Goal: Complete application form: Complete application form

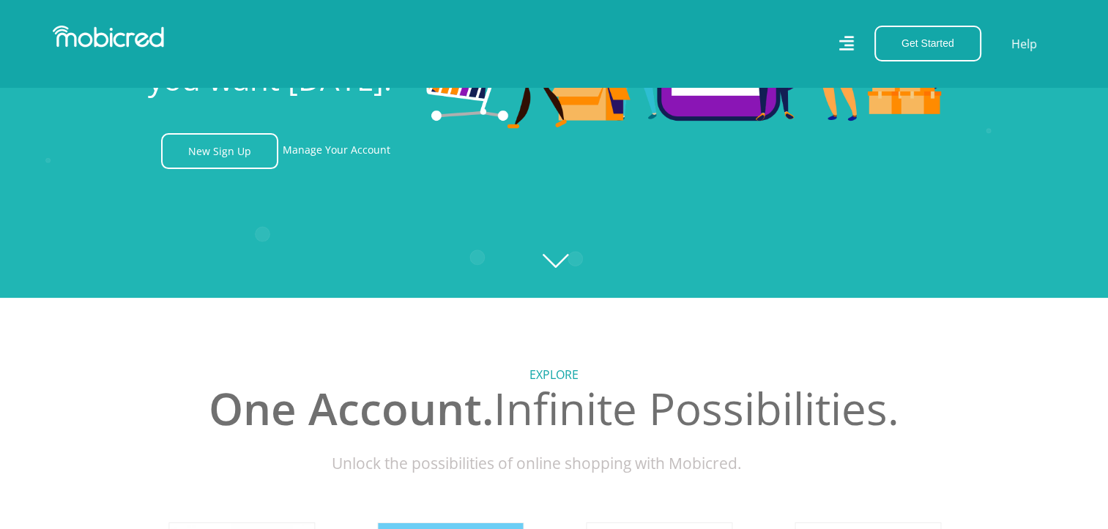
scroll to position [586, 0]
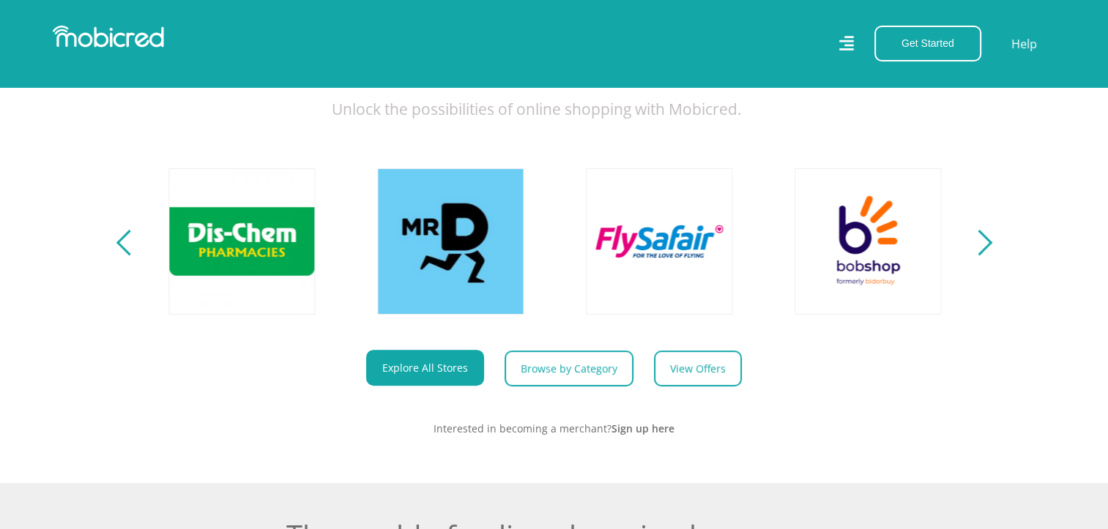
click at [978, 256] on div "Next" at bounding box center [979, 243] width 26 height 26
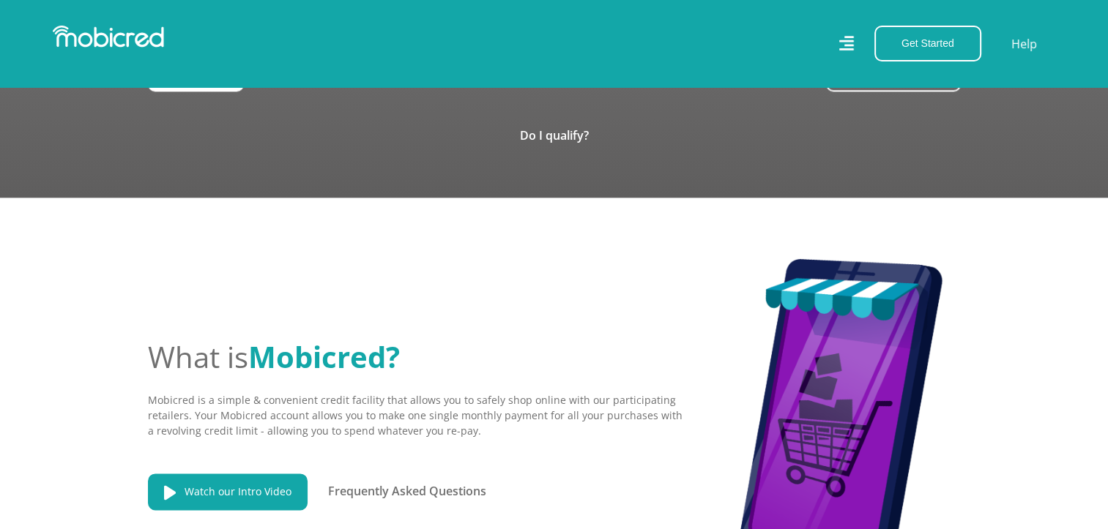
scroll to position [1538, 0]
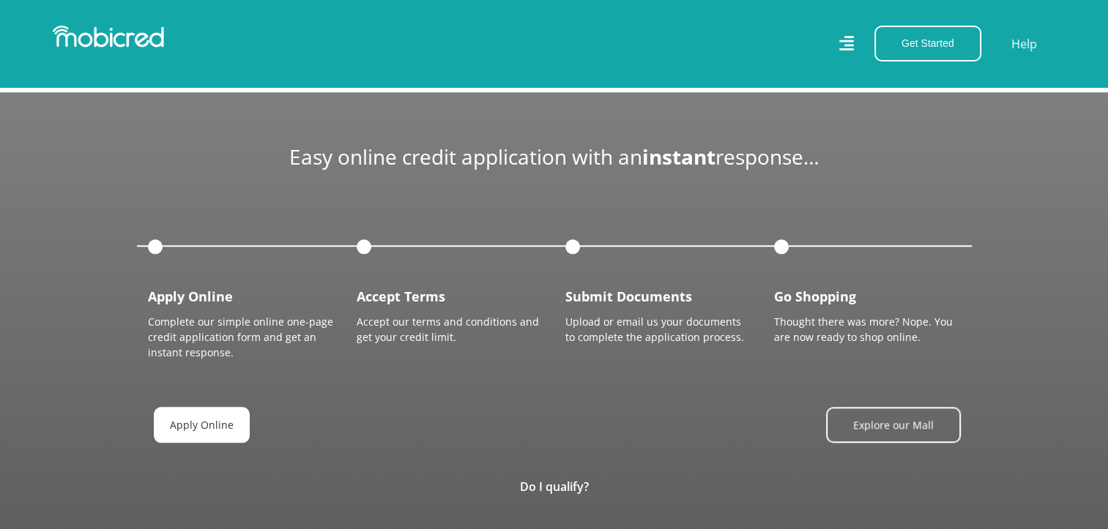
click at [178, 423] on link "Apply Online" at bounding box center [202, 425] width 96 height 36
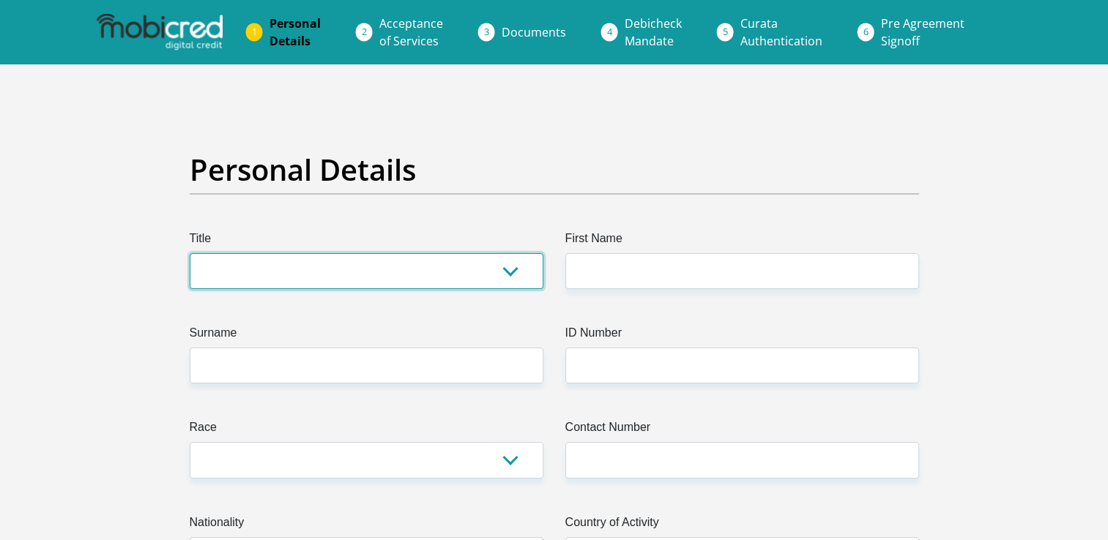
click at [508, 271] on select "Mr Ms Mrs Dr [PERSON_NAME]" at bounding box center [367, 271] width 354 height 36
select select "Ms"
click at [190, 253] on select "Mr Ms Mrs Dr [PERSON_NAME]" at bounding box center [367, 271] width 354 height 36
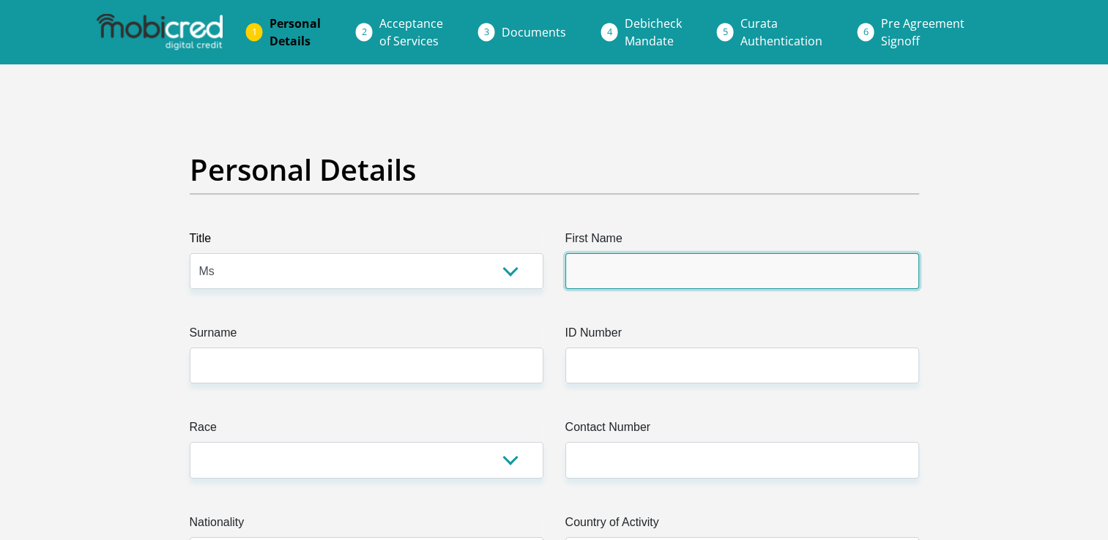
click at [642, 267] on input "First Name" at bounding box center [742, 271] width 354 height 36
type input "Mutshidzi"
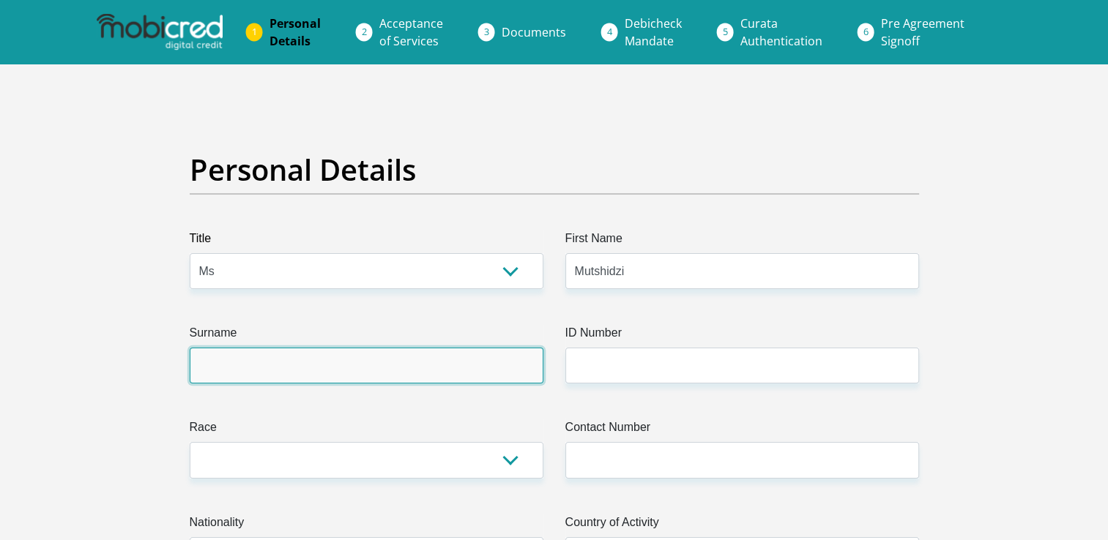
type input "Mulelu"
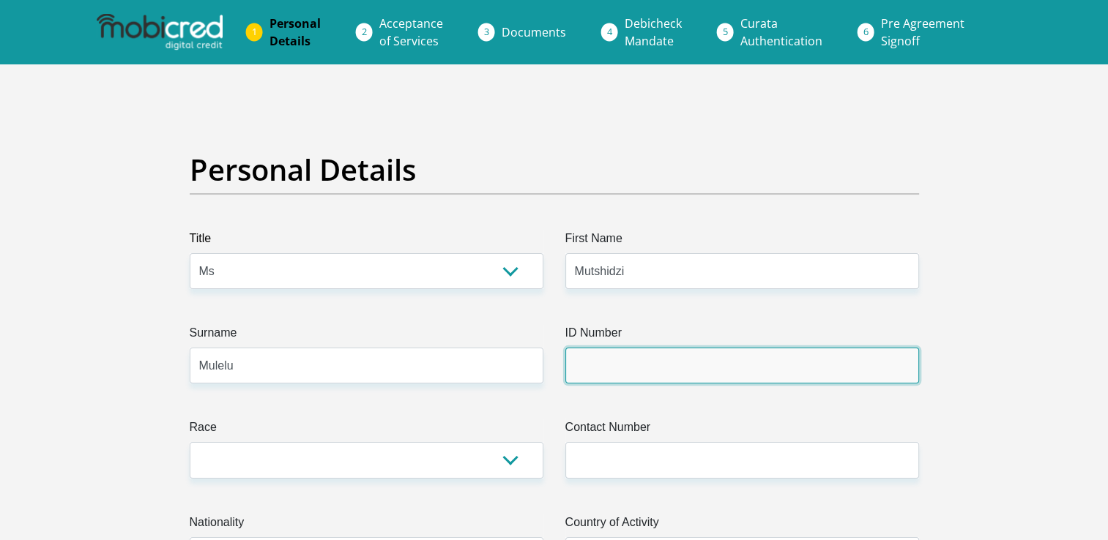
type input "8911190594085"
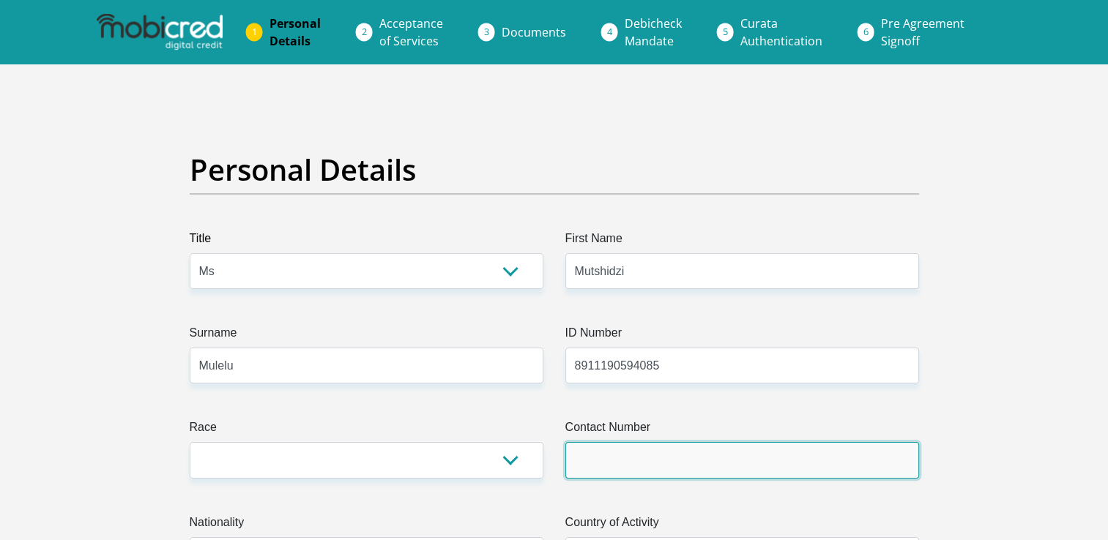
type input "0836051213"
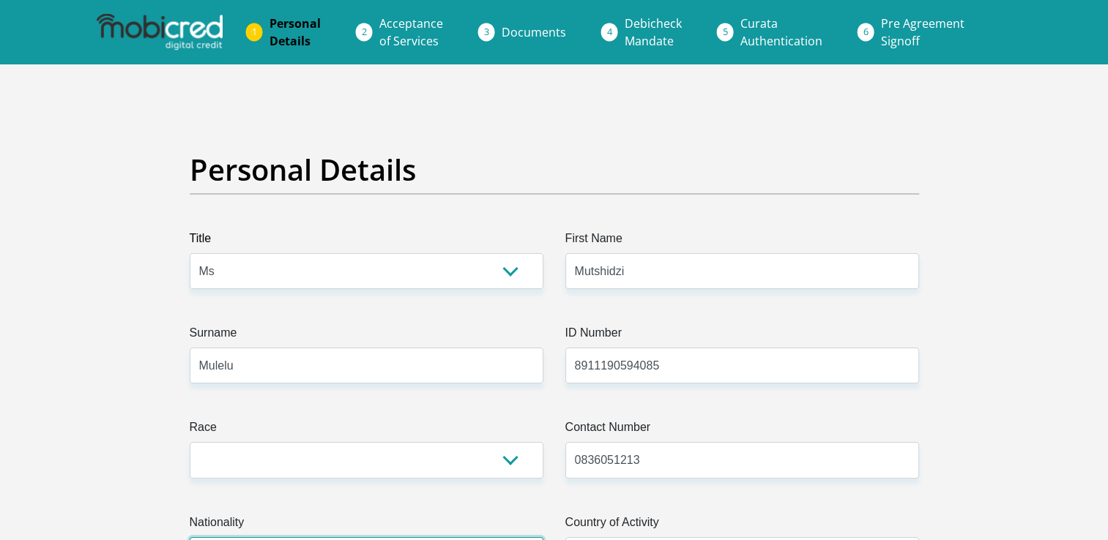
select select "ZAF"
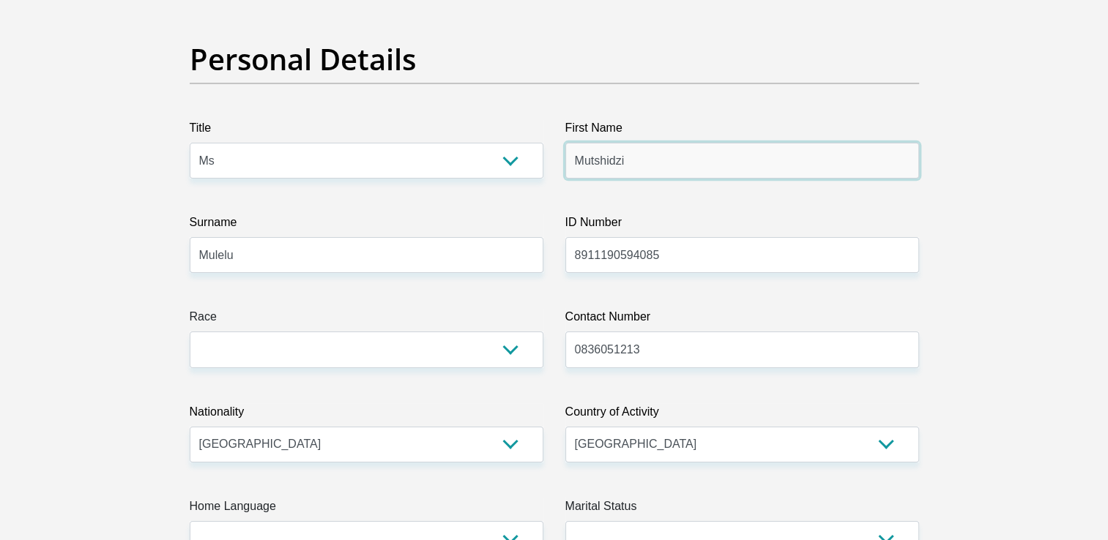
scroll to position [146, 0]
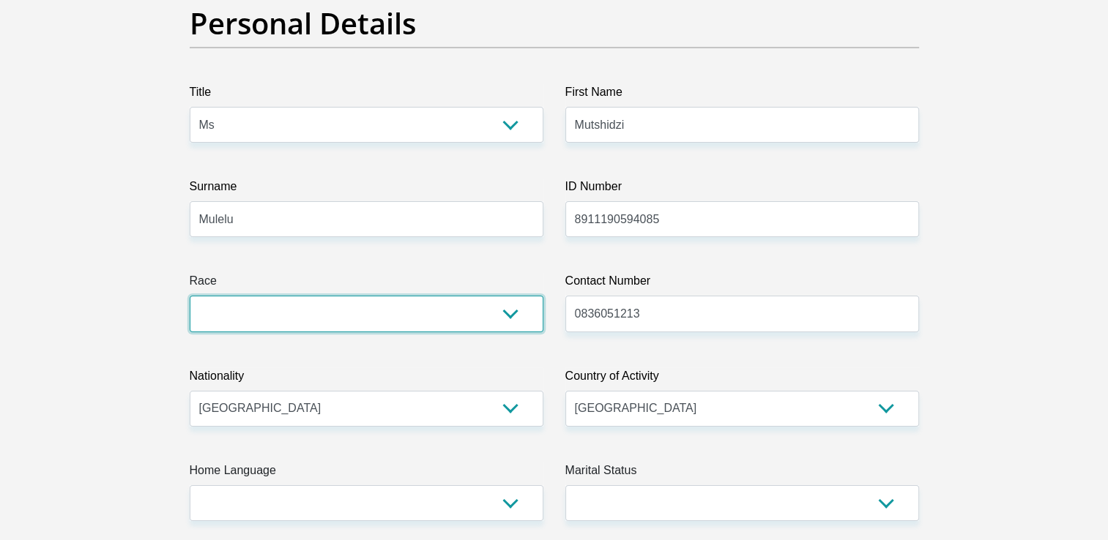
click at [519, 316] on select "Black Coloured Indian White Other" at bounding box center [367, 314] width 354 height 36
select select "1"
click at [190, 296] on select "Black Coloured Indian White Other" at bounding box center [367, 314] width 354 height 36
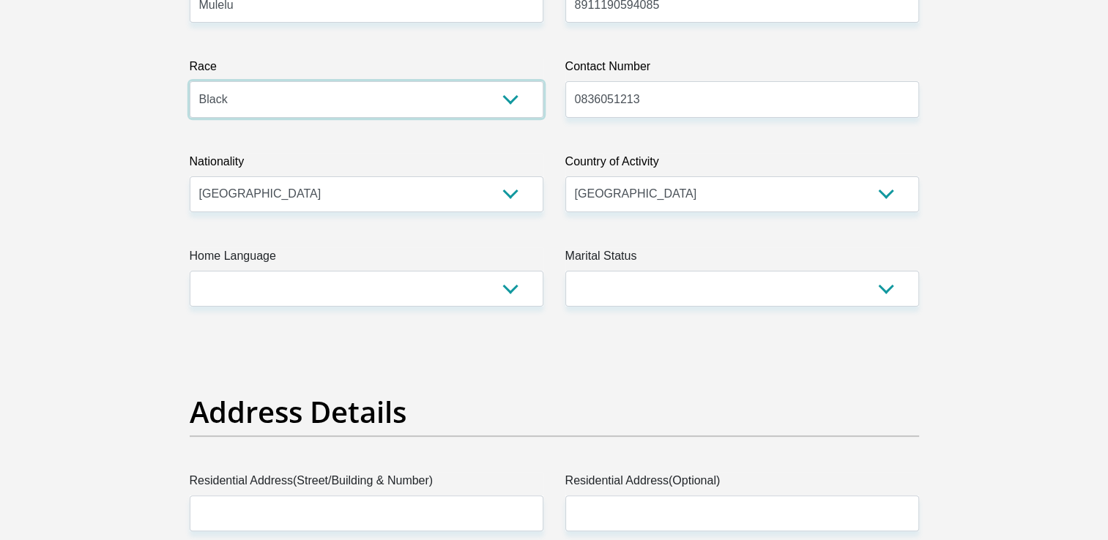
scroll to position [513, 0]
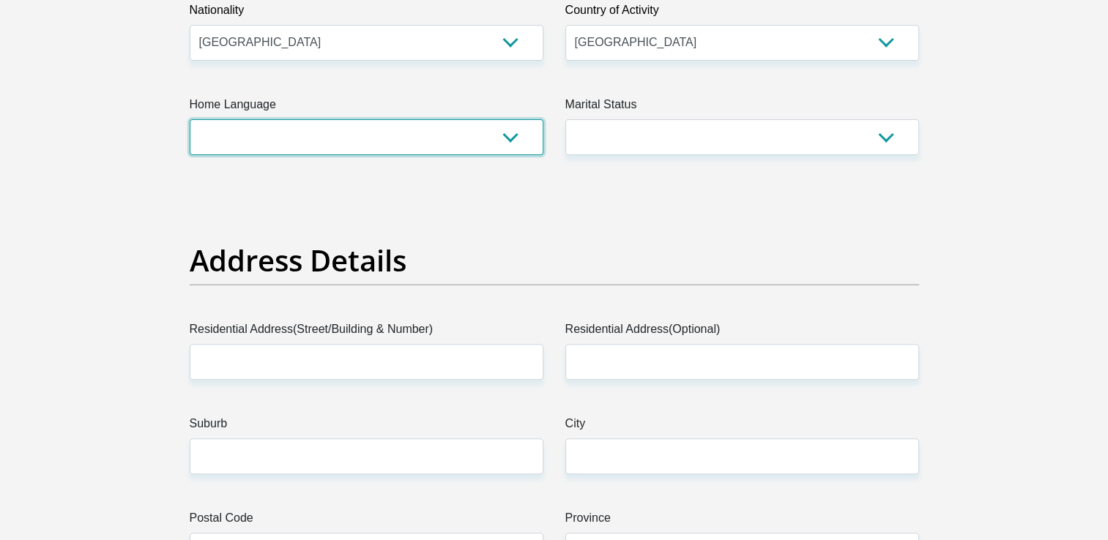
click at [498, 144] on select "Afrikaans English Sepedi South Ndebele Southern Sotho Swati Tsonga Tswana Venda…" at bounding box center [367, 137] width 354 height 36
select select "ven"
click at [190, 119] on select "Afrikaans English Sepedi South Ndebele Southern Sotho Swati Tsonga Tswana Venda…" at bounding box center [367, 137] width 354 height 36
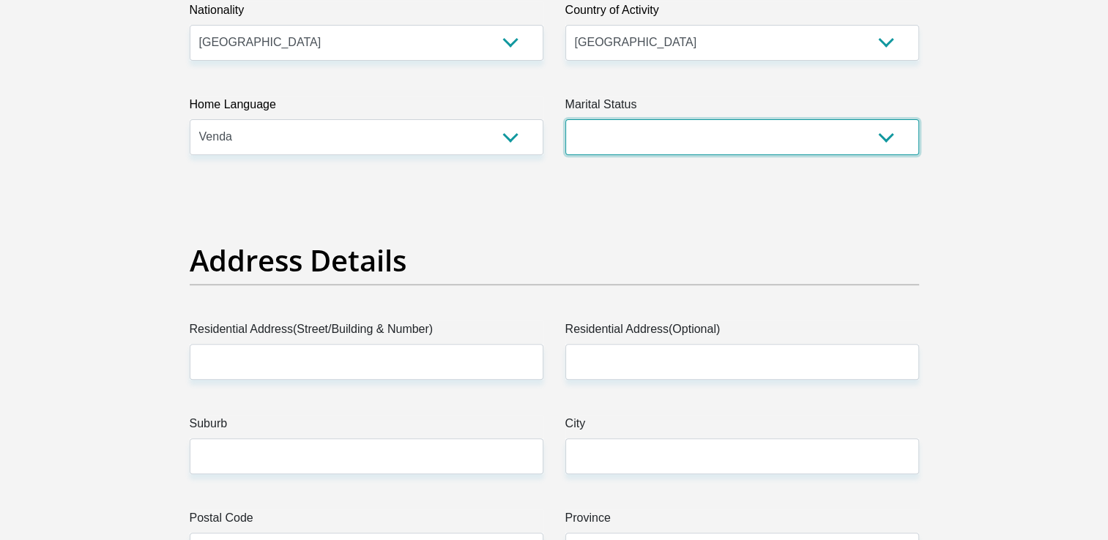
click at [863, 145] on select "Married ANC Single Divorced Widowed Married COP or Customary Law" at bounding box center [742, 137] width 354 height 36
select select "2"
click at [565, 119] on select "Married ANC Single Divorced Widowed Married COP or Customary Law" at bounding box center [742, 137] width 354 height 36
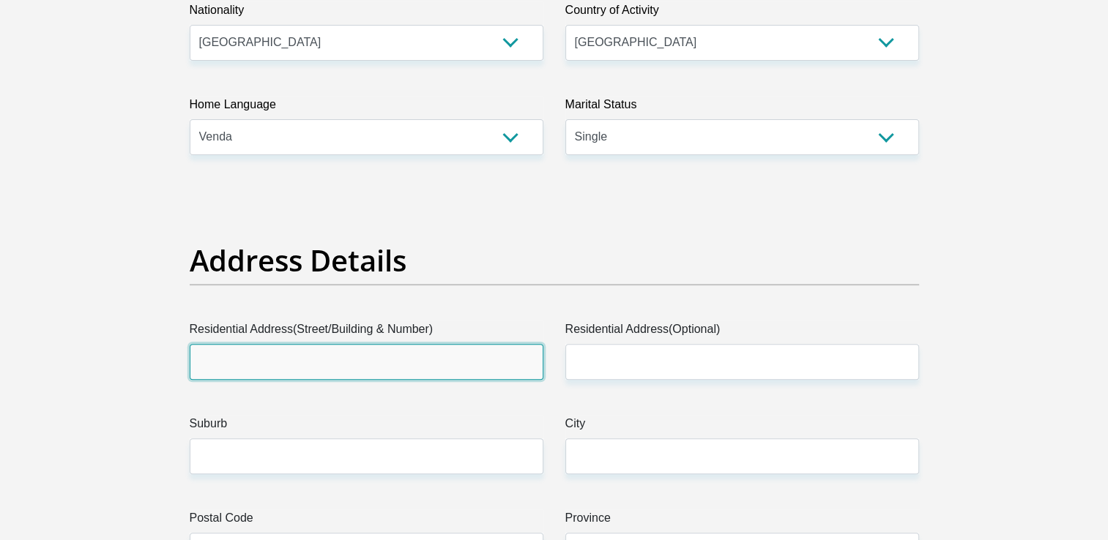
click at [442, 356] on input "Residential Address(Street/Building & Number)" at bounding box center [367, 362] width 354 height 36
type input "Unit [STREET_ADDRESS]"
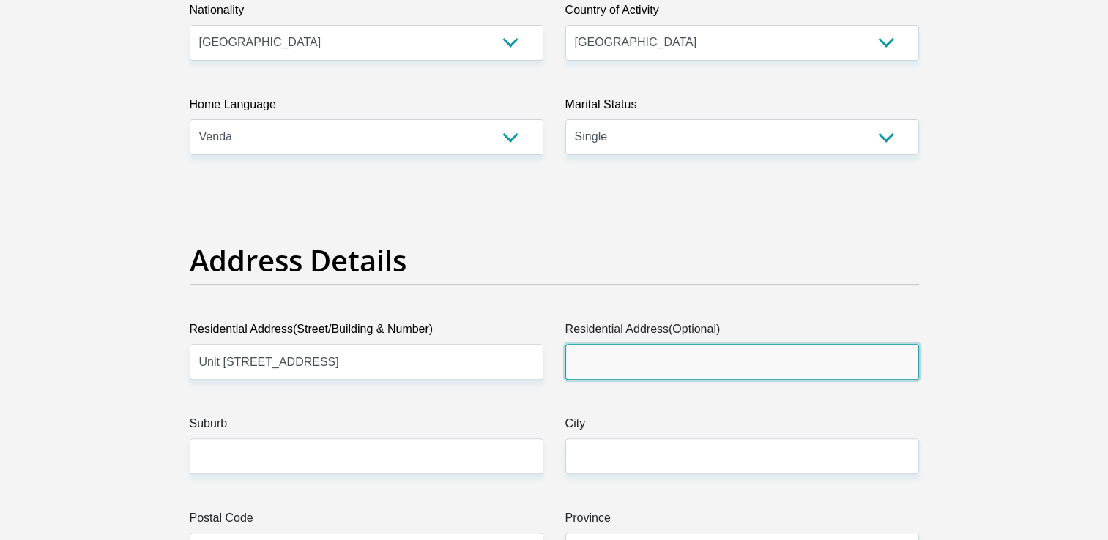
click at [644, 359] on input "Residential Address(Optional)" at bounding box center [742, 362] width 354 height 36
type input "[STREET_ADDRESS]"
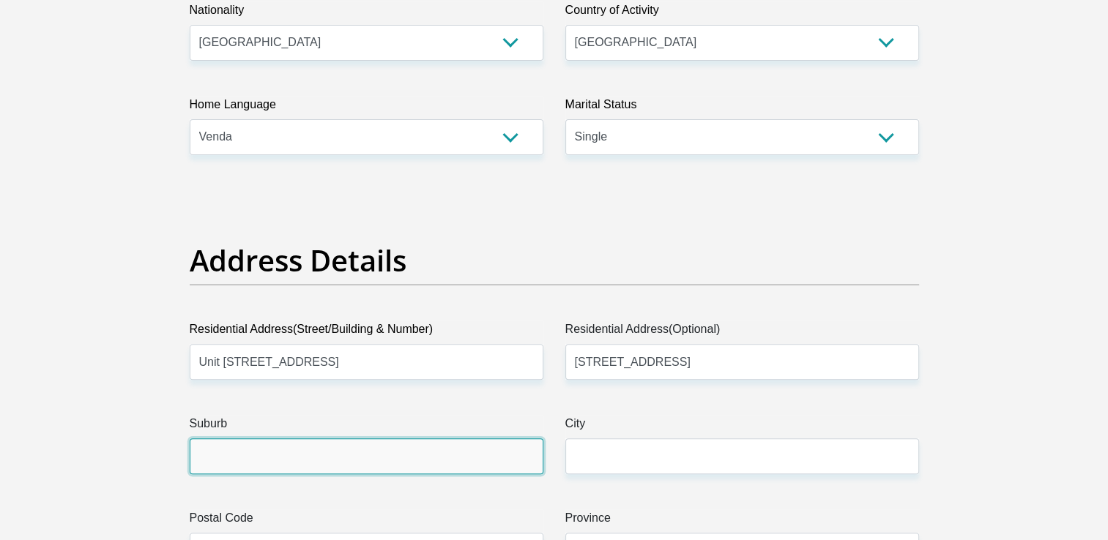
click at [360, 461] on input "Suburb" at bounding box center [367, 457] width 354 height 36
type input "Ravenswood"
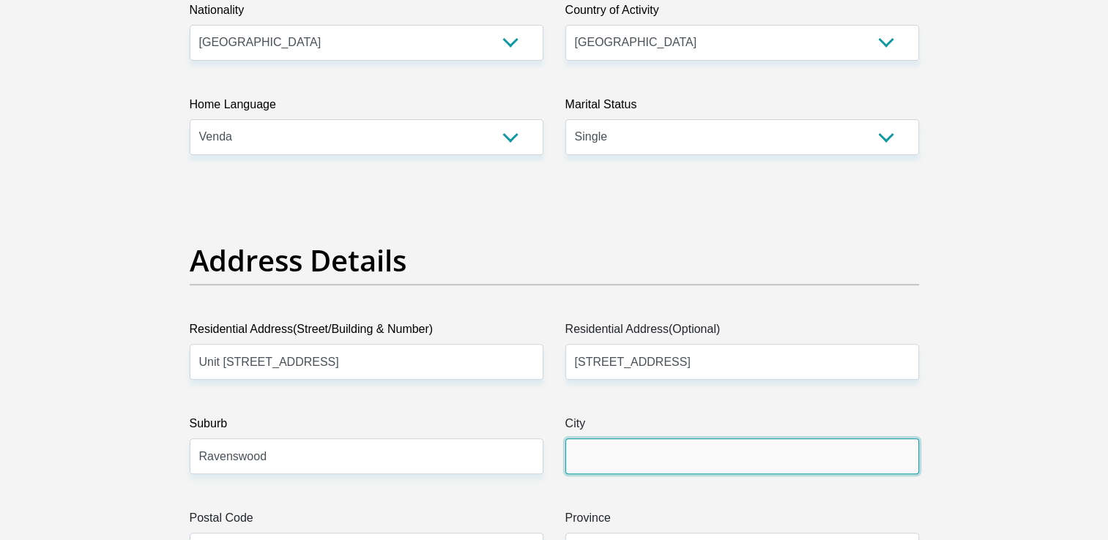
click at [661, 450] on input "City" at bounding box center [742, 457] width 354 height 36
type input "b"
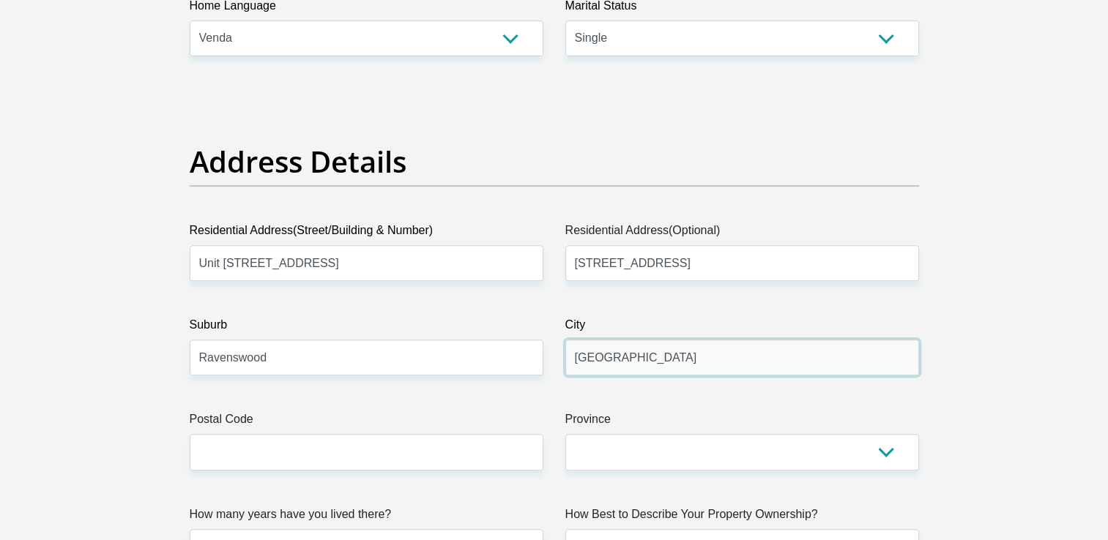
scroll to position [732, 0]
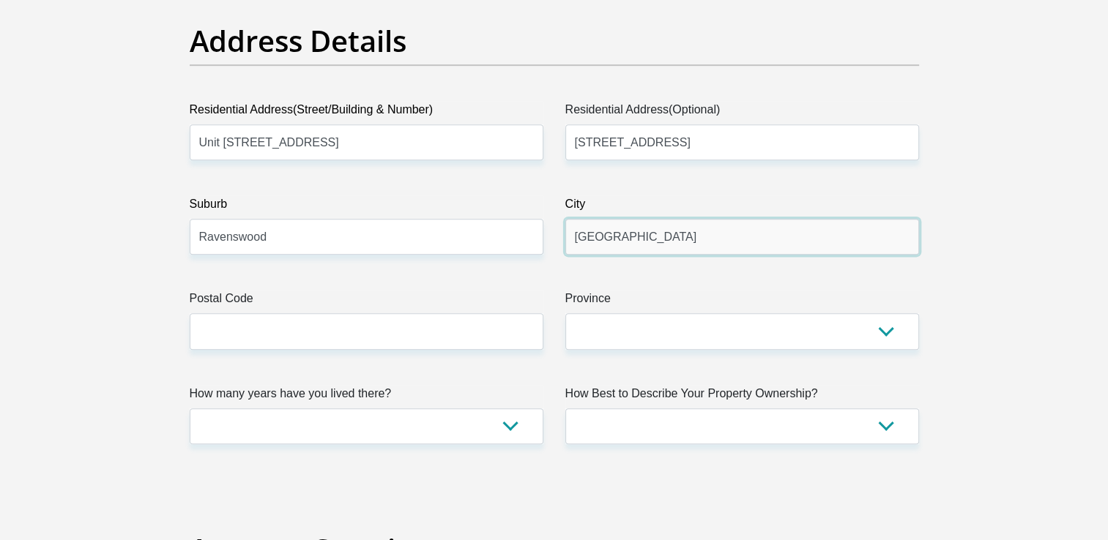
type input "Boksburg"
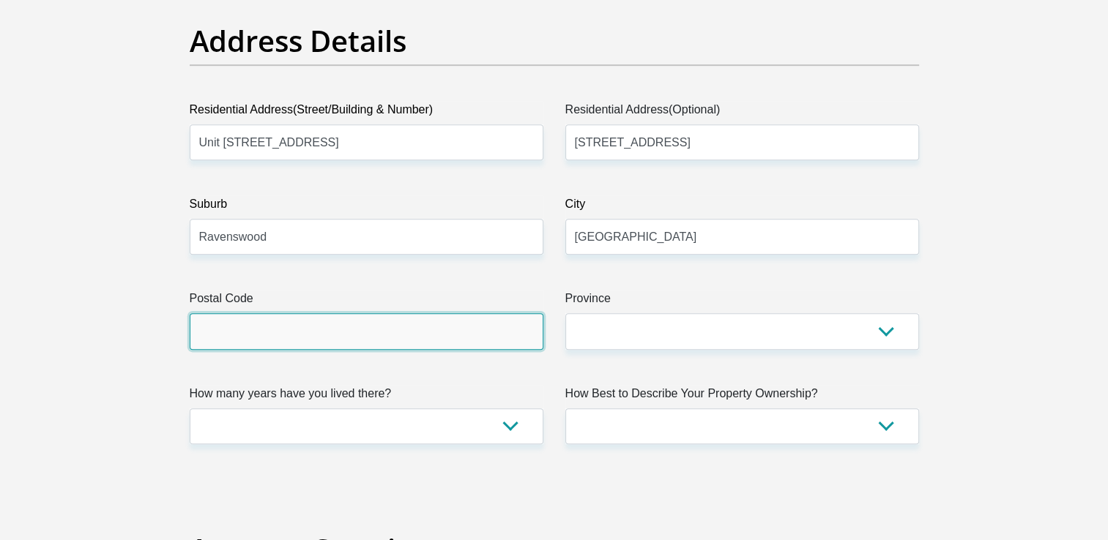
click at [409, 329] on input "Postal Code" at bounding box center [367, 331] width 354 height 36
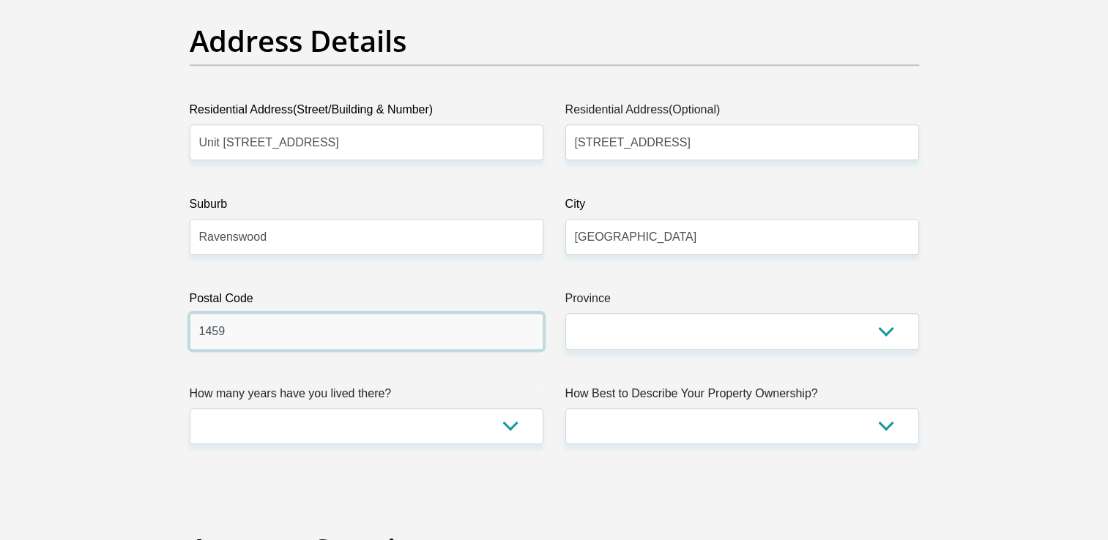
type input "1459"
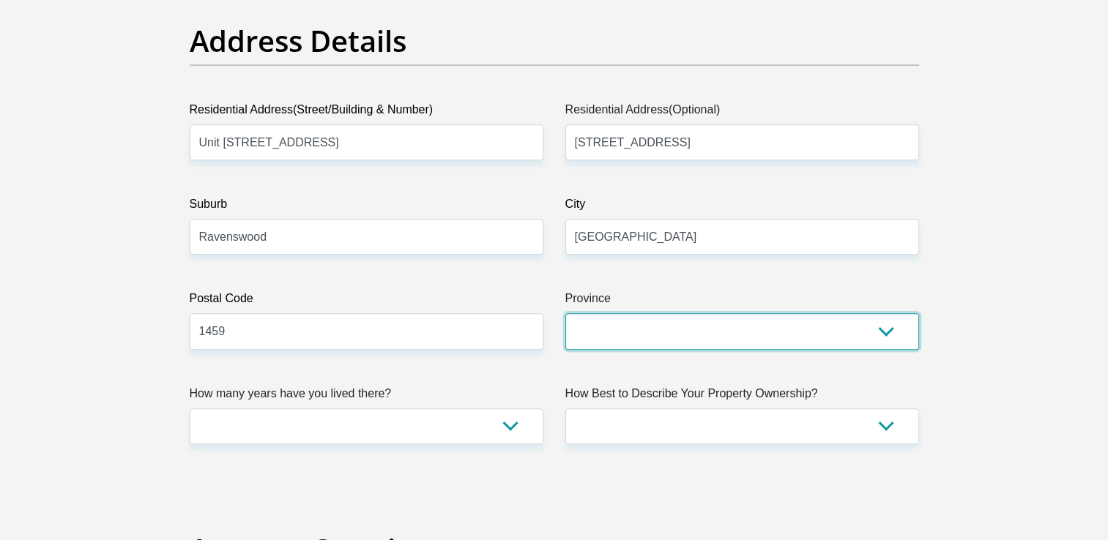
click at [730, 333] on select "Eastern Cape Free State Gauteng KwaZulu-Natal Limpopo Mpumalanga Northern Cape …" at bounding box center [742, 331] width 354 height 36
select select "Gauteng"
click at [565, 313] on select "Eastern Cape Free State Gauteng KwaZulu-Natal Limpopo Mpumalanga Northern Cape …" at bounding box center [742, 331] width 354 height 36
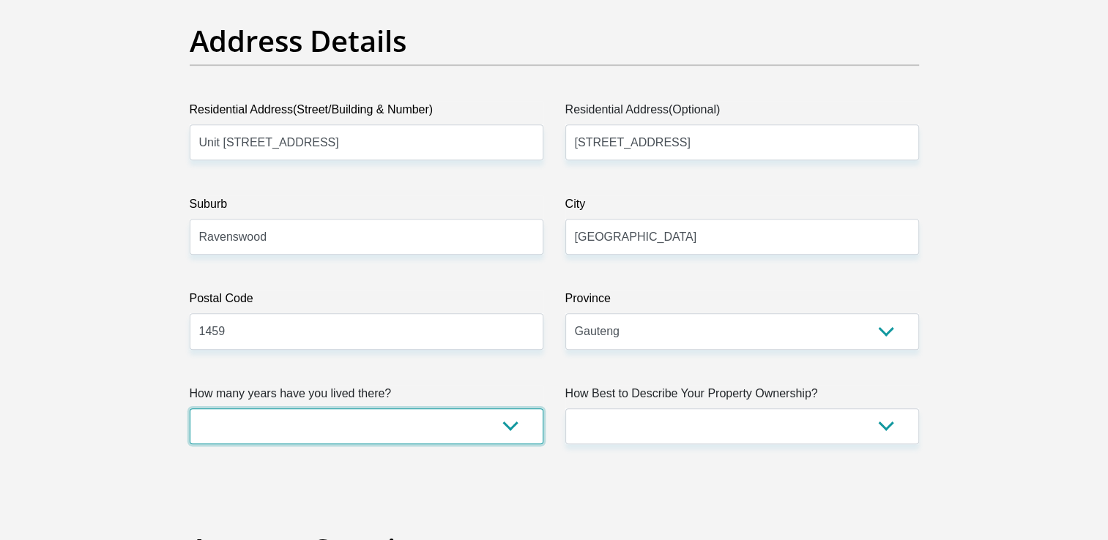
click at [499, 429] on select "less than 1 year 1-3 years 3-5 years 5+ years" at bounding box center [367, 427] width 354 height 36
select select "4"
click at [190, 409] on select "less than 1 year 1-3 years 3-5 years 5+ years" at bounding box center [367, 427] width 354 height 36
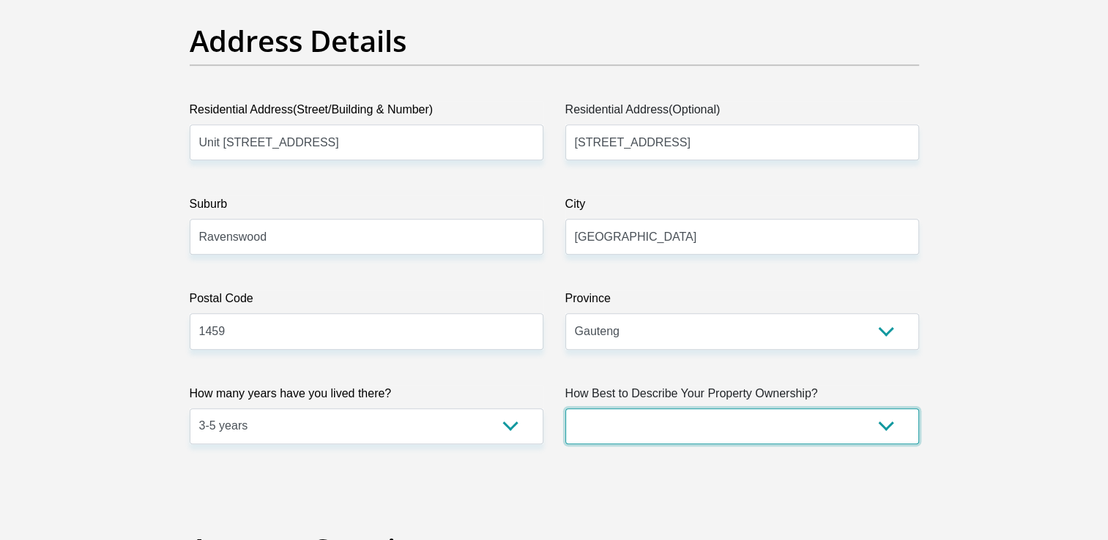
click at [880, 427] on select "Owned Rented Family Owned Company Dwelling" at bounding box center [742, 427] width 354 height 36
select select "Rented"
click at [565, 409] on select "Owned Rented Family Owned Company Dwelling" at bounding box center [742, 427] width 354 height 36
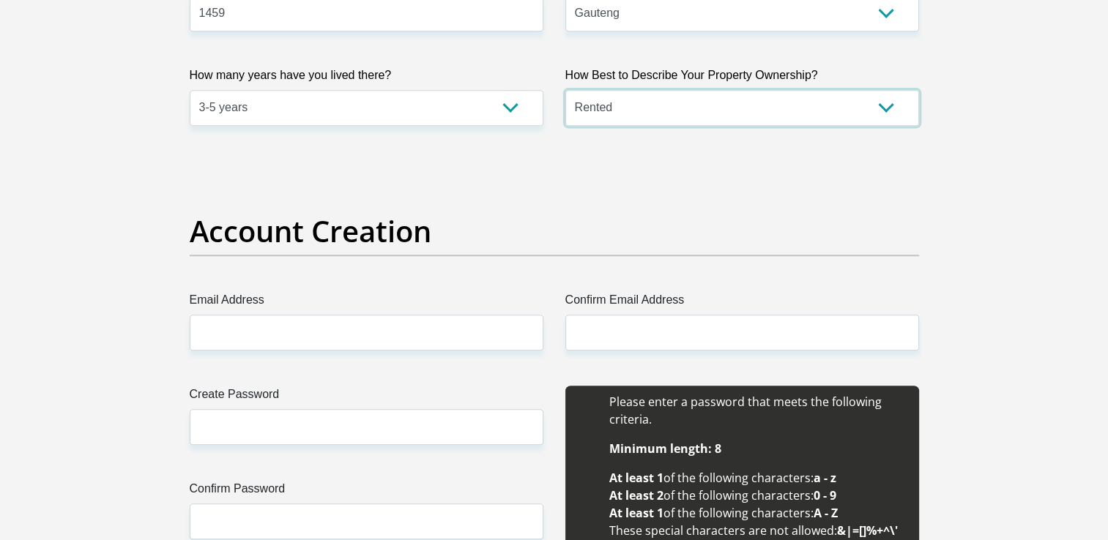
scroll to position [1172, 0]
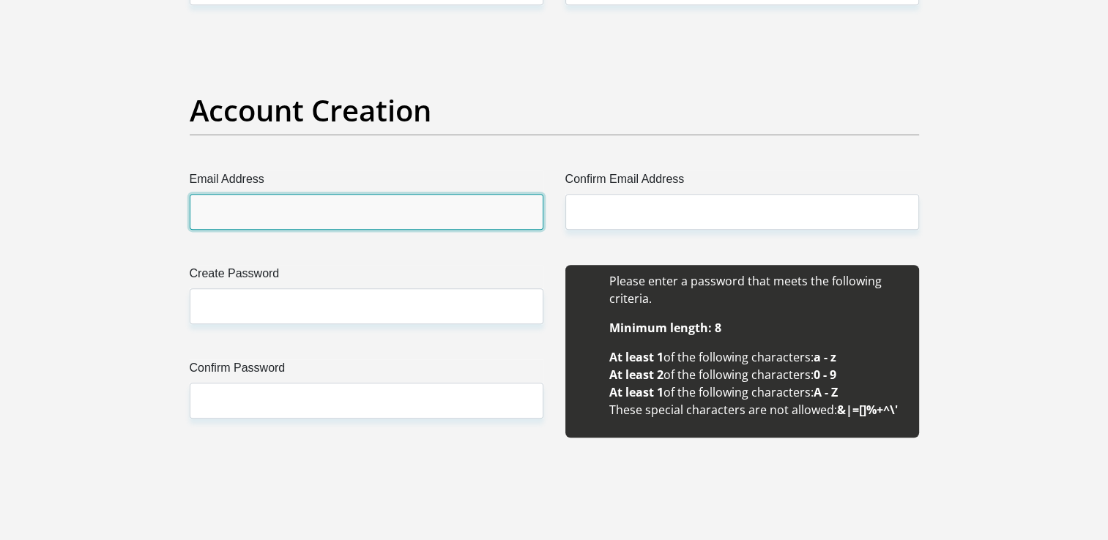
click at [327, 218] on input "Email Address" at bounding box center [367, 212] width 354 height 36
type input "mwp.mulelu@gmail.com"
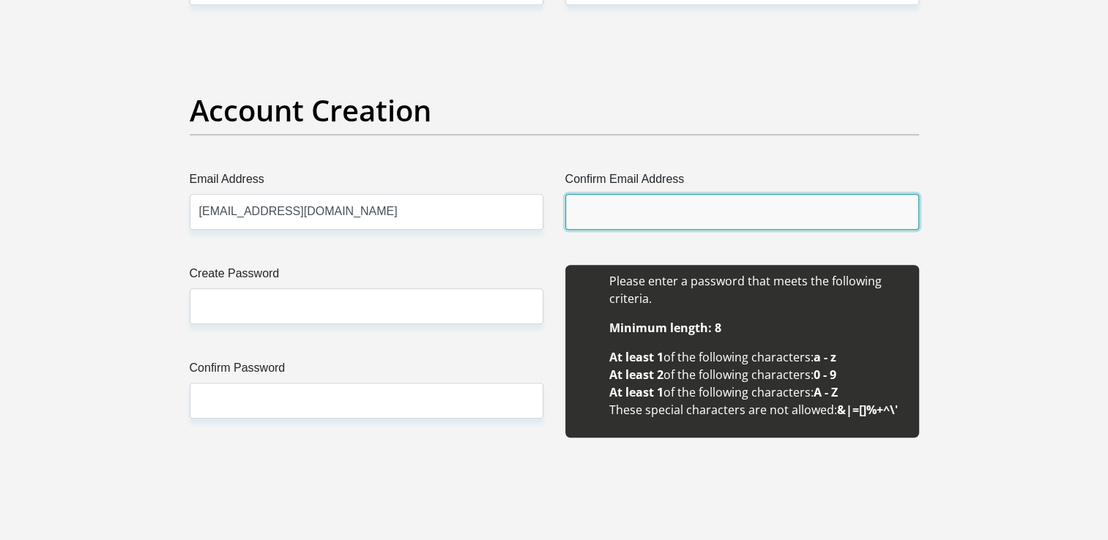
type input "mwp.mulelu@gmail.com"
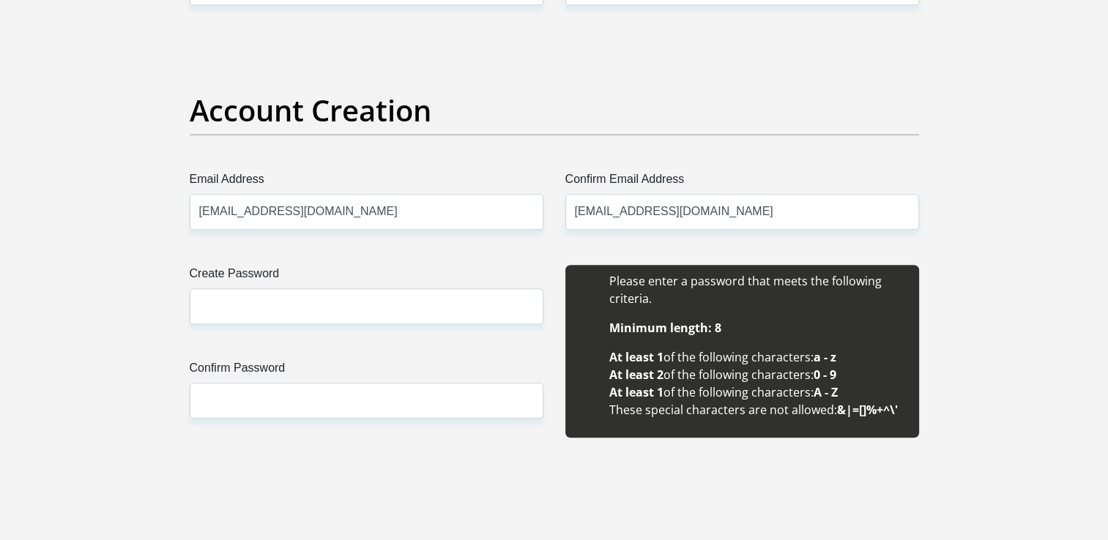
type input "56"
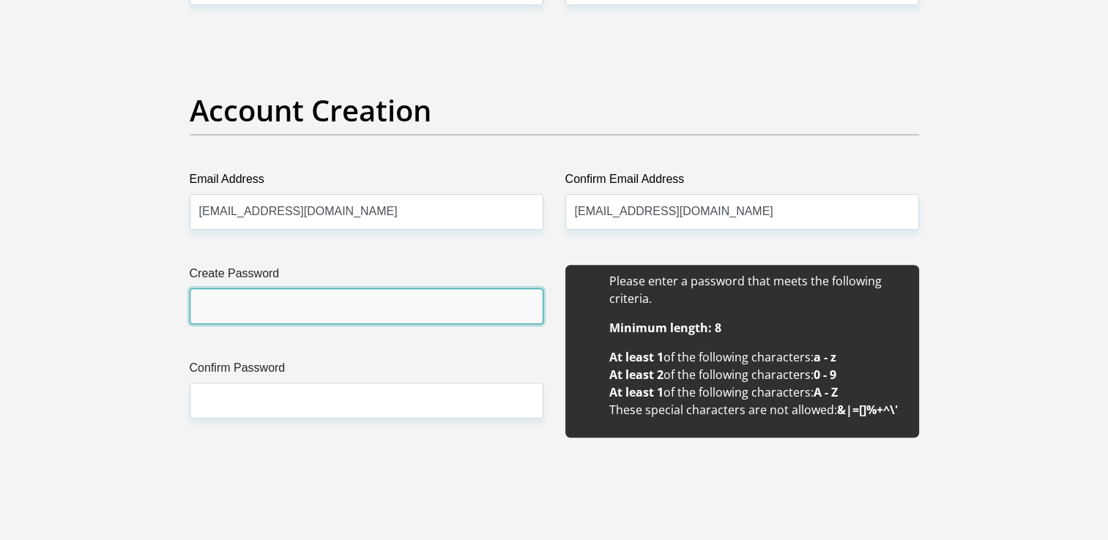
click at [312, 303] on input "Create Password" at bounding box center [367, 307] width 354 height 36
type input "w"
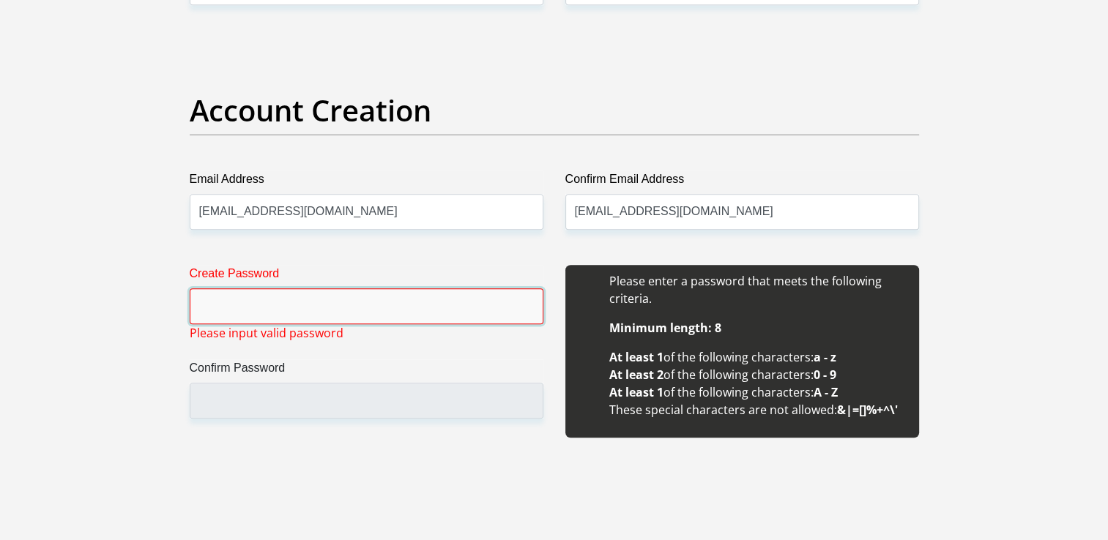
type input "w"
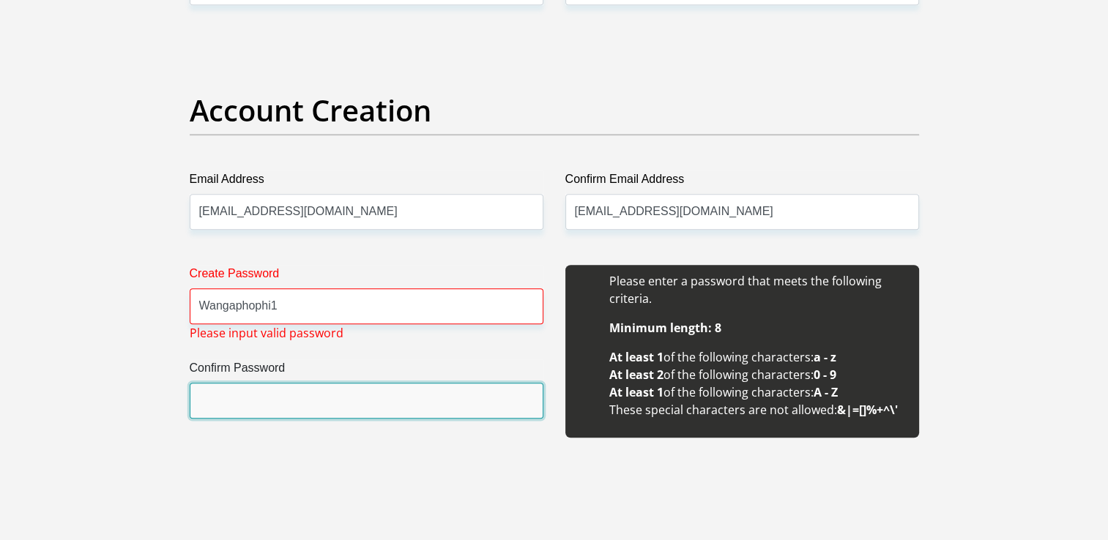
click at [311, 403] on input "Confirm Password" at bounding box center [367, 401] width 354 height 36
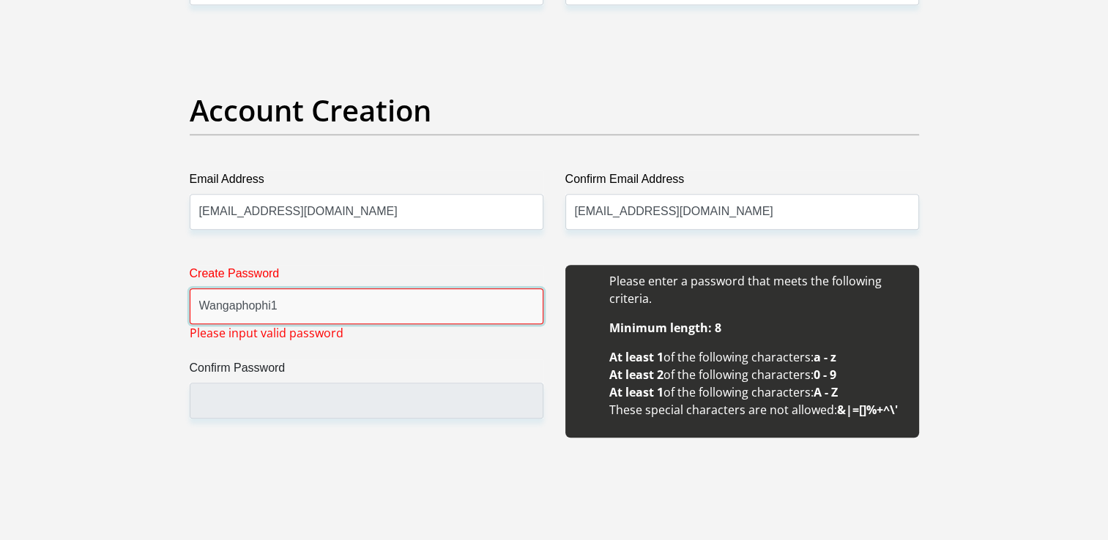
click at [288, 303] on input "Wangaphophi1" at bounding box center [367, 307] width 354 height 36
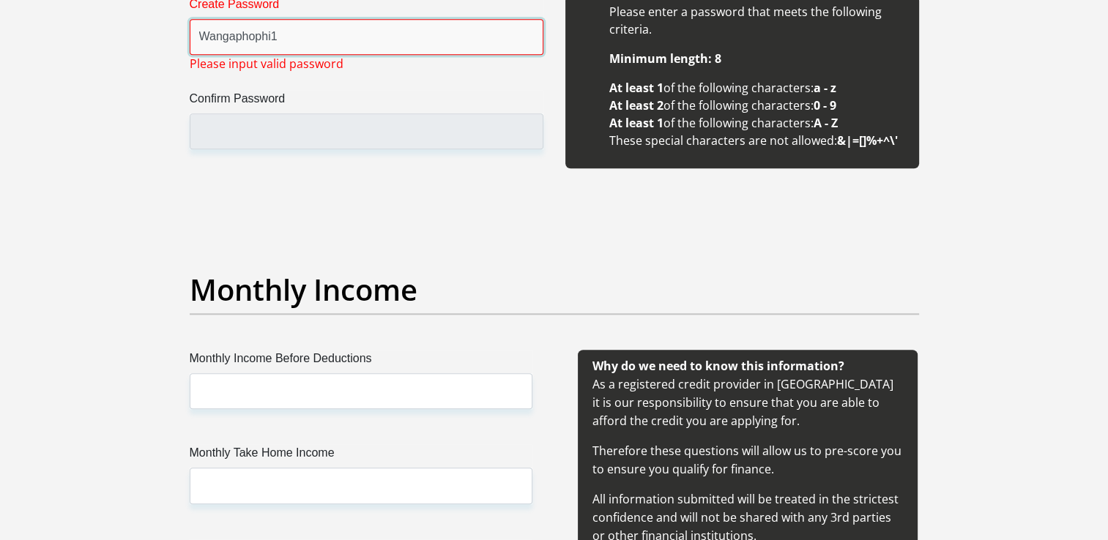
scroll to position [1245, 0]
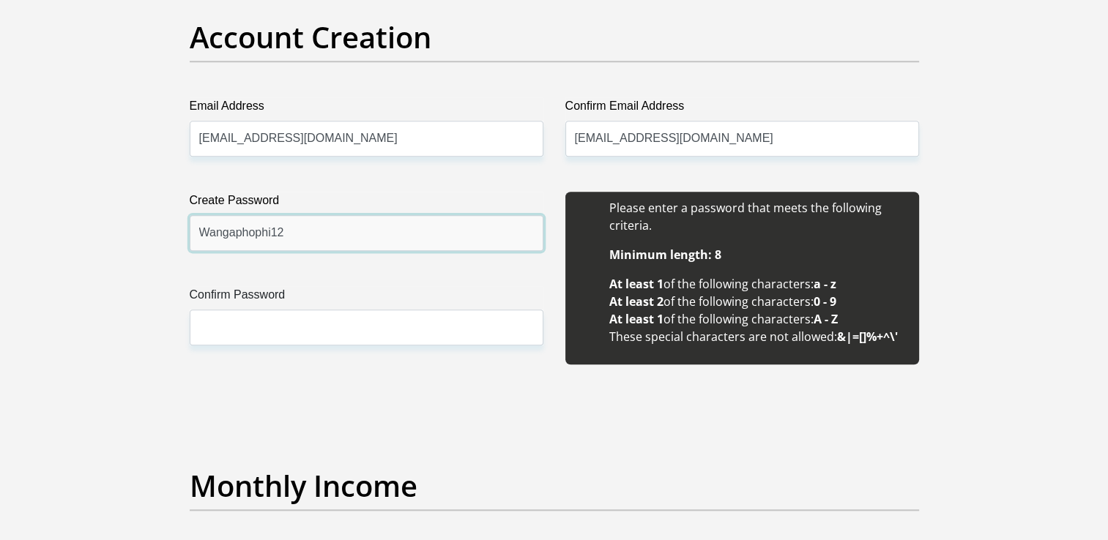
type input "Wangaphophi12"
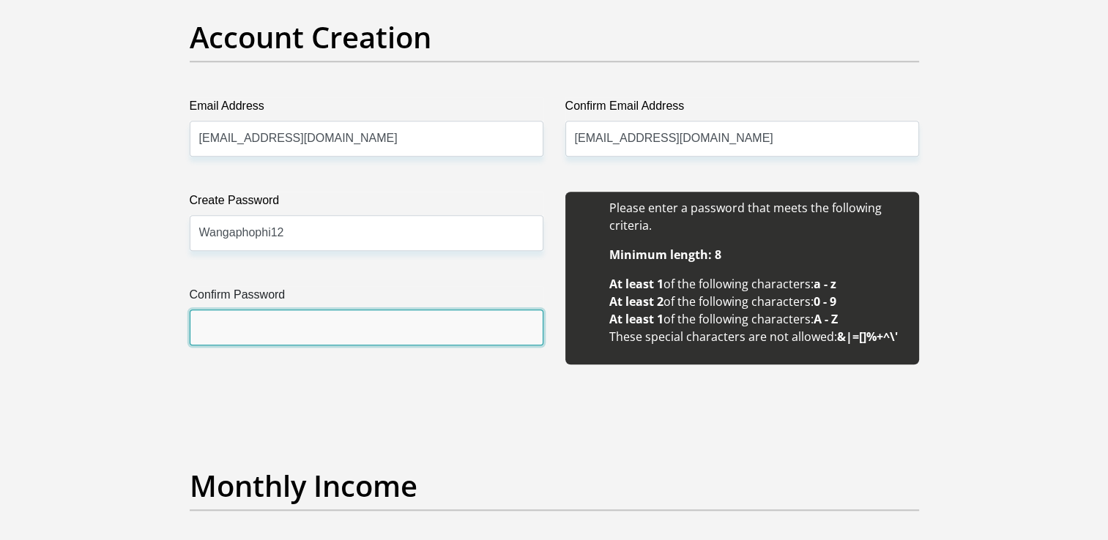
click at [268, 318] on input "Confirm Password" at bounding box center [367, 328] width 354 height 36
type input "w"
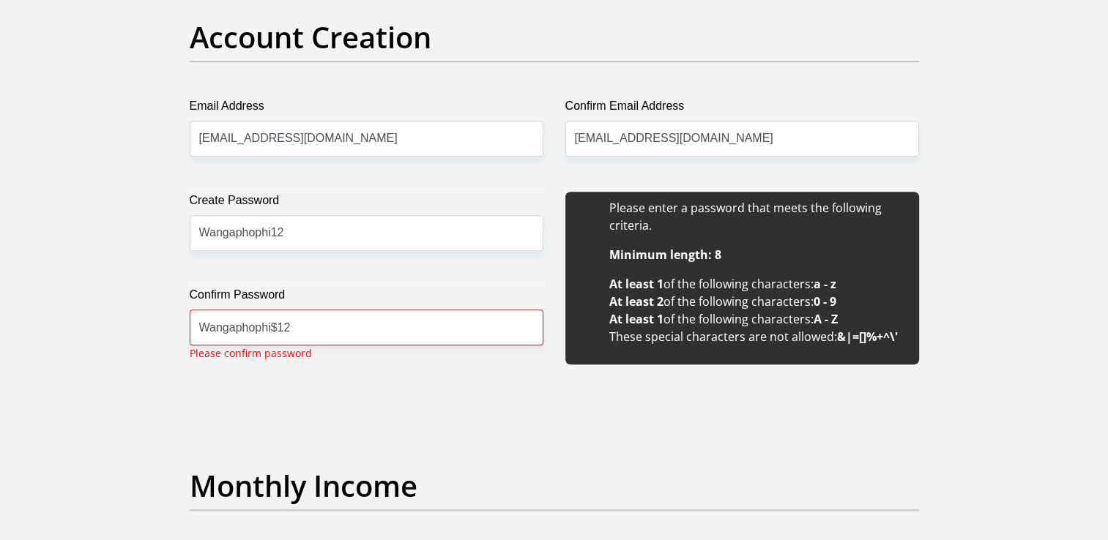
click at [321, 321] on input "Wangaphophi$12" at bounding box center [367, 328] width 354 height 36
click at [278, 328] on input "Wangaphophi$12" at bounding box center [367, 328] width 354 height 36
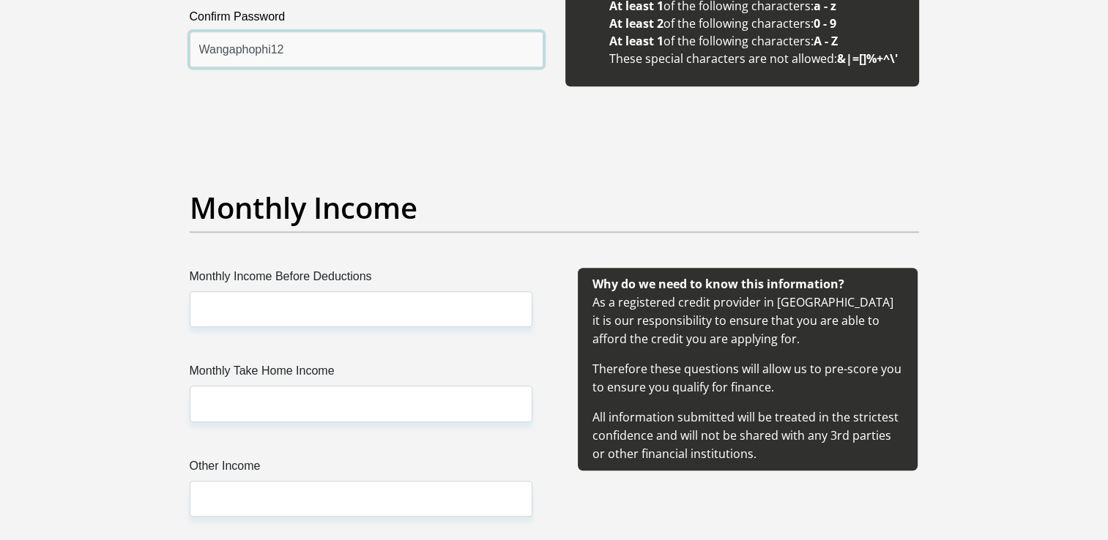
scroll to position [1391, 0]
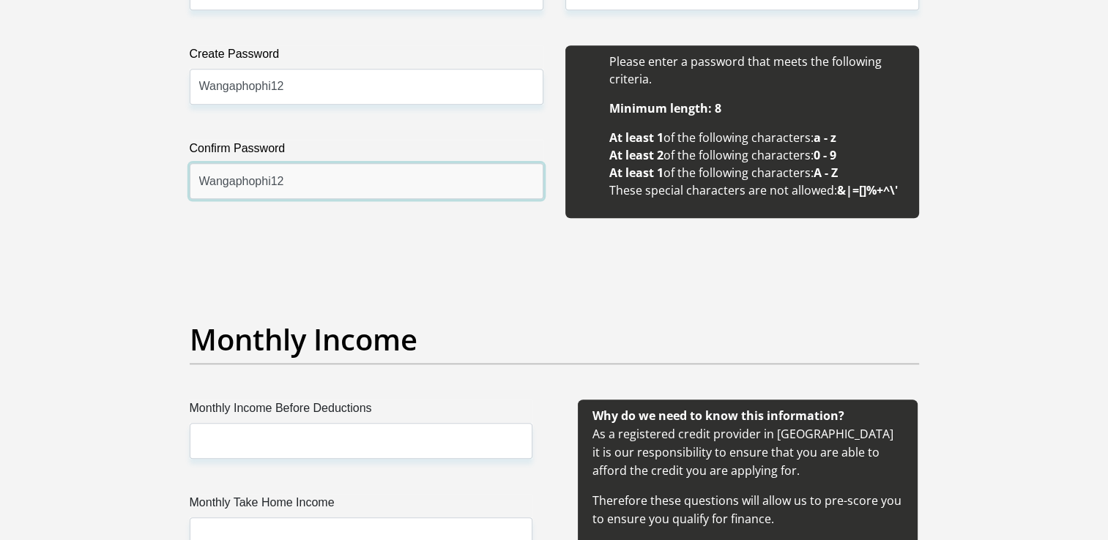
type input "Wangaphophi12"
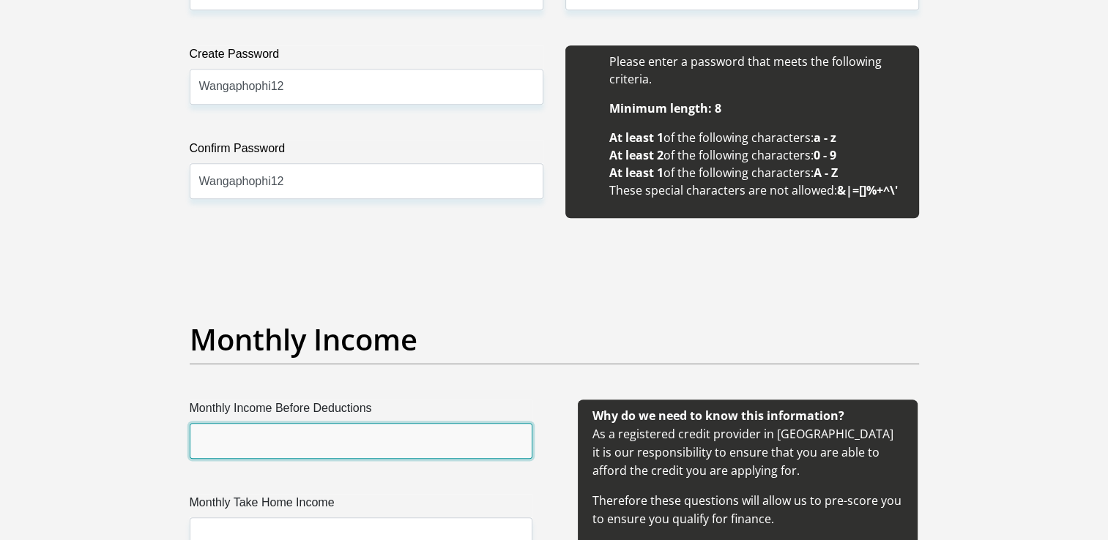
click at [300, 437] on input "Monthly Income Before Deductions" at bounding box center [361, 441] width 343 height 36
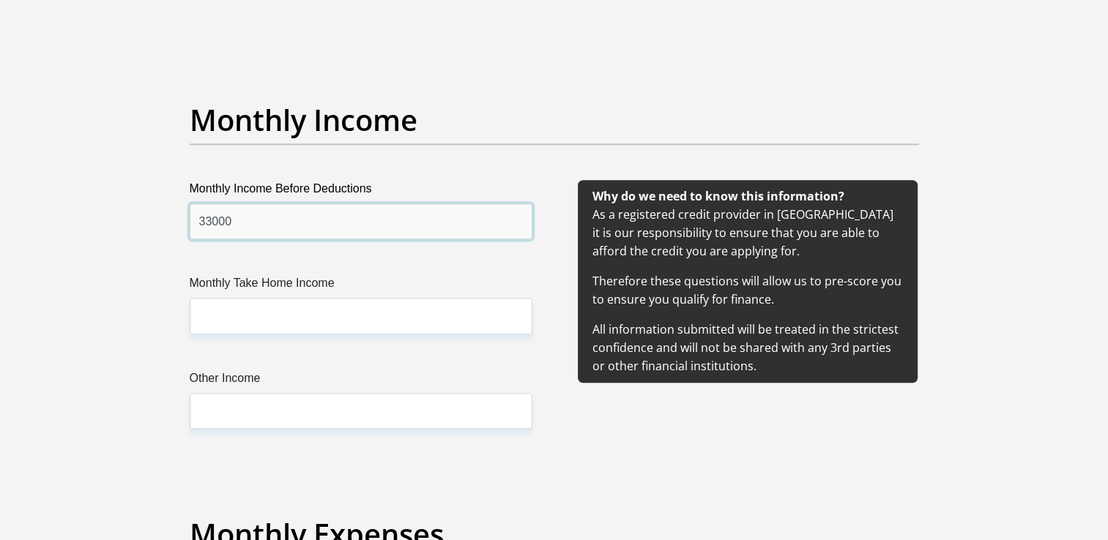
scroll to position [1684, 0]
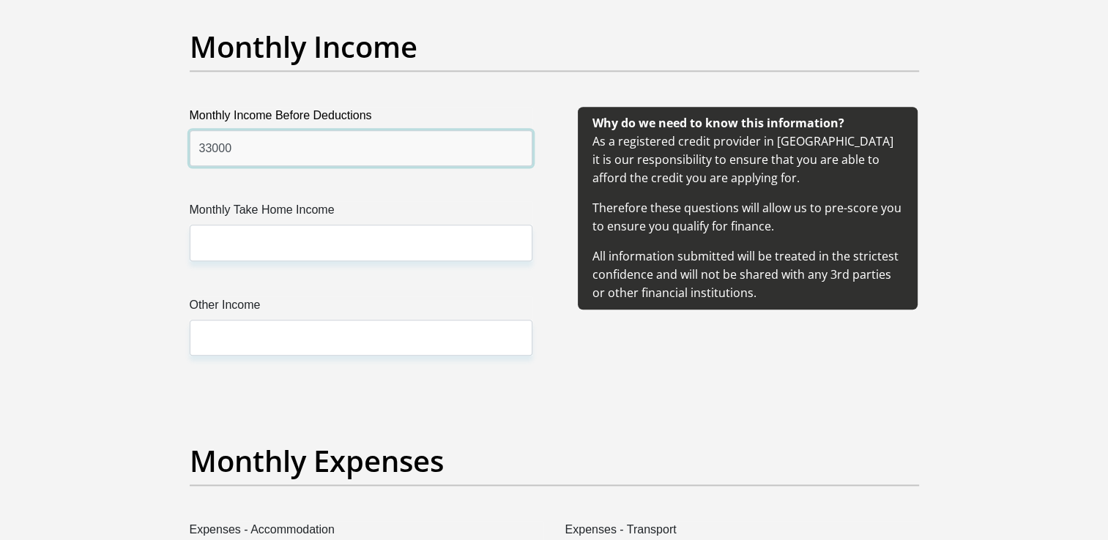
type input "33000"
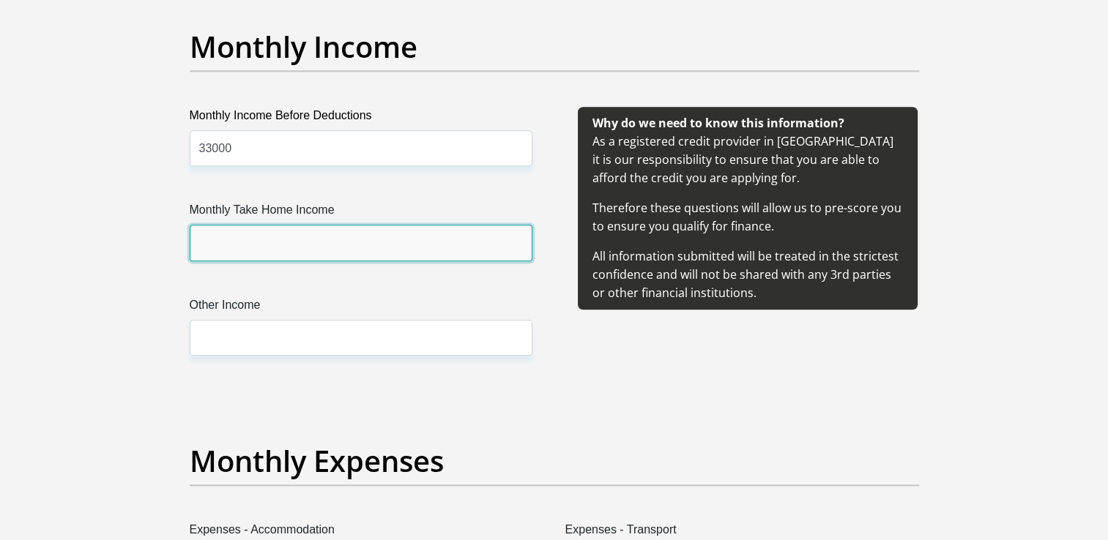
click at [311, 244] on input "Monthly Take Home Income" at bounding box center [361, 243] width 343 height 36
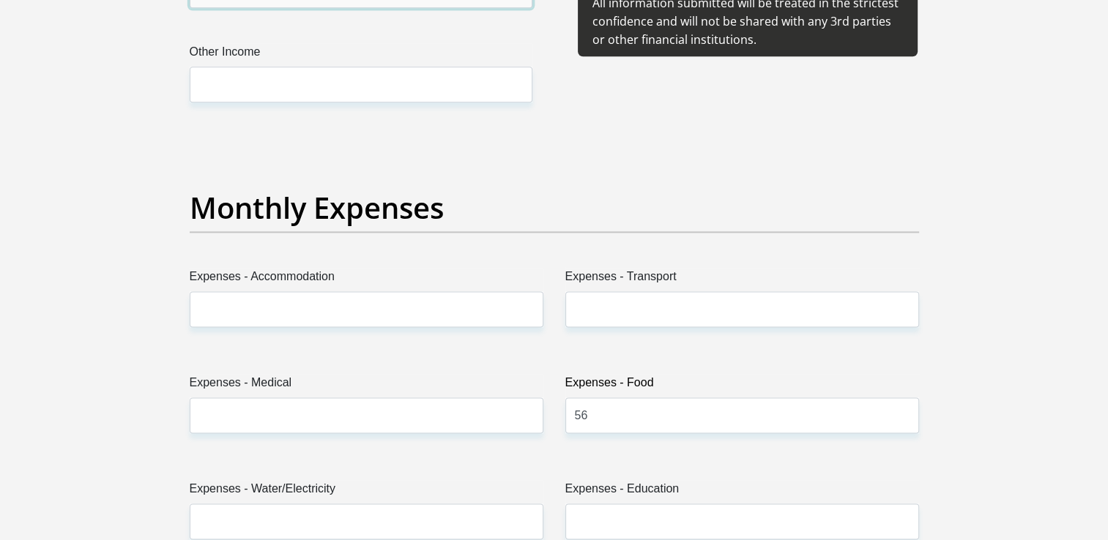
scroll to position [1831, 0]
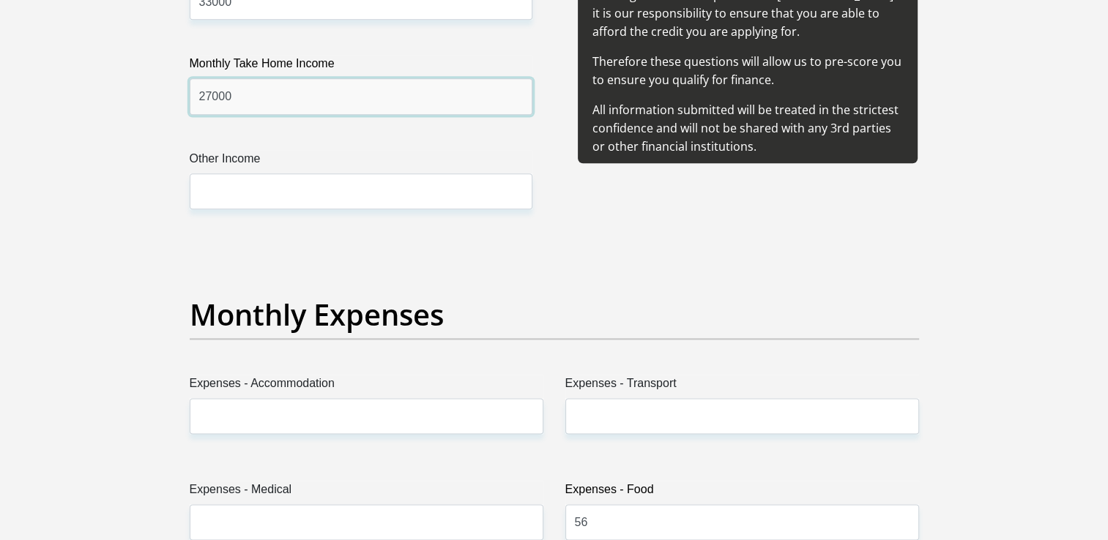
type input "27000"
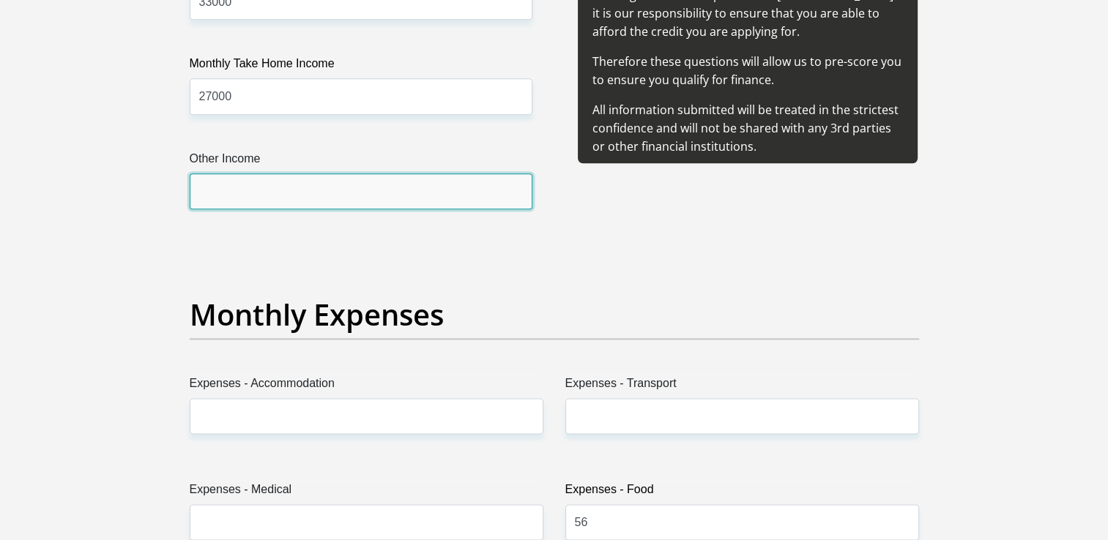
click at [278, 205] on input "Other Income" at bounding box center [361, 192] width 343 height 36
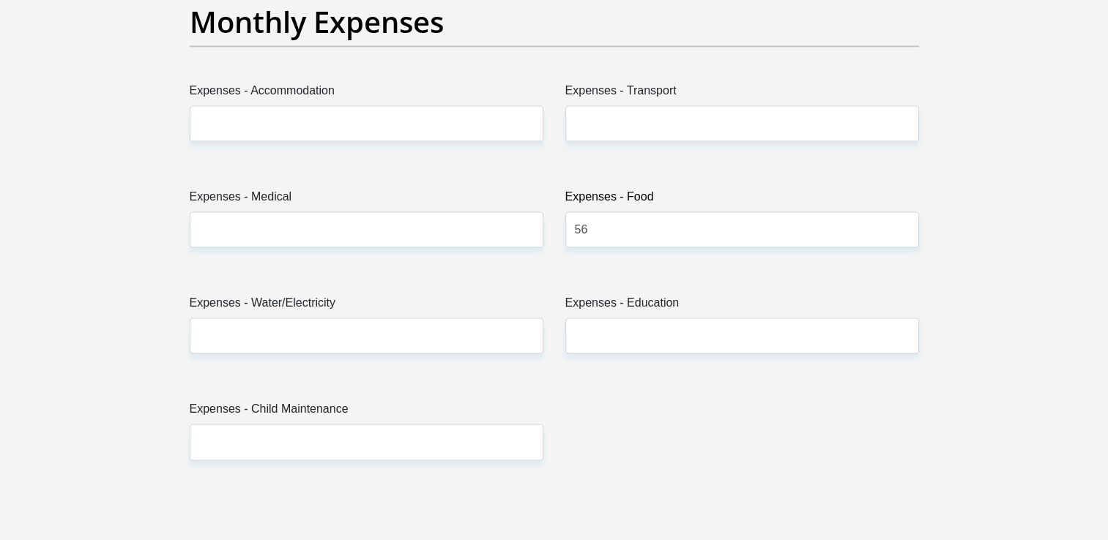
type input "0"
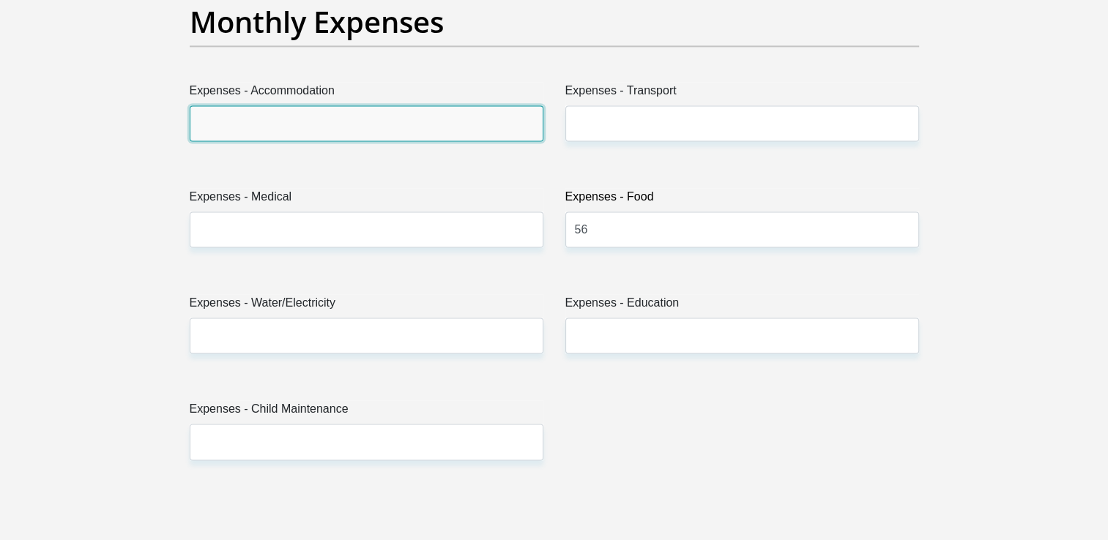
click at [312, 116] on input "Expenses - Accommodation" at bounding box center [367, 123] width 354 height 36
type input "6972"
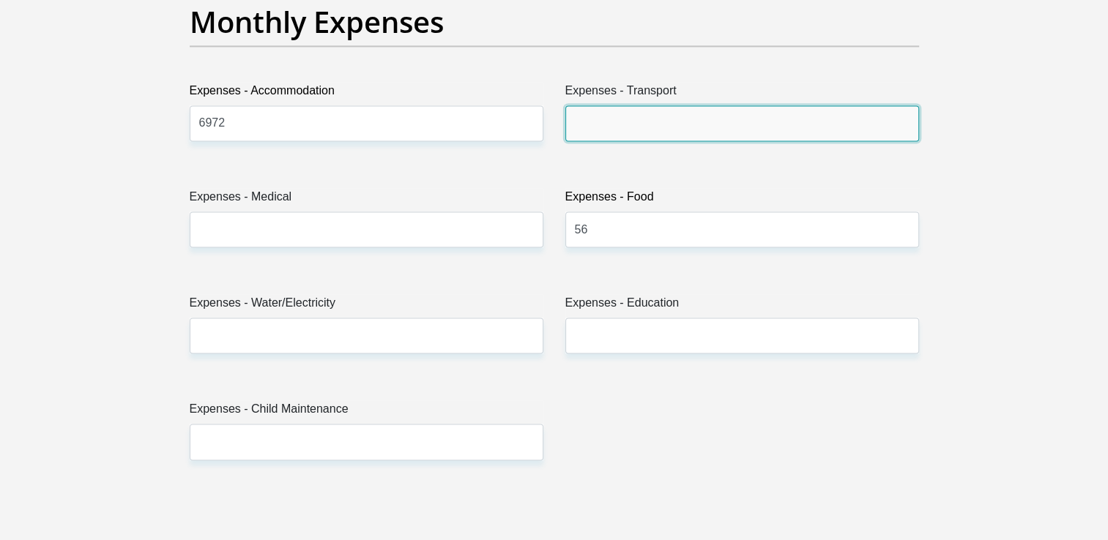
click at [606, 109] on input "Expenses - Transport" at bounding box center [742, 123] width 354 height 36
type input "0"
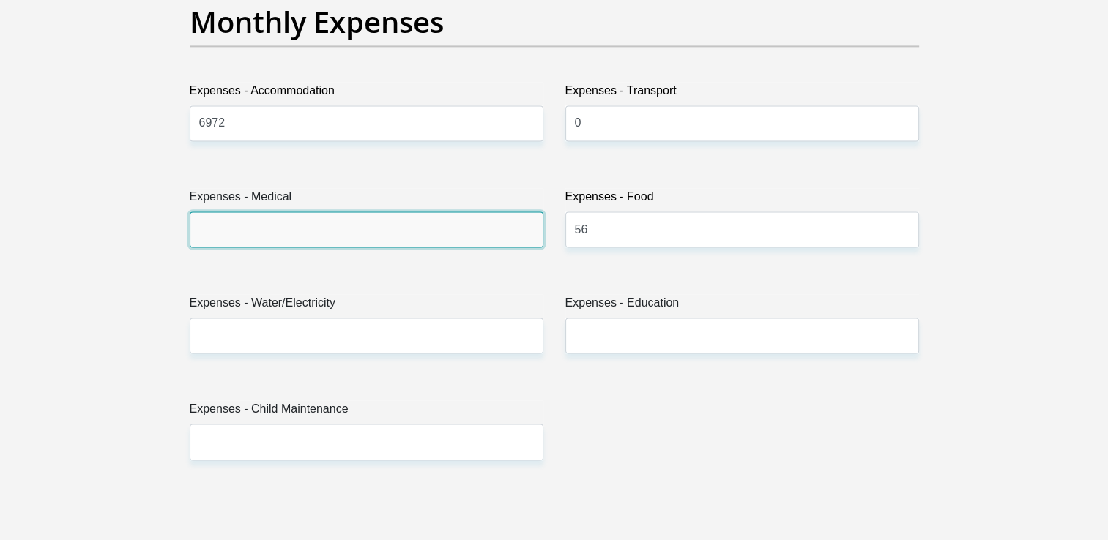
click at [343, 227] on input "Expenses - Medical" at bounding box center [367, 230] width 354 height 36
type input "0"
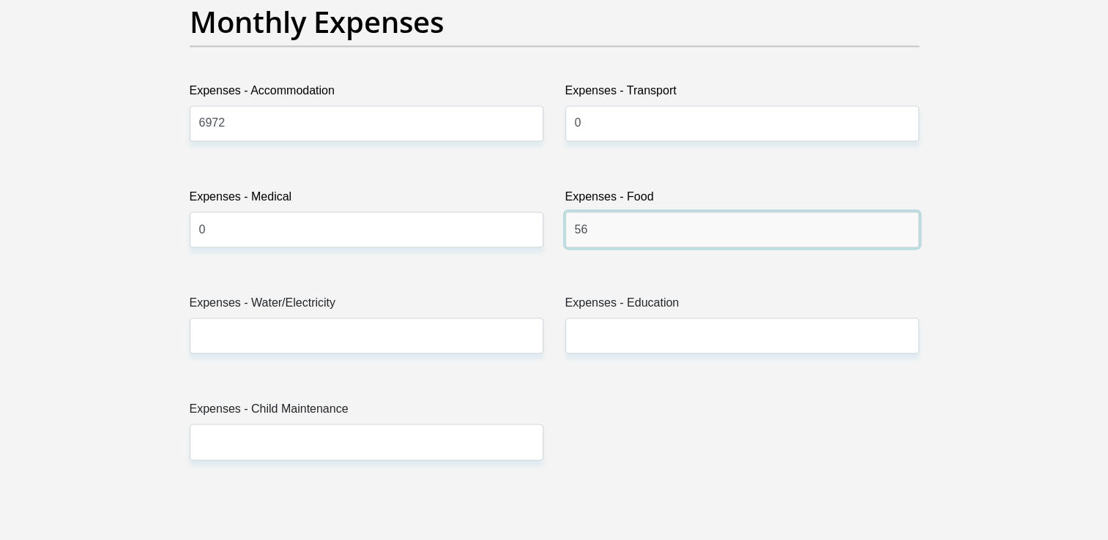
click at [595, 237] on input "56" at bounding box center [742, 230] width 354 height 36
type input "5"
type input "2000"
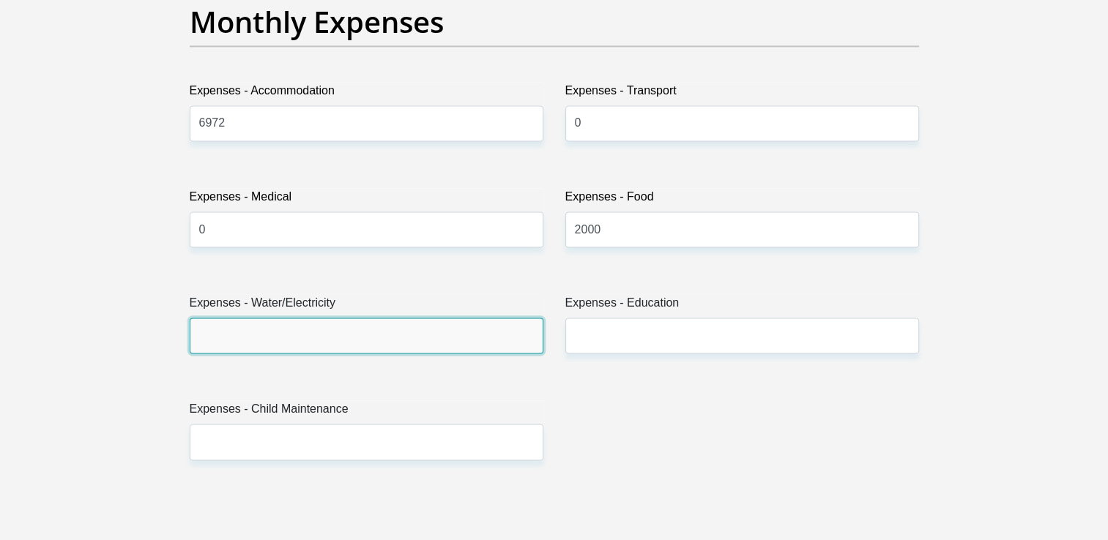
click at [289, 320] on input "Expenses - Water/Electricity" at bounding box center [367, 336] width 354 height 36
type input "0"
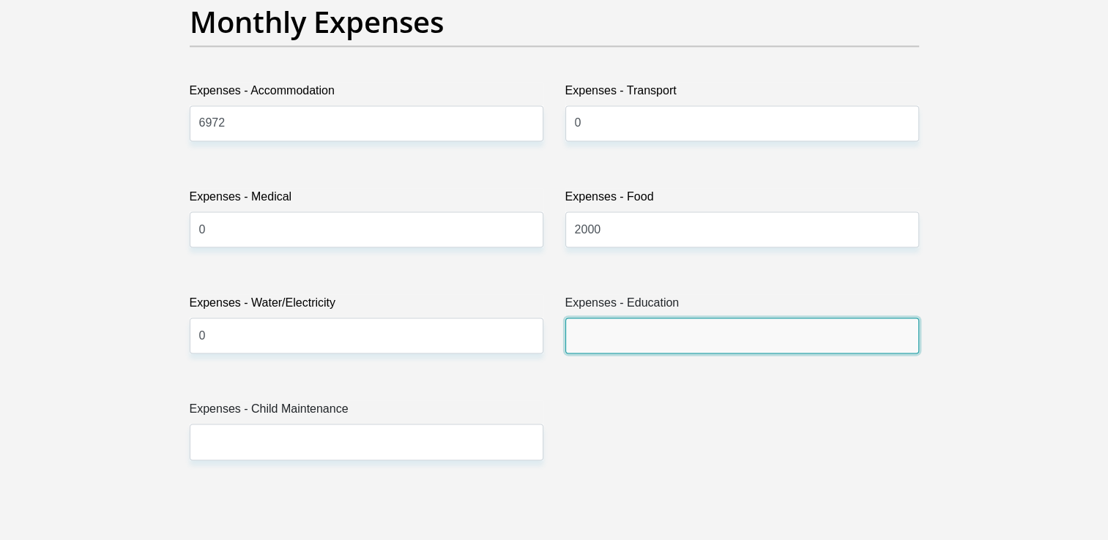
drag, startPoint x: 697, startPoint y: 341, endPoint x: 705, endPoint y: 342, distance: 7.4
click at [697, 341] on input "Expenses - Education" at bounding box center [742, 336] width 354 height 36
type input "0"
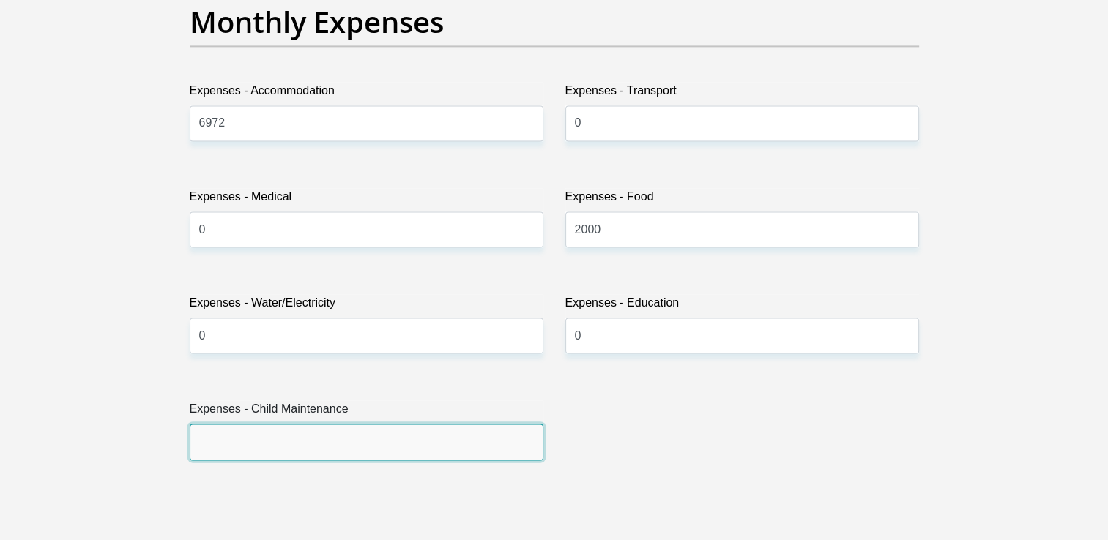
click at [503, 441] on input "Expenses - Child Maintenance" at bounding box center [367, 442] width 354 height 36
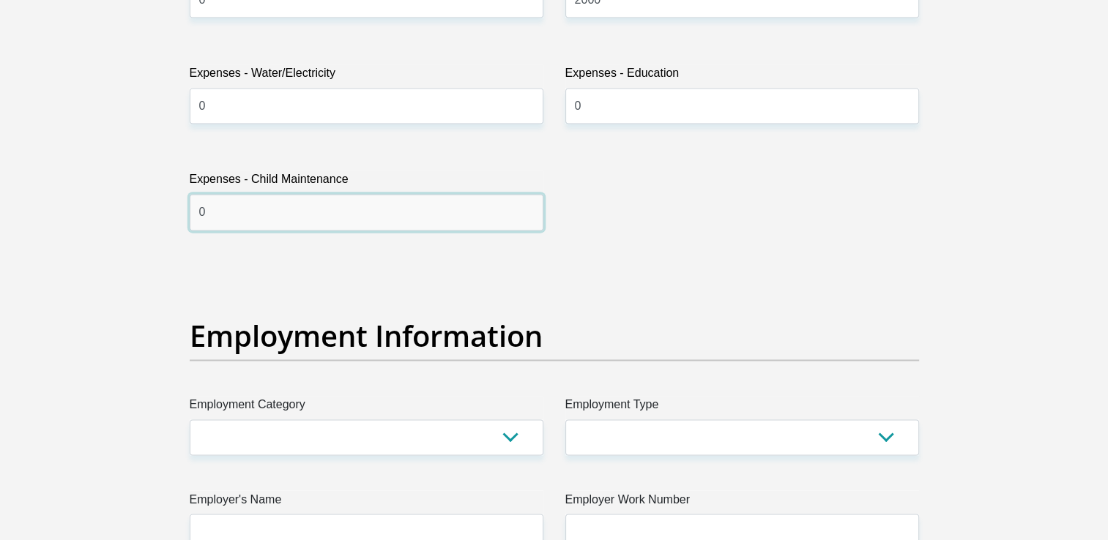
scroll to position [2636, 0]
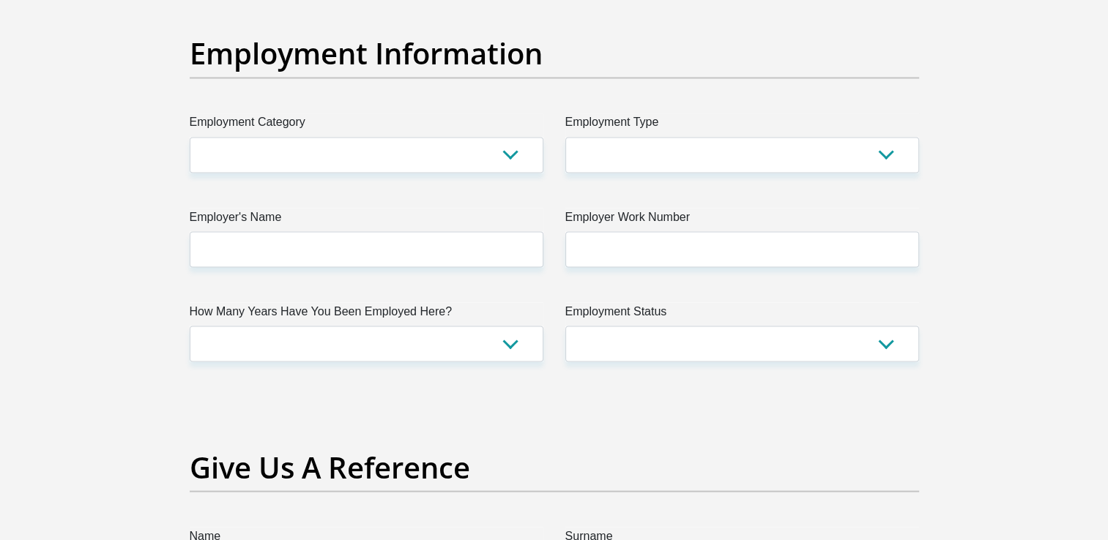
type input "0"
click at [513, 154] on select "AGRICULTURE ALCOHOL & TOBACCO CONSTRUCTION MATERIALS METALLURGY EQUIPMENT FOR R…" at bounding box center [367, 155] width 354 height 36
select select "7"
click at [190, 137] on select "AGRICULTURE ALCOHOL & TOBACCO CONSTRUCTION MATERIALS METALLURGY EQUIPMENT FOR R…" at bounding box center [367, 155] width 354 height 36
click at [877, 148] on select "College/Lecturer Craft Seller Creative Driver Executive Farmer Forces - Non Com…" at bounding box center [742, 155] width 354 height 36
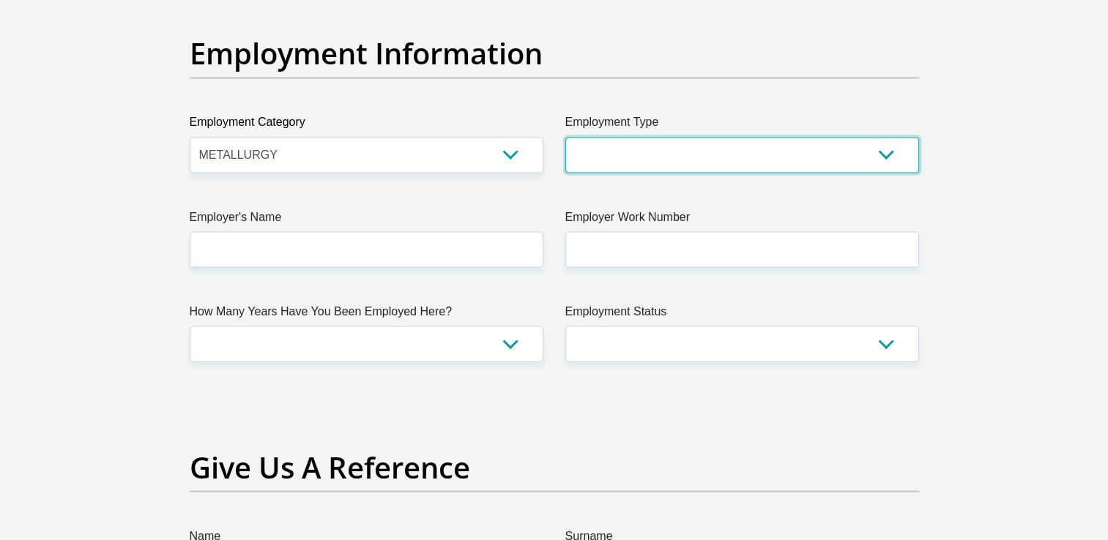
select select "Manager"
click at [565, 137] on select "College/Lecturer Craft Seller Creative Driver Executive Farmer Forces - Non Com…" at bounding box center [742, 155] width 354 height 36
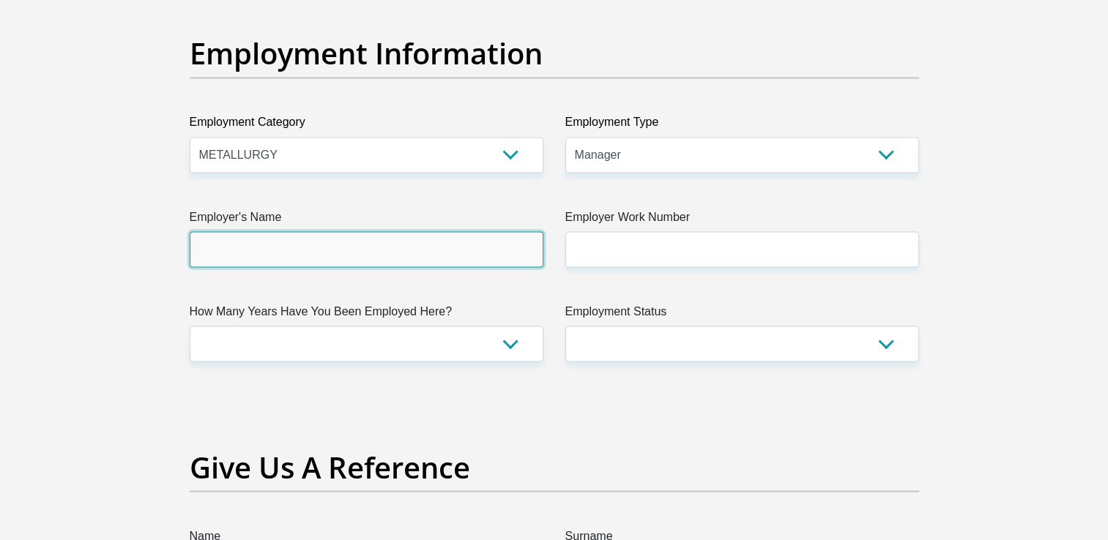
click at [384, 259] on input "Employer's Name" at bounding box center [367, 249] width 354 height 36
type input "PTLProducts"
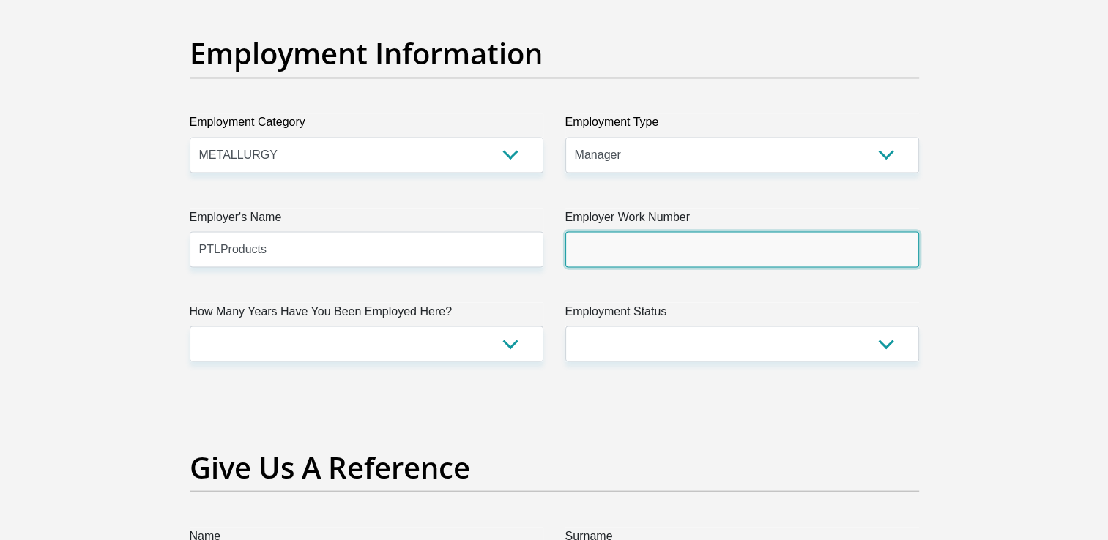
type input "0836051213"
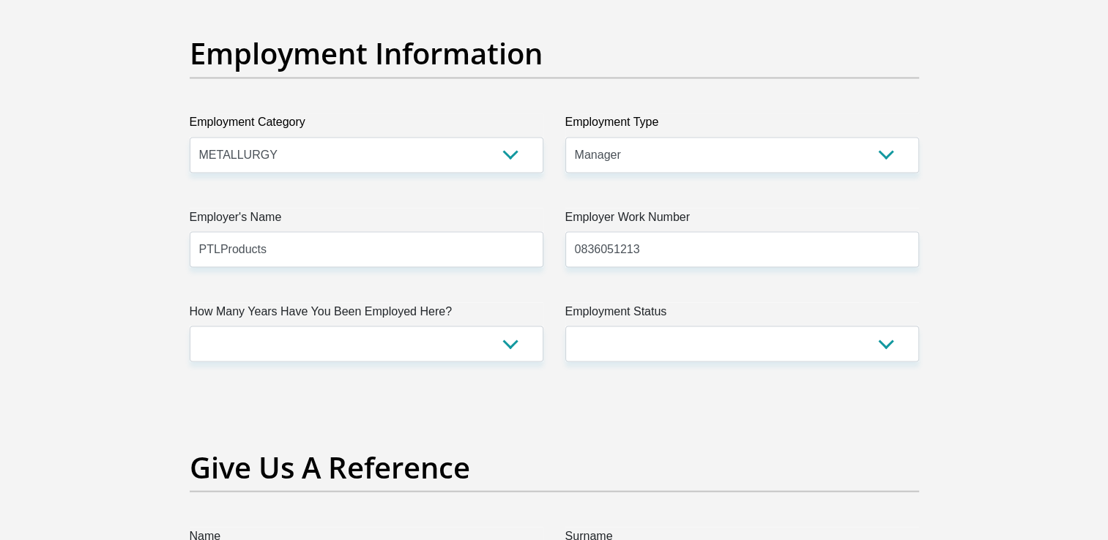
type input "Mutshidzi"
type input "Mulelu"
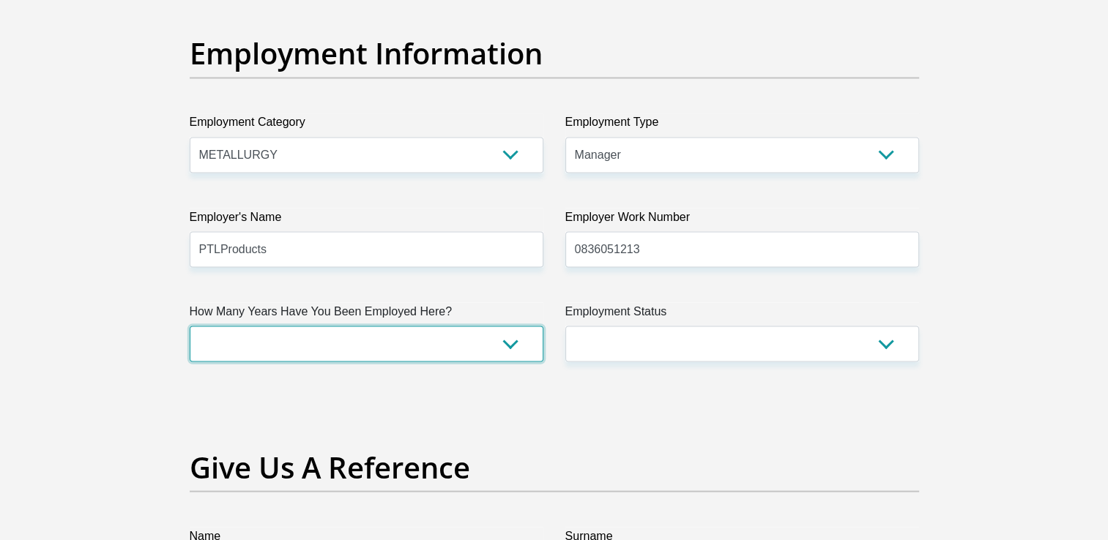
click at [523, 335] on select "less than 1 year 1-3 years 3-5 years 5+ years" at bounding box center [367, 344] width 354 height 36
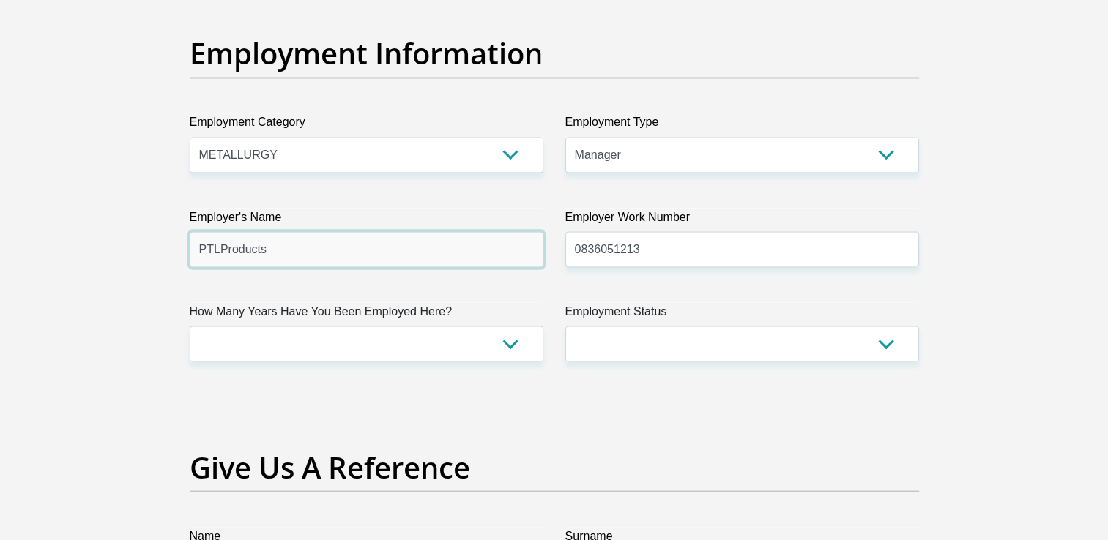
click at [219, 250] on input "PTLProducts" at bounding box center [367, 249] width 354 height 36
type input "PTLProducts"
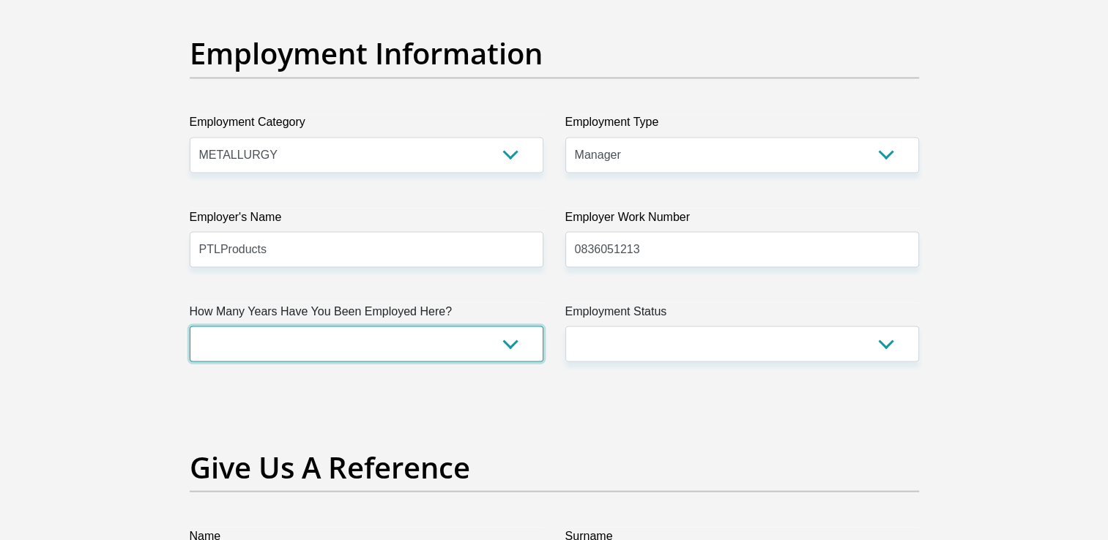
click at [518, 341] on select "less than 1 year 1-3 years 3-5 years 5+ years" at bounding box center [367, 344] width 354 height 36
select select "60"
click at [190, 326] on select "less than 1 year 1-3 years 3-5 years 5+ years" at bounding box center [367, 344] width 354 height 36
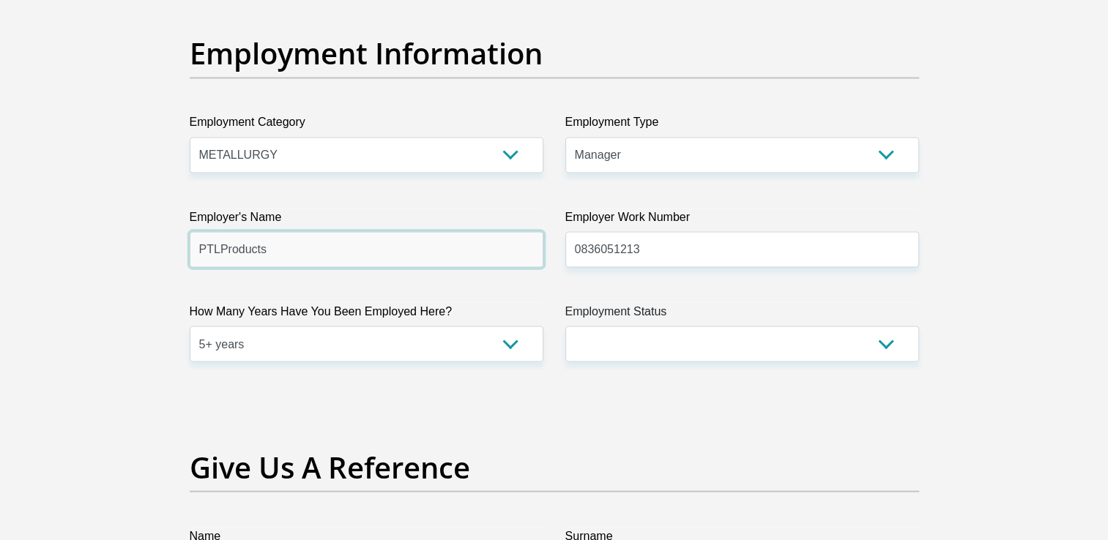
click at [215, 250] on input "PTLProducts" at bounding box center [367, 249] width 354 height 36
type input "PTLProducts"
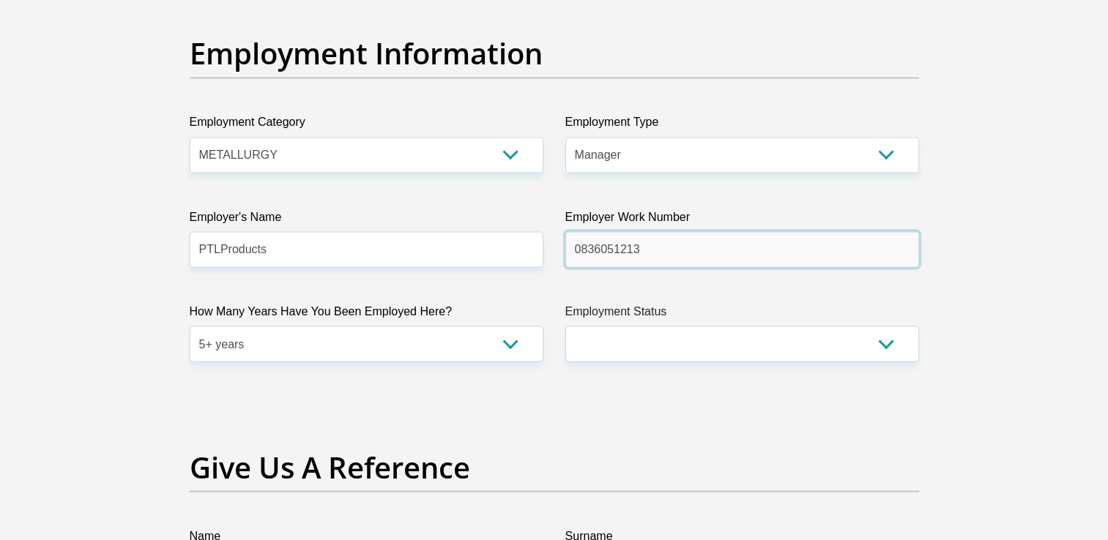
click at [656, 236] on input "0836051213" at bounding box center [742, 249] width 354 height 36
drag, startPoint x: 660, startPoint y: 253, endPoint x: 421, endPoint y: 245, distance: 238.9
drag, startPoint x: 667, startPoint y: 254, endPoint x: 439, endPoint y: 253, distance: 227.8
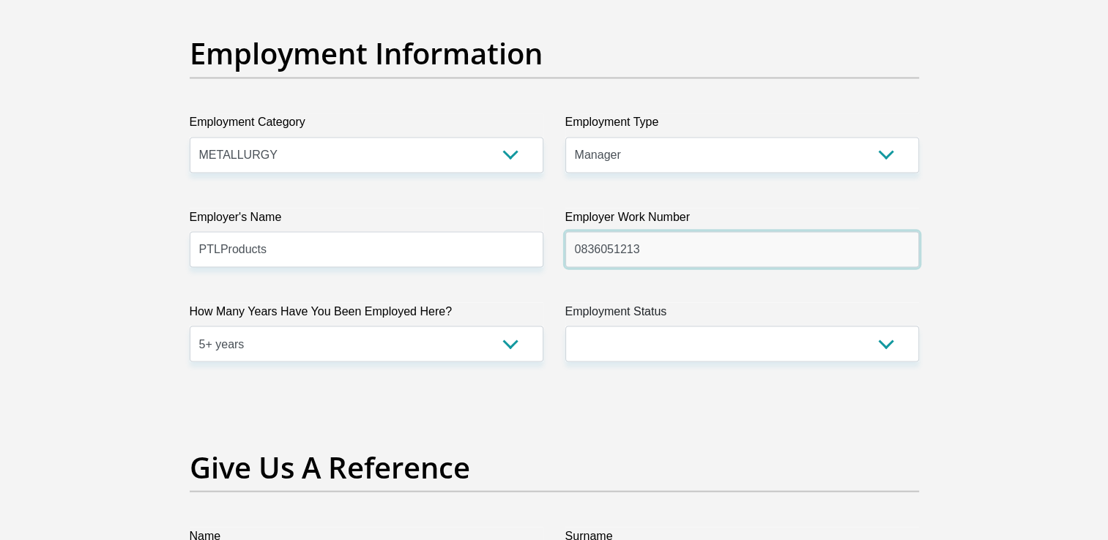
type input "0116160150"
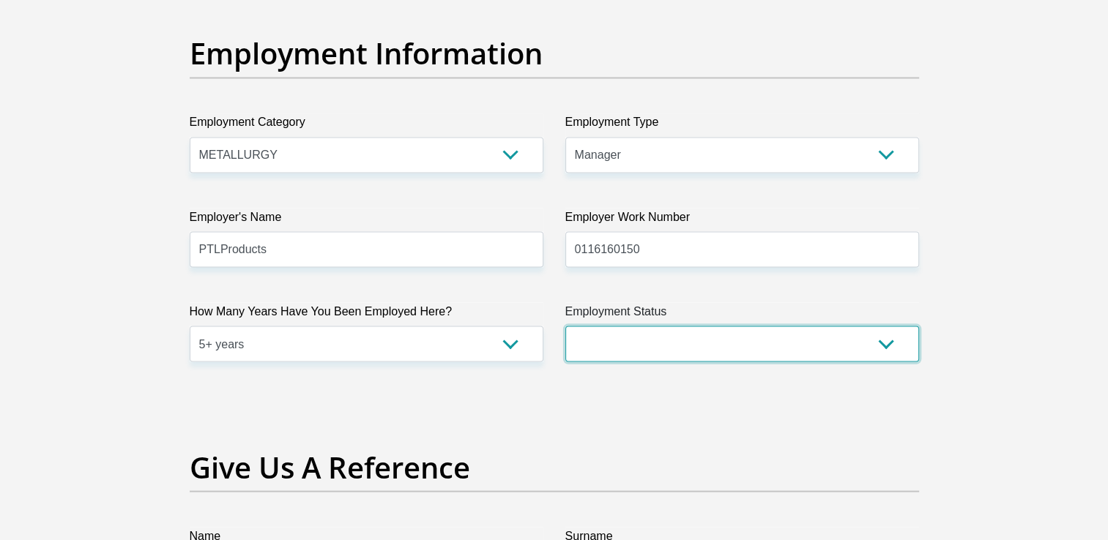
click at [881, 341] on select "Permanent/Full-time Part-time/Casual Contract Worker Self-Employed Housewife Re…" at bounding box center [742, 344] width 354 height 36
select select "1"
click at [565, 326] on select "Permanent/Full-time Part-time/Casual Contract Worker Self-Employed Housewife Re…" at bounding box center [742, 344] width 354 height 36
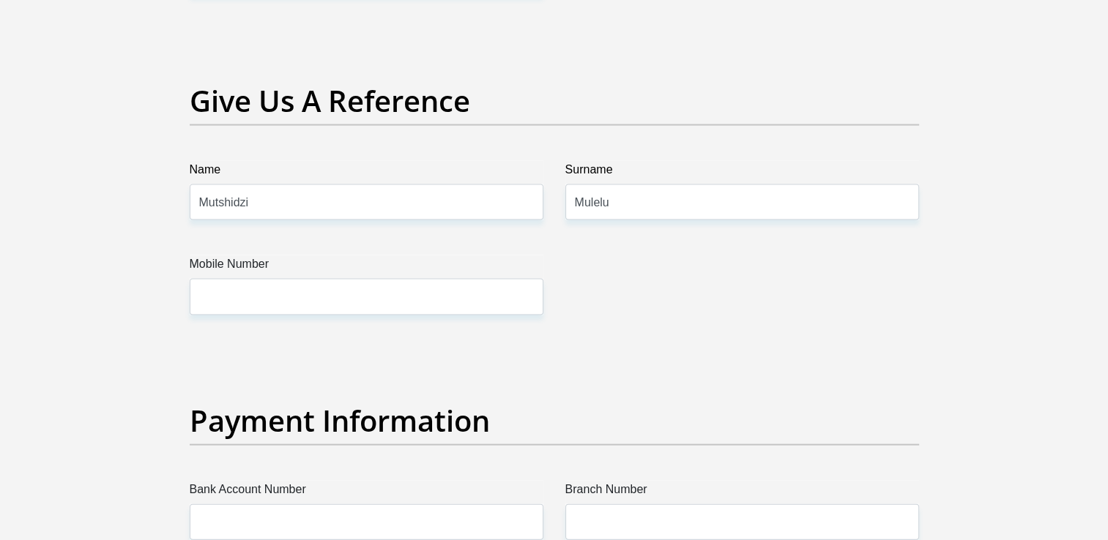
scroll to position [2929, 0]
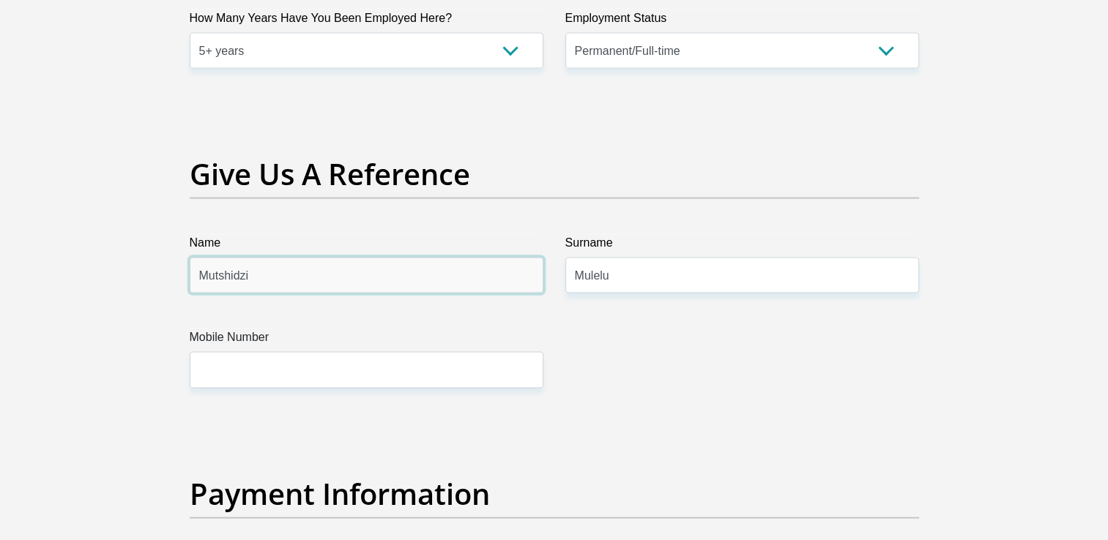
click at [335, 282] on input "Mutshidzi" at bounding box center [367, 276] width 354 height 36
drag, startPoint x: 311, startPoint y: 285, endPoint x: 25, endPoint y: 279, distance: 286.4
type input "Onicah"
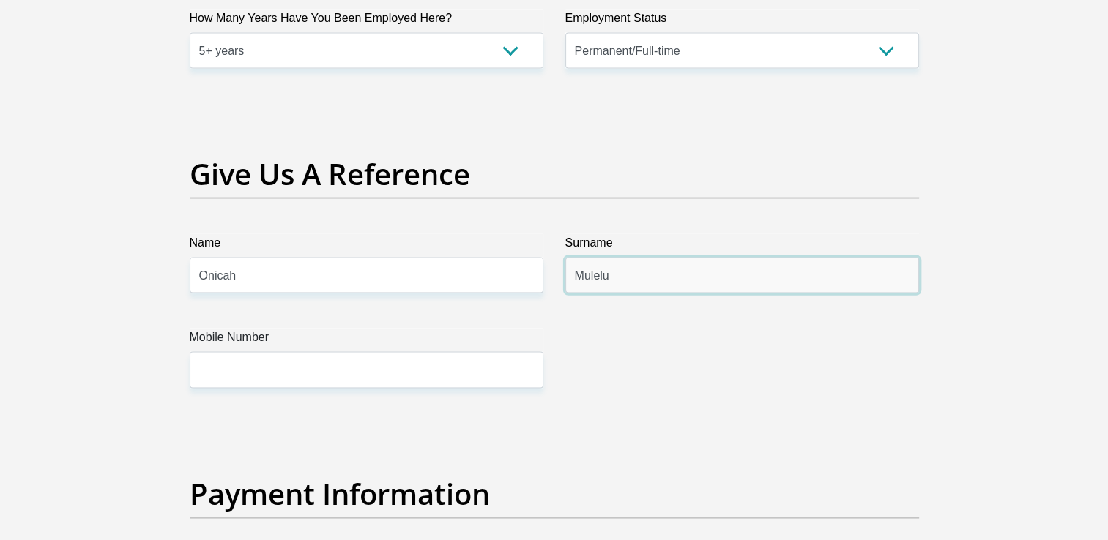
drag, startPoint x: 678, startPoint y: 274, endPoint x: 391, endPoint y: 245, distance: 288.6
type input "Ledimo"
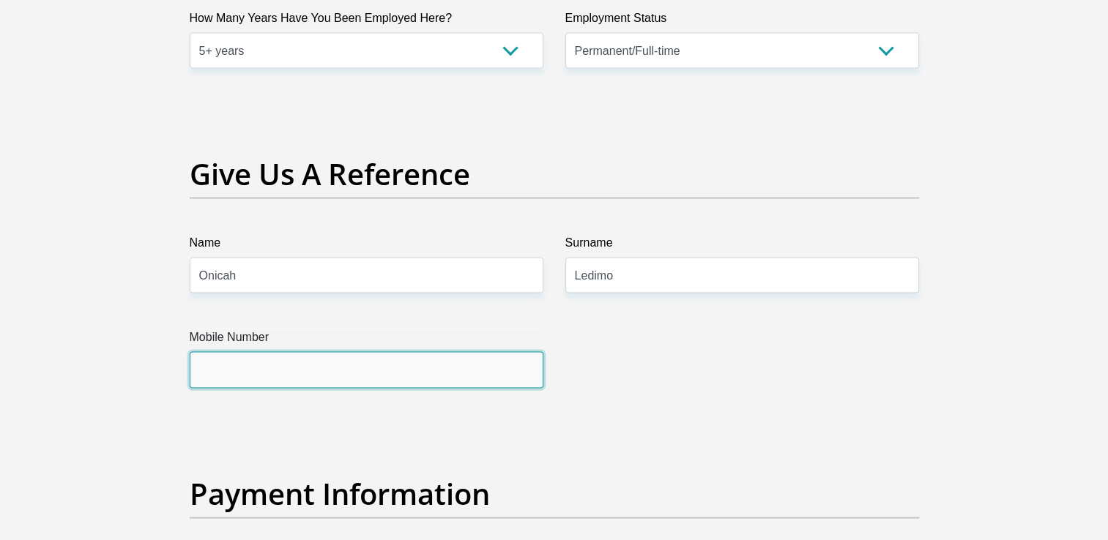
click at [259, 369] on input "Mobile Number" at bounding box center [367, 370] width 354 height 36
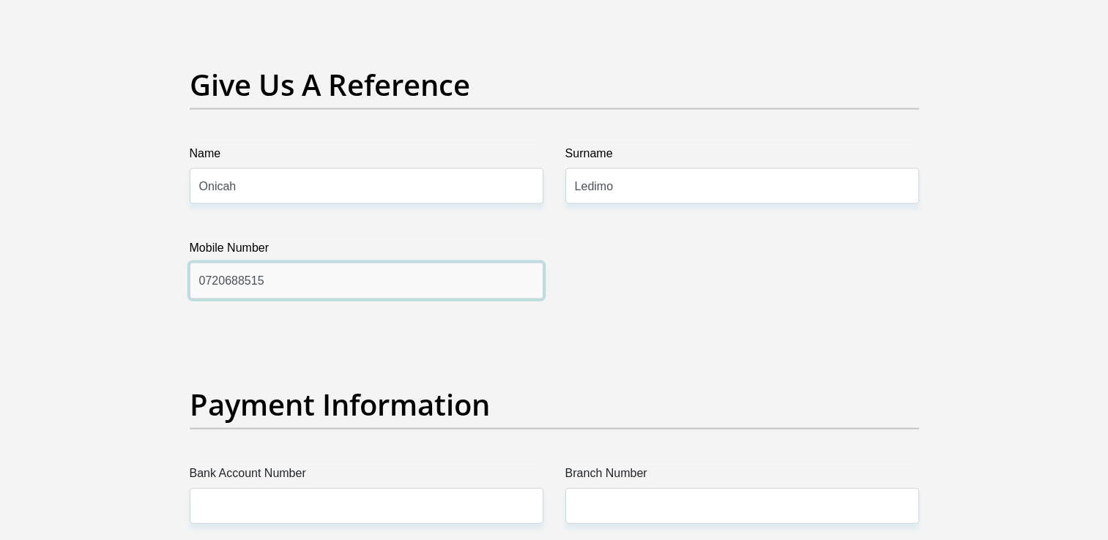
scroll to position [3296, 0]
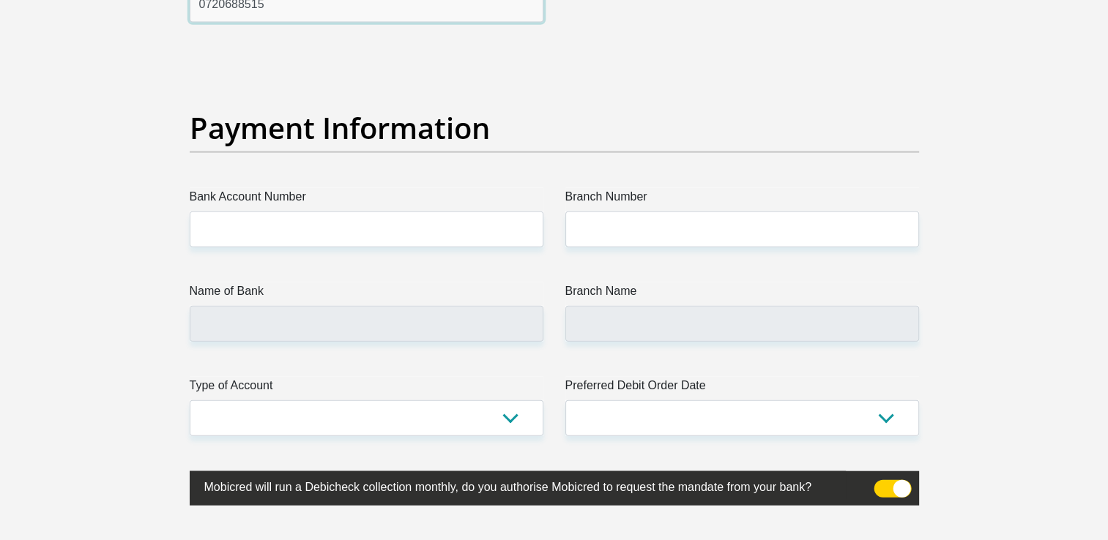
type input "0720688515"
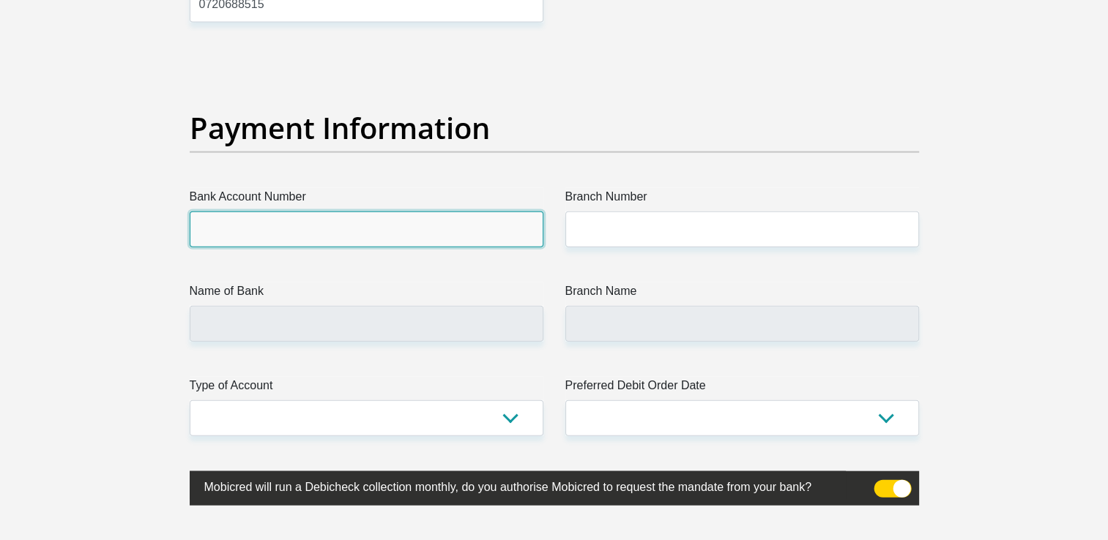
click at [334, 230] on input "Bank Account Number" at bounding box center [367, 230] width 354 height 36
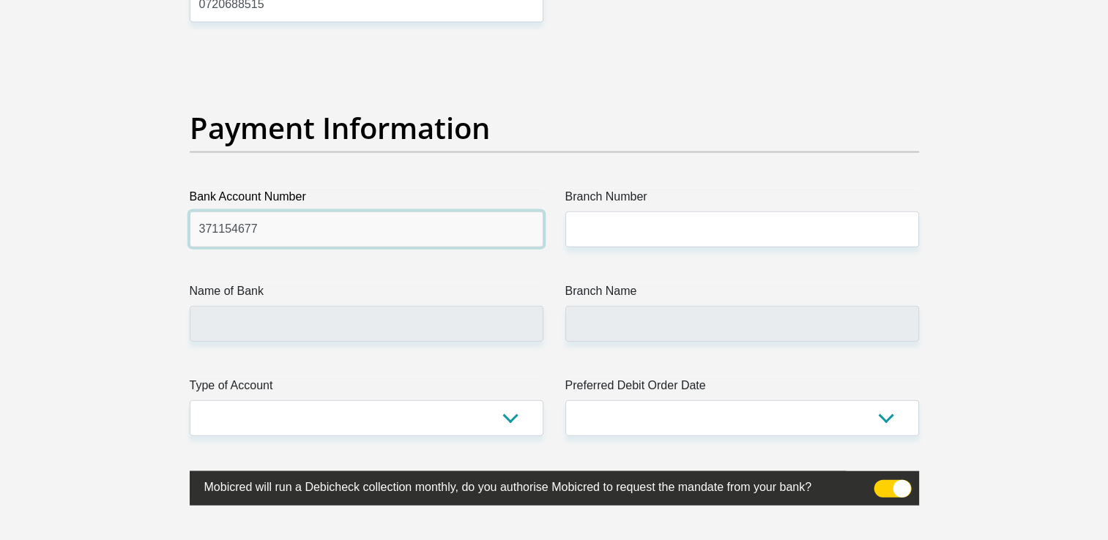
type input "371154677"
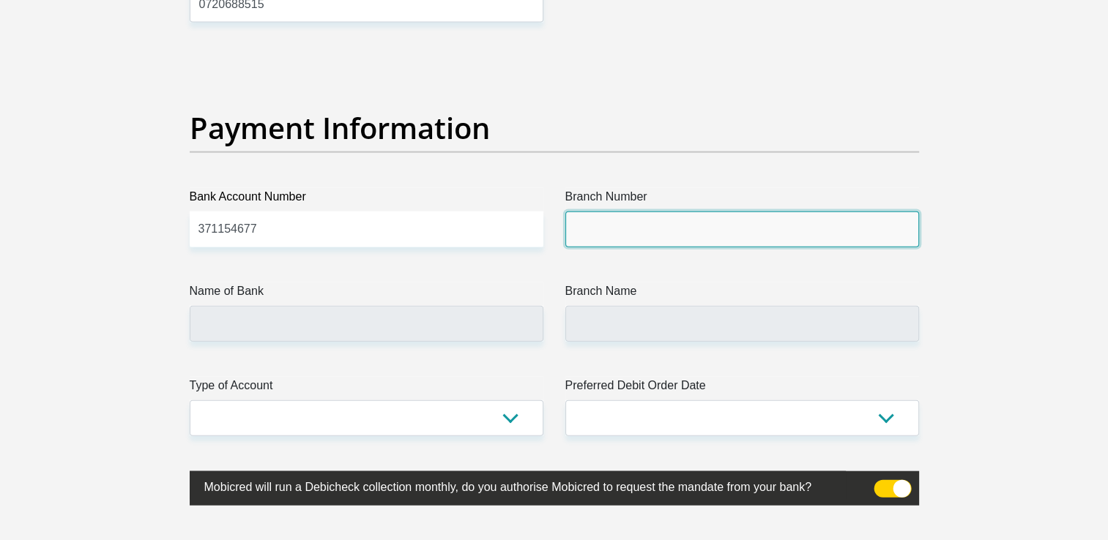
click at [685, 222] on input "Branch Number" at bounding box center [742, 230] width 354 height 36
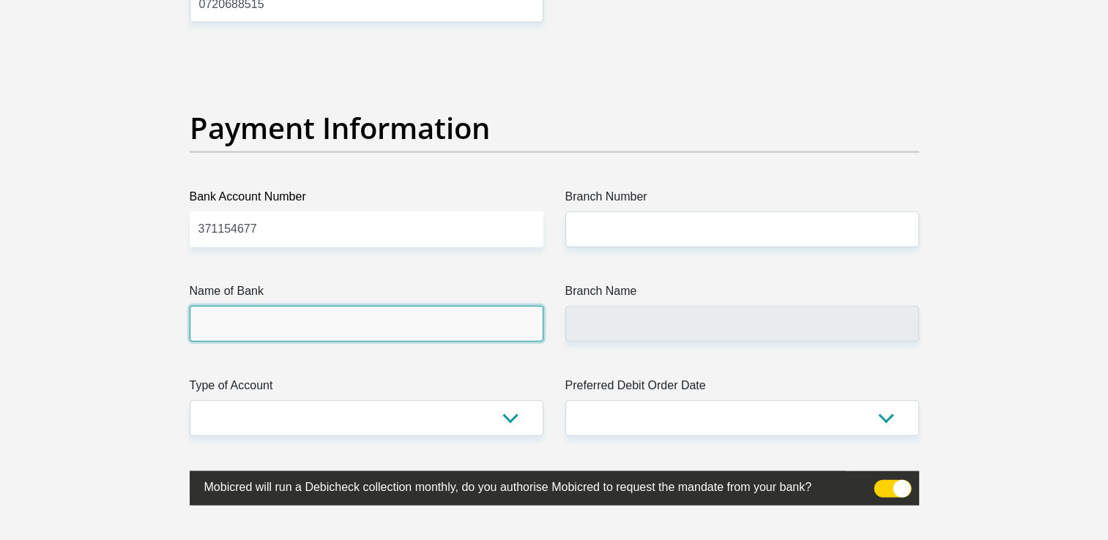
click at [292, 327] on input "Name of Bank" at bounding box center [367, 324] width 354 height 36
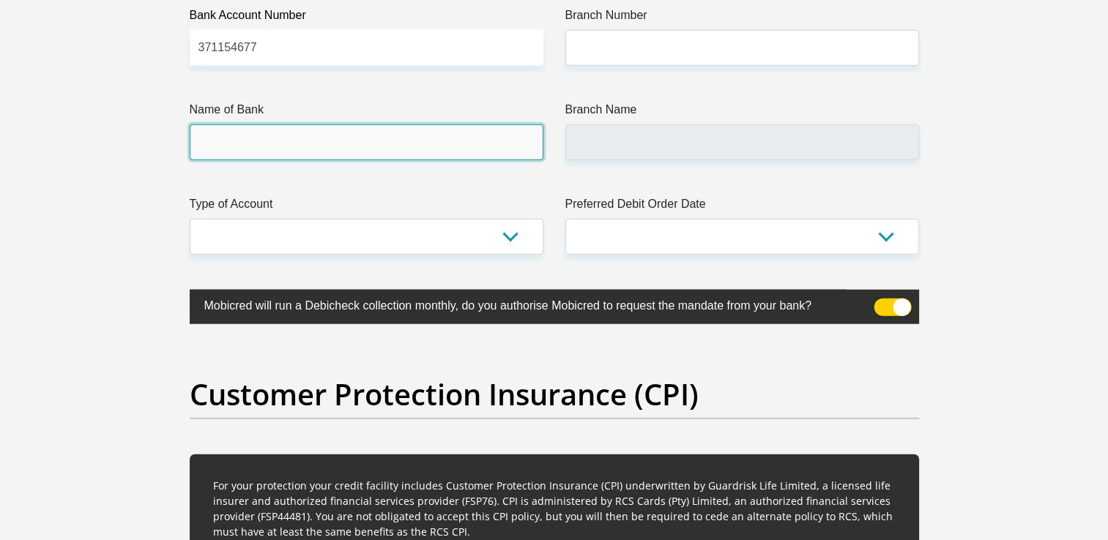
scroll to position [3369, 0]
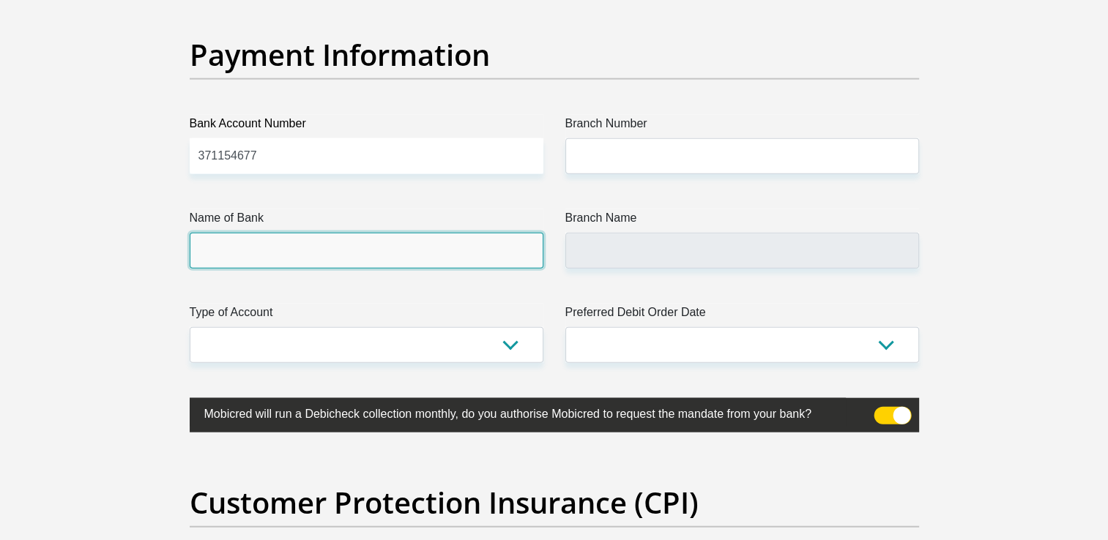
click at [348, 245] on input "Name of Bank" at bounding box center [367, 251] width 354 height 36
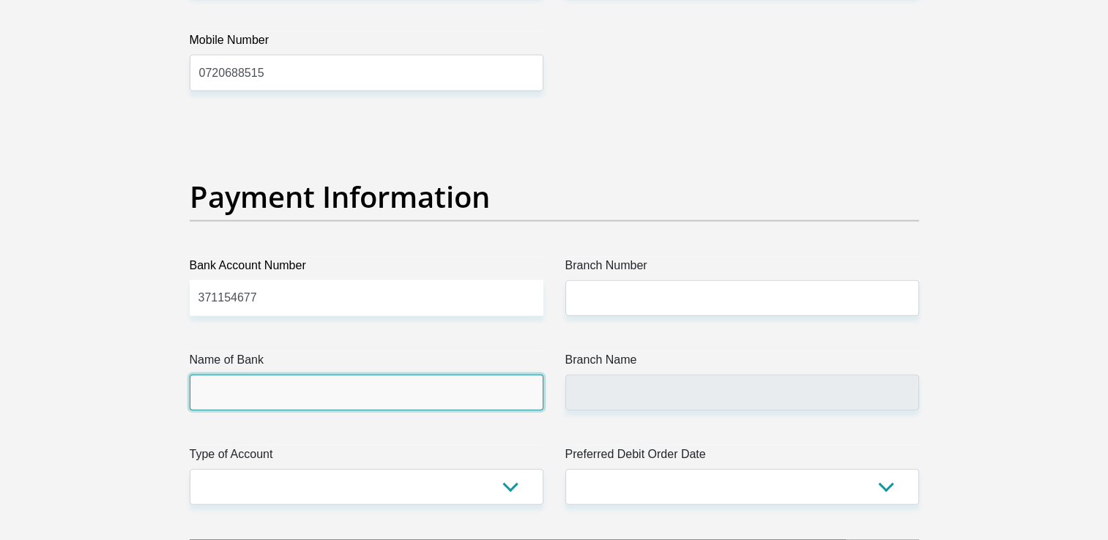
scroll to position [3222, 0]
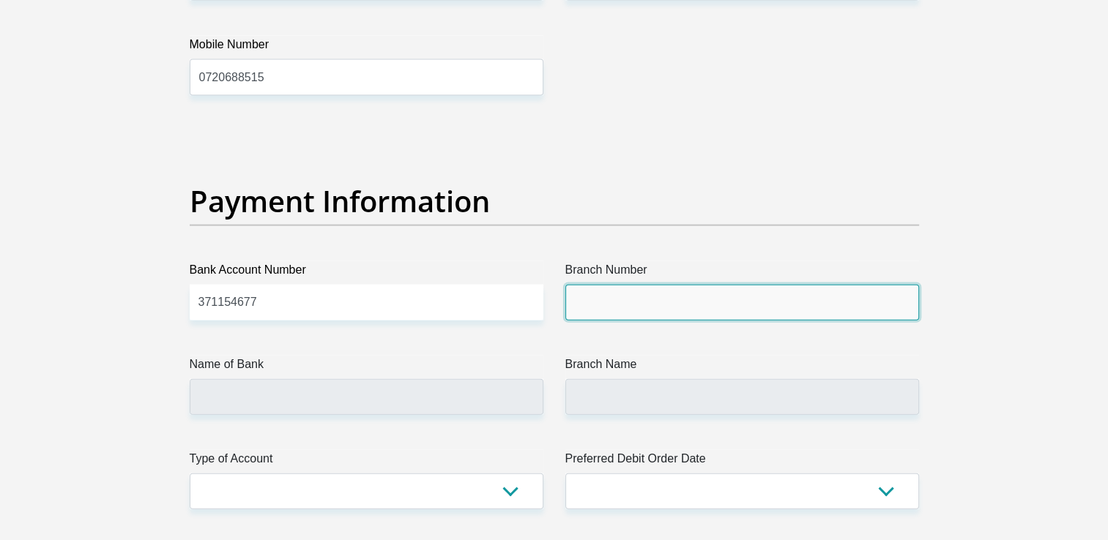
click at [633, 294] on input "Branch Number" at bounding box center [742, 303] width 354 height 36
type input "051001"
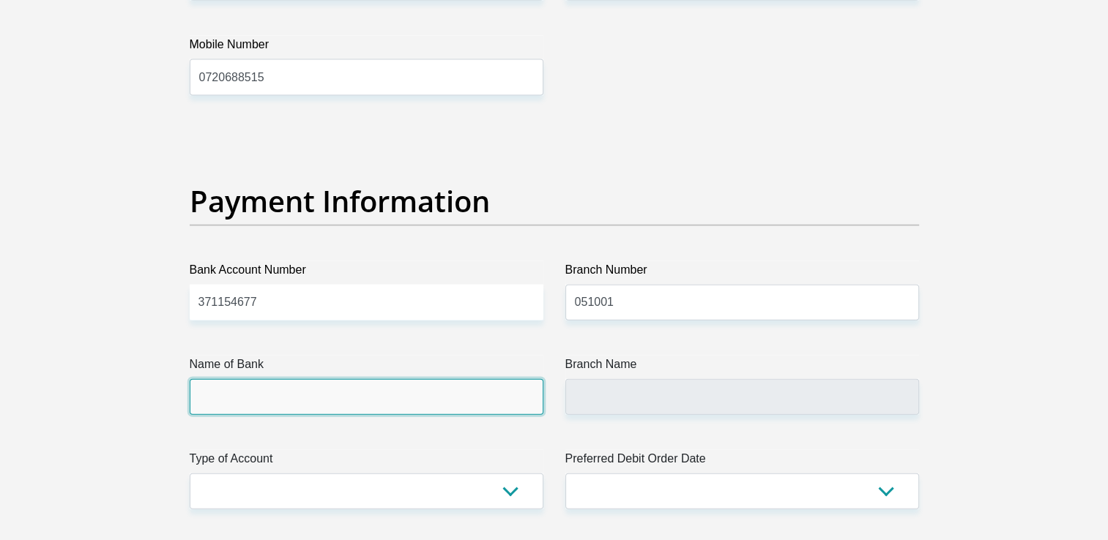
click at [510, 404] on input "Name of Bank" at bounding box center [367, 397] width 354 height 36
type input "STANDARD BANK"
type input "STANDARD BANK SOUTH AFRICA"
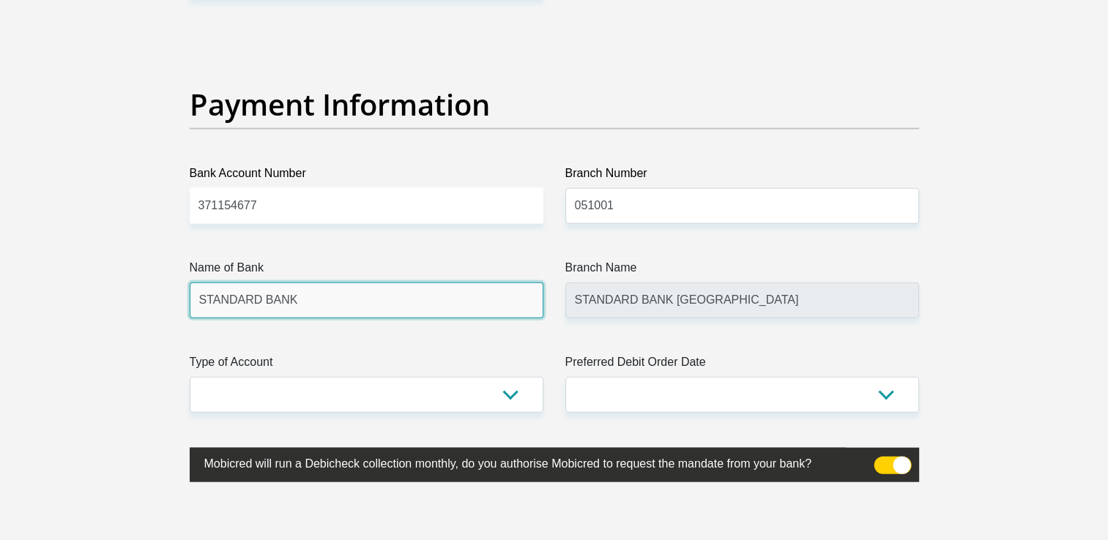
scroll to position [3369, 0]
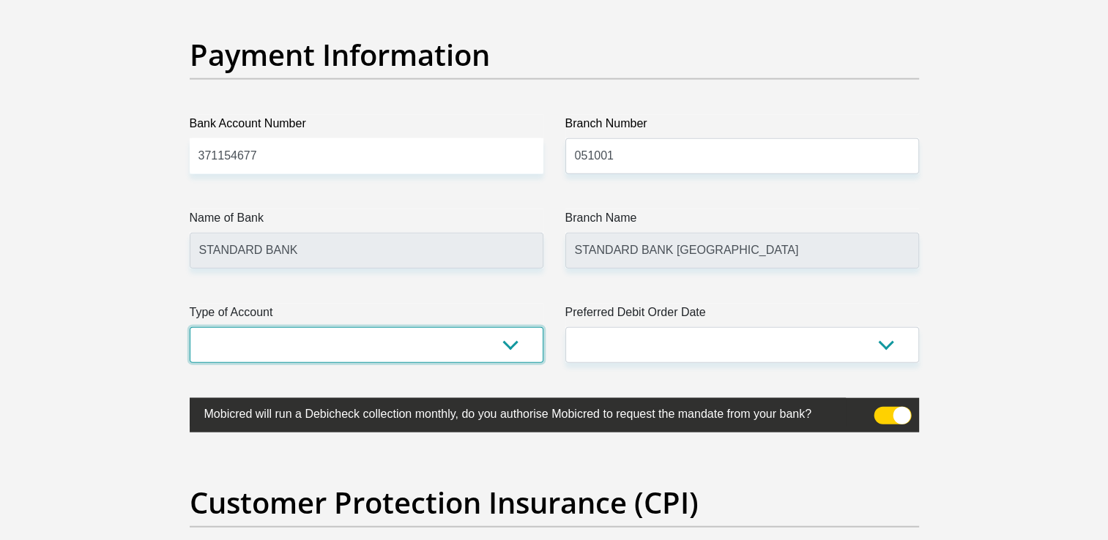
click at [519, 341] on select "Cheque Savings" at bounding box center [367, 345] width 354 height 36
select select "CUR"
click at [190, 327] on select "Cheque Savings" at bounding box center [367, 345] width 354 height 36
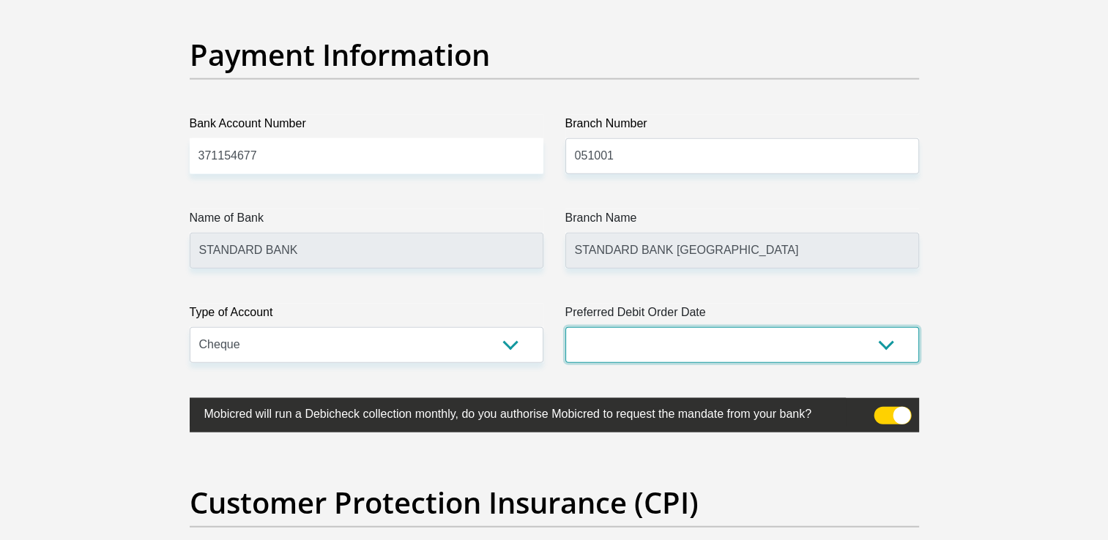
drag, startPoint x: 664, startPoint y: 349, endPoint x: 684, endPoint y: 354, distance: 21.0
click at [664, 350] on select "1st 2nd 3rd 4th 5th 7th 18th 19th 20th 21st 22nd 23rd 24th 25th 26th 27th 28th …" at bounding box center [742, 345] width 354 height 36
select select "1"
click at [565, 327] on select "1st 2nd 3rd 4th 5th 7th 18th 19th 20th 21st 22nd 23rd 24th 25th 26th 27th 28th …" at bounding box center [742, 345] width 354 height 36
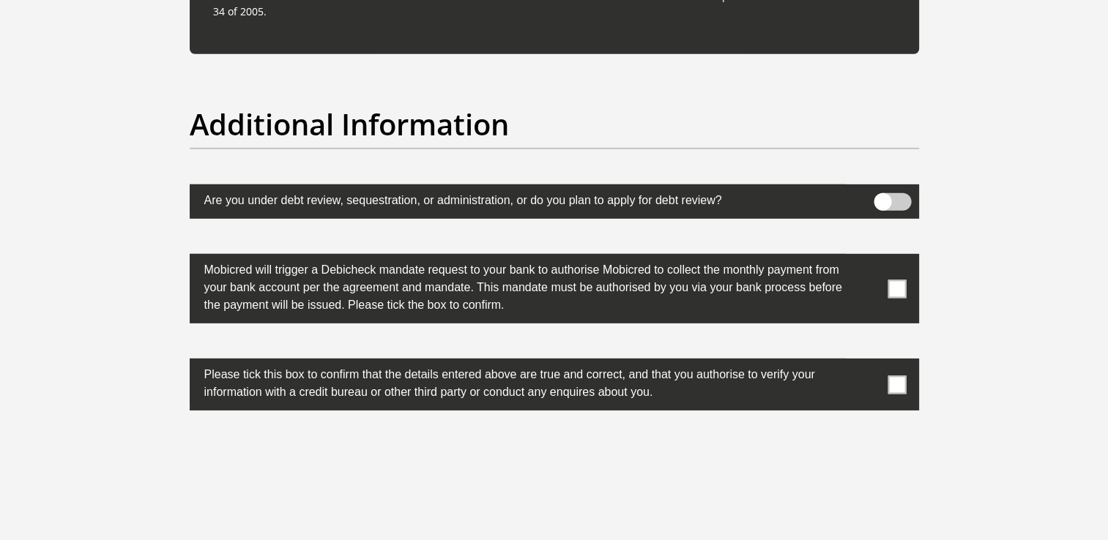
scroll to position [4614, 0]
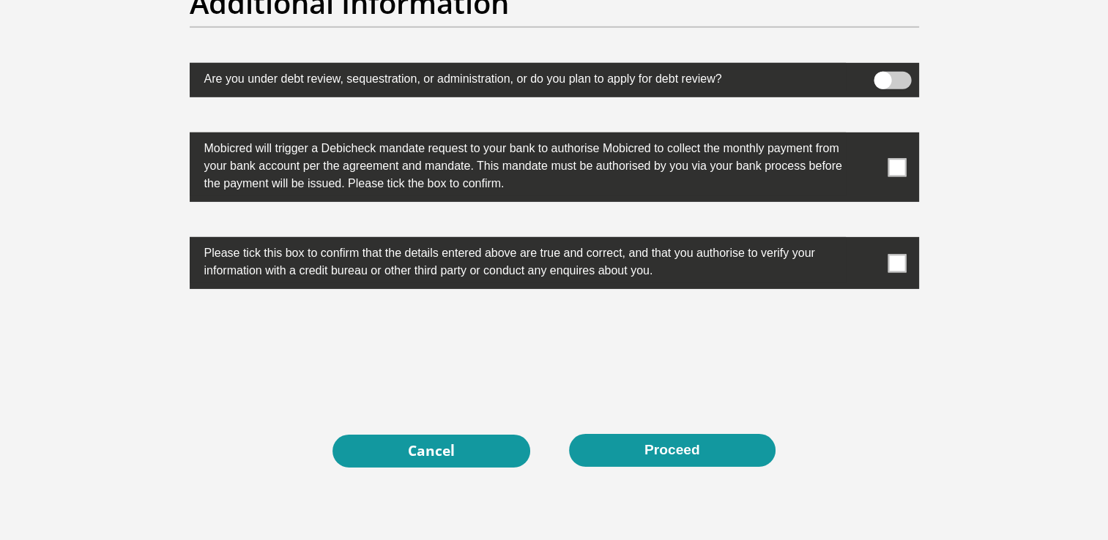
click at [890, 166] on span at bounding box center [897, 167] width 18 height 18
click at [868, 136] on input "checkbox" at bounding box center [868, 136] width 0 height 0
click at [893, 254] on span at bounding box center [897, 263] width 18 height 18
click at [868, 241] on input "checkbox" at bounding box center [868, 241] width 0 height 0
click at [724, 449] on button "Proceed" at bounding box center [672, 450] width 207 height 33
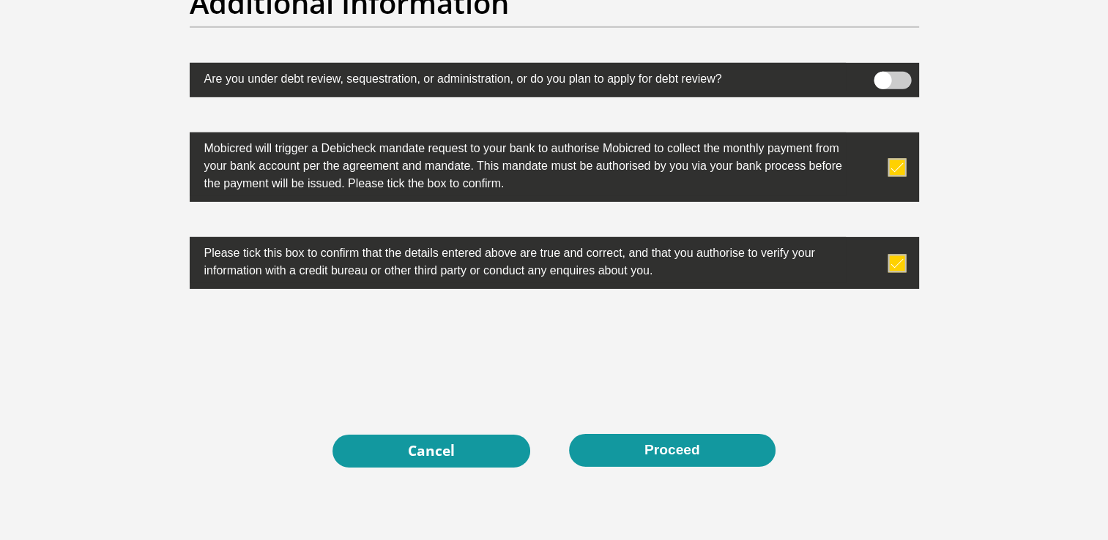
scroll to position [0, 0]
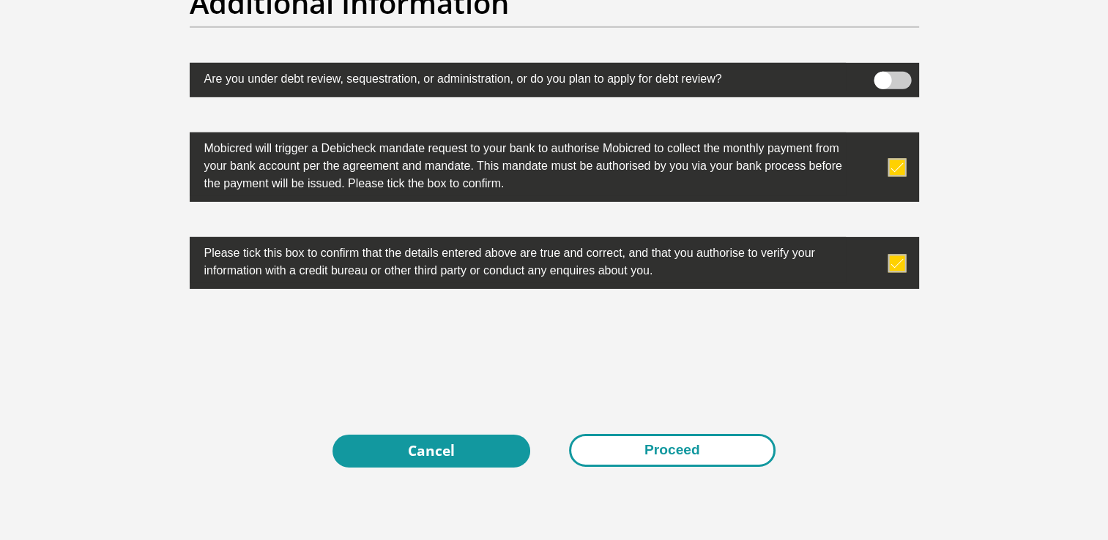
click at [627, 447] on button "Proceed" at bounding box center [672, 450] width 207 height 33
click at [698, 453] on button "Proceed" at bounding box center [672, 450] width 207 height 33
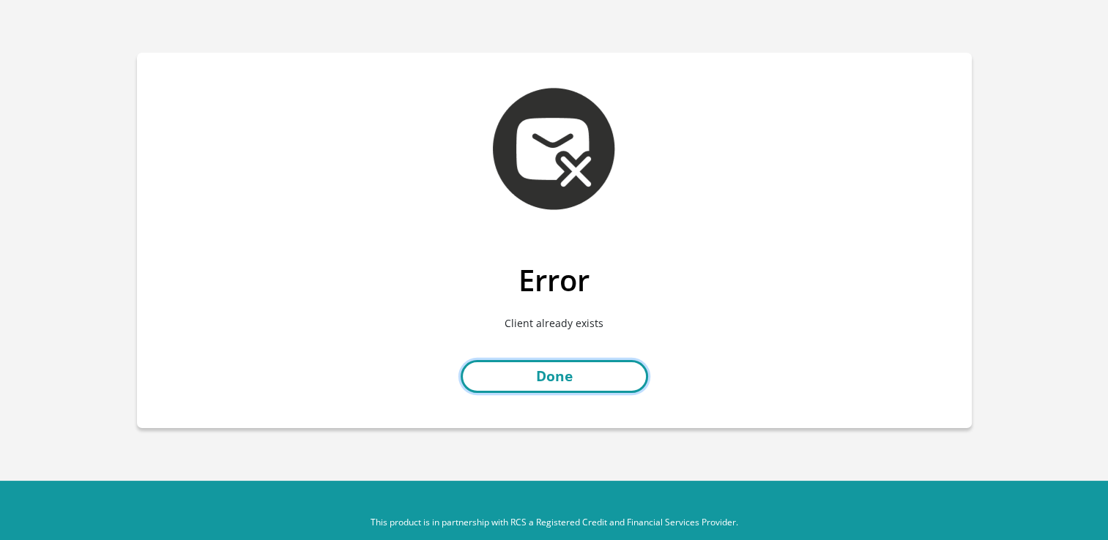
click at [565, 368] on link "Done" at bounding box center [554, 376] width 187 height 33
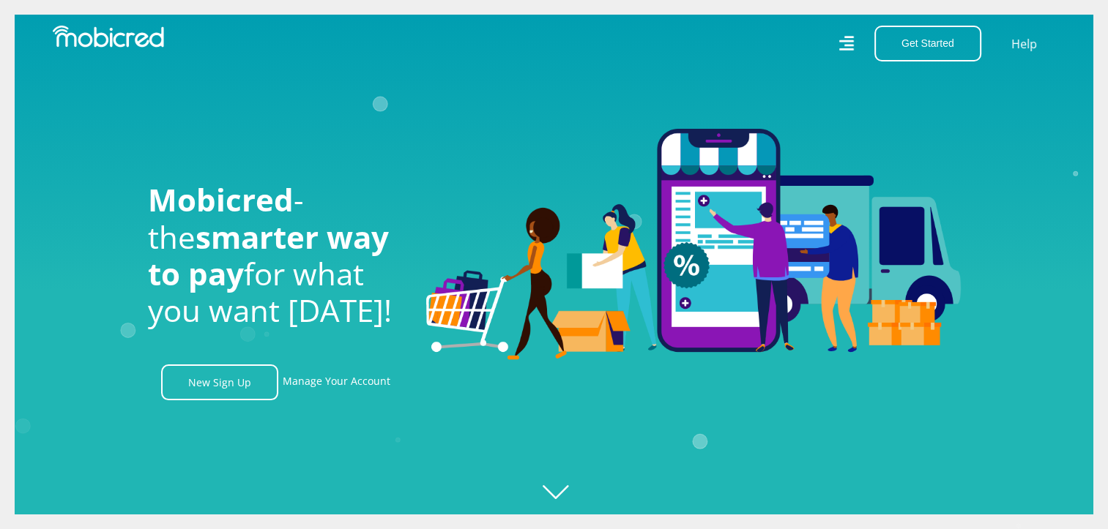
click at [850, 46] on icon at bounding box center [846, 43] width 15 height 15
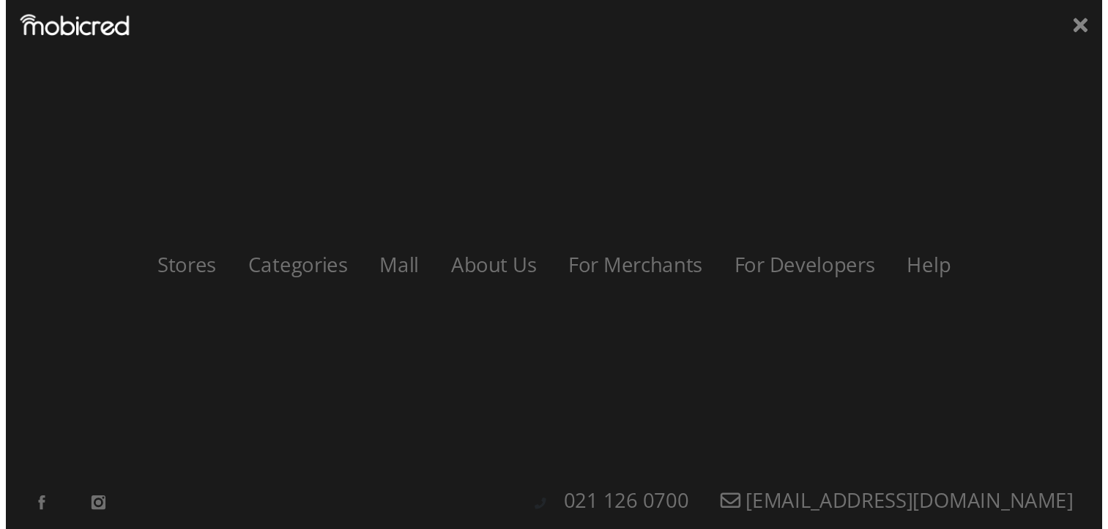
scroll to position [0, 1043]
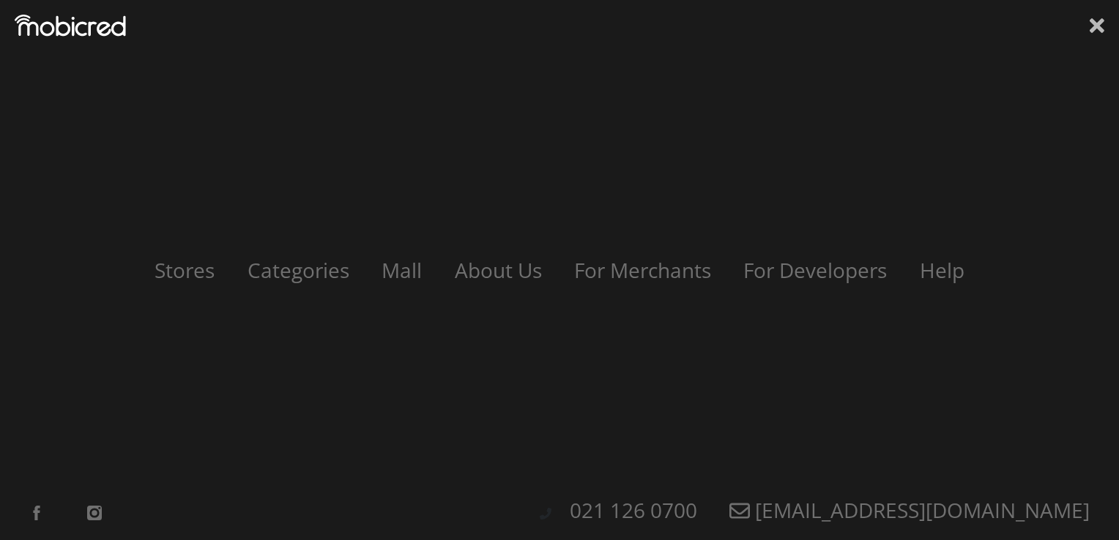
click at [1094, 23] on icon at bounding box center [1097, 25] width 15 height 15
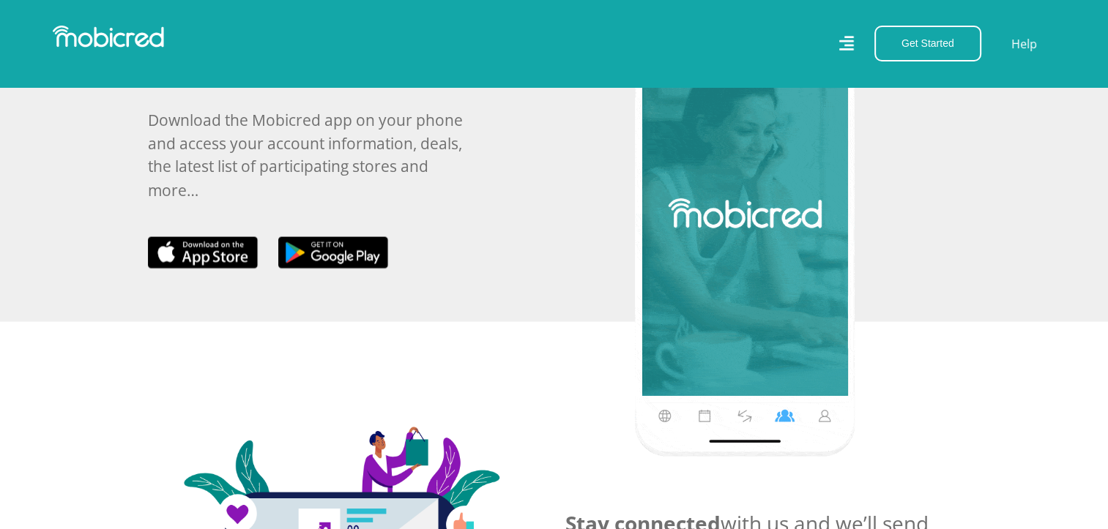
scroll to position [0, 2713]
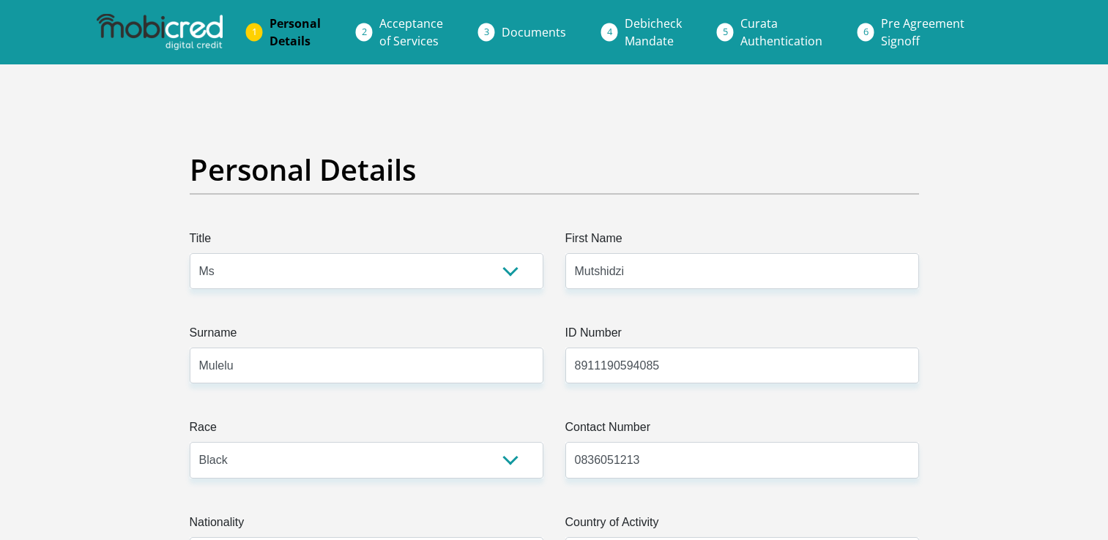
select select "Ms"
select select "1"
select select "ZAF"
select select "ven"
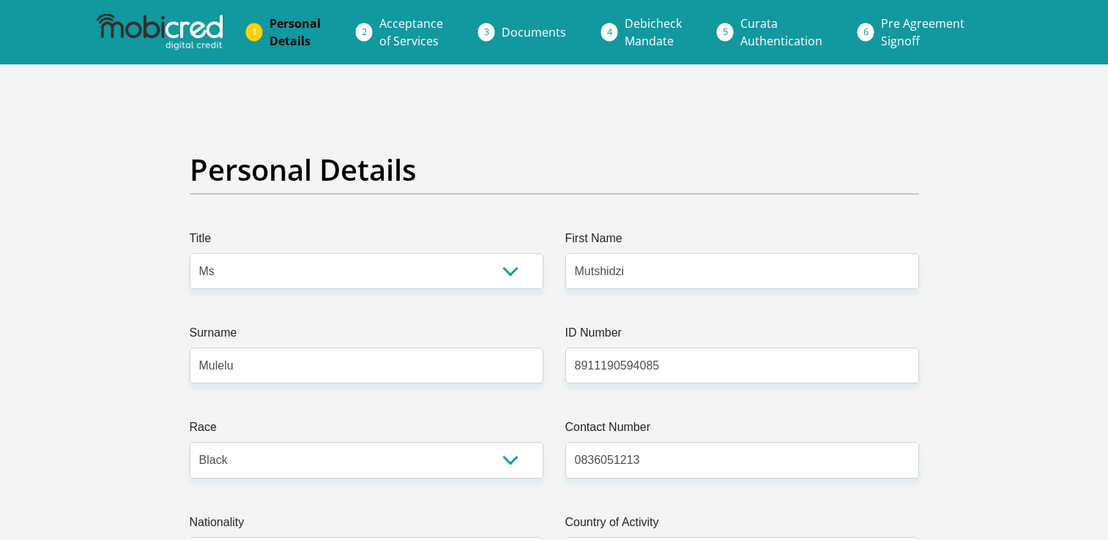
select select "2"
select select "Gauteng"
select select "4"
select select "Rented"
select select "7"
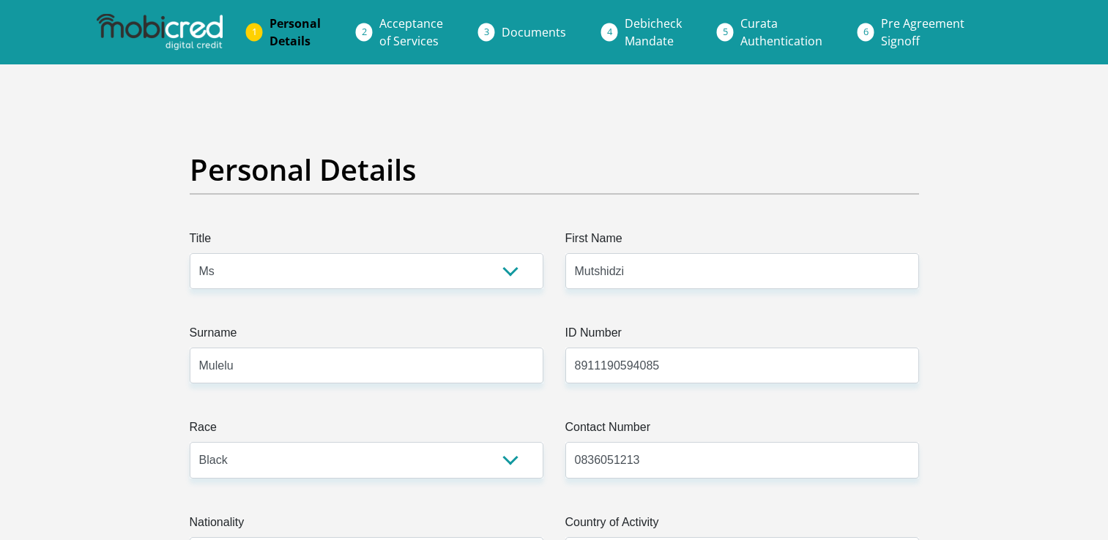
select select "Manager"
select select "60"
select select "1"
select select "CUR"
select select "1"
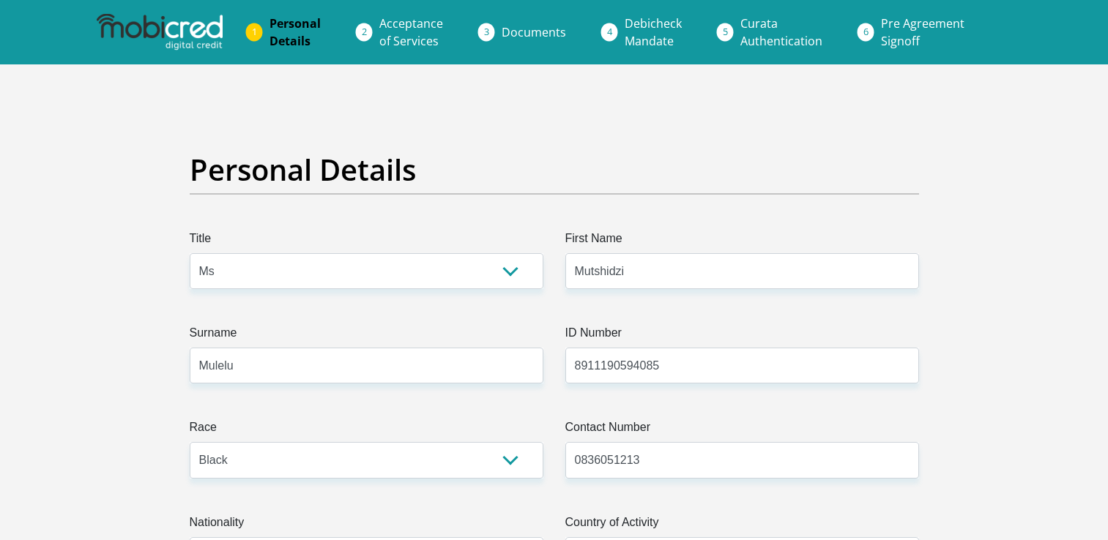
scroll to position [4616, 0]
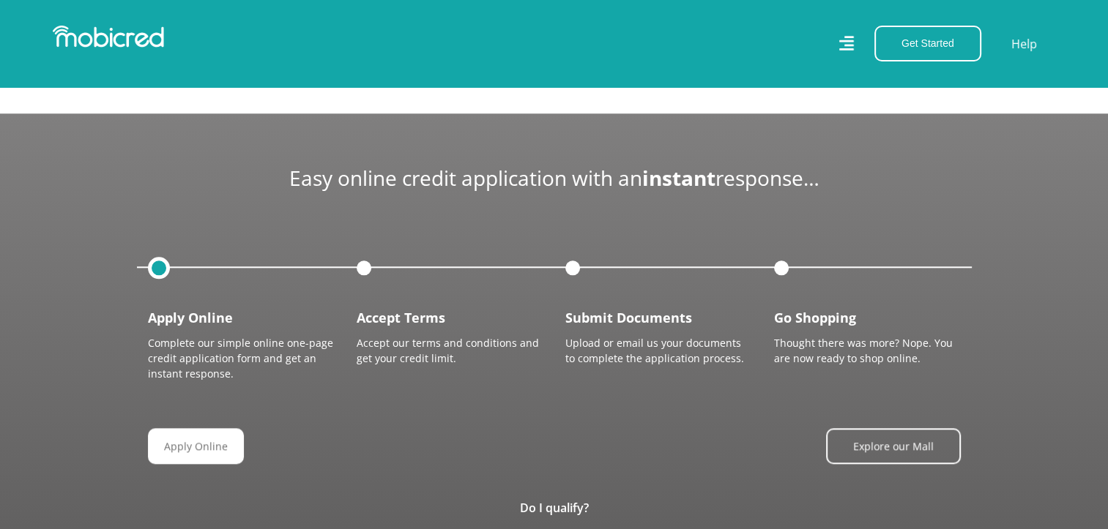
scroll to position [0, 1043]
click at [212, 362] on p "Complete our simple online one-page credit application form and get an instant …" at bounding box center [241, 358] width 187 height 46
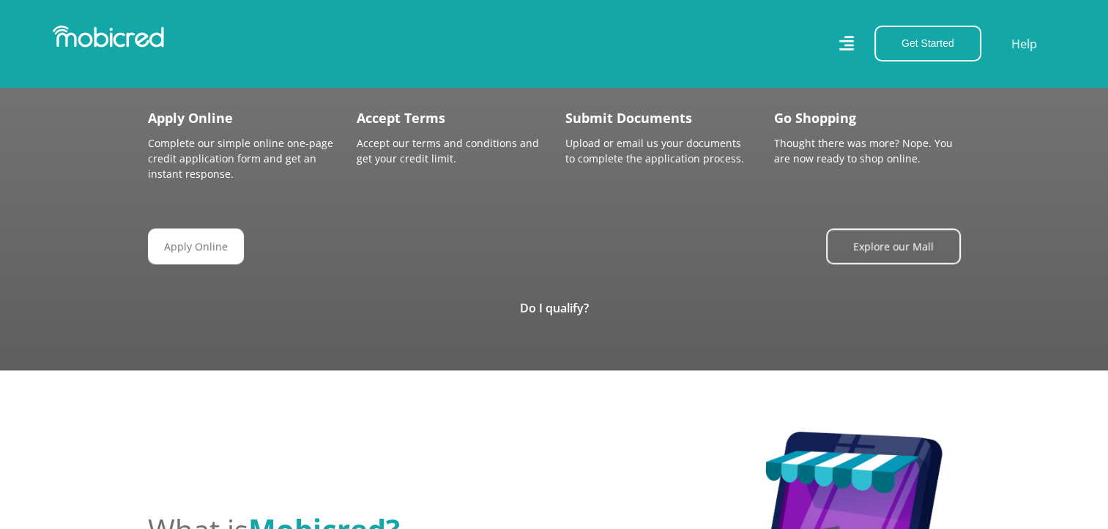
scroll to position [1590, 0]
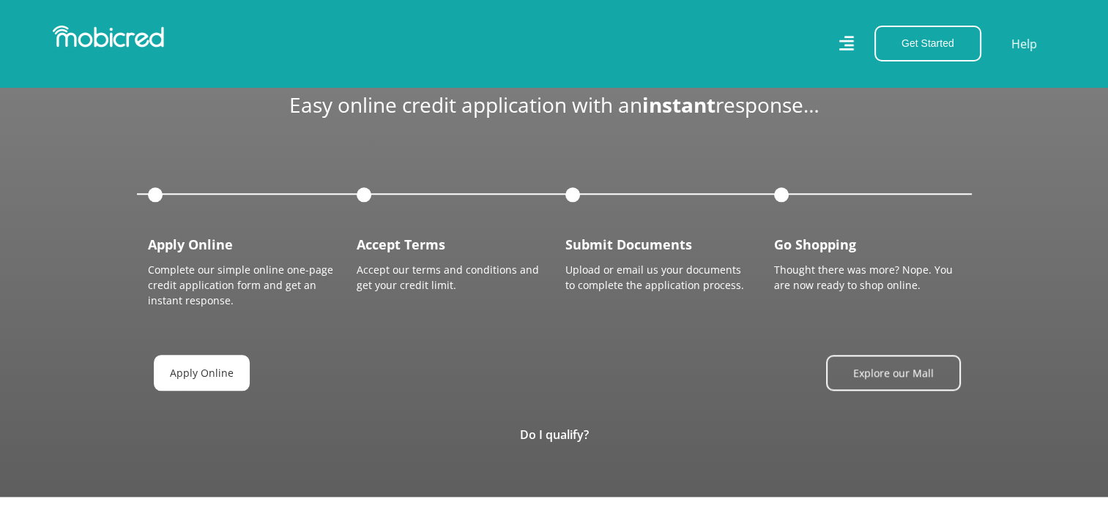
click at [186, 368] on link "Apply Online" at bounding box center [202, 373] width 96 height 36
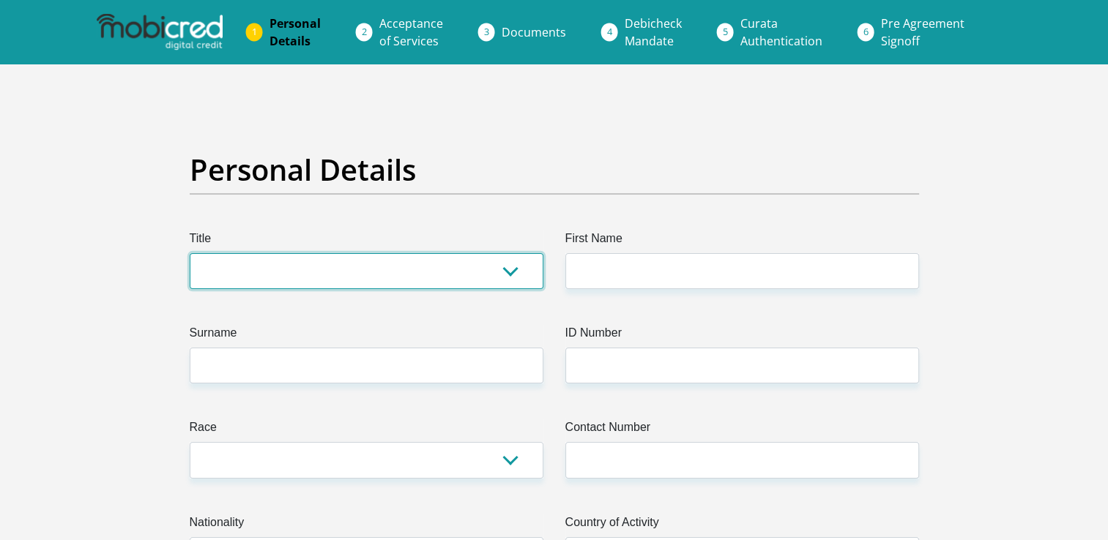
click at [516, 261] on select "Mr Ms Mrs Dr Other" at bounding box center [367, 271] width 354 height 36
select select "Ms"
click at [190, 253] on select "Mr Ms Mrs Dr Other" at bounding box center [367, 271] width 354 height 36
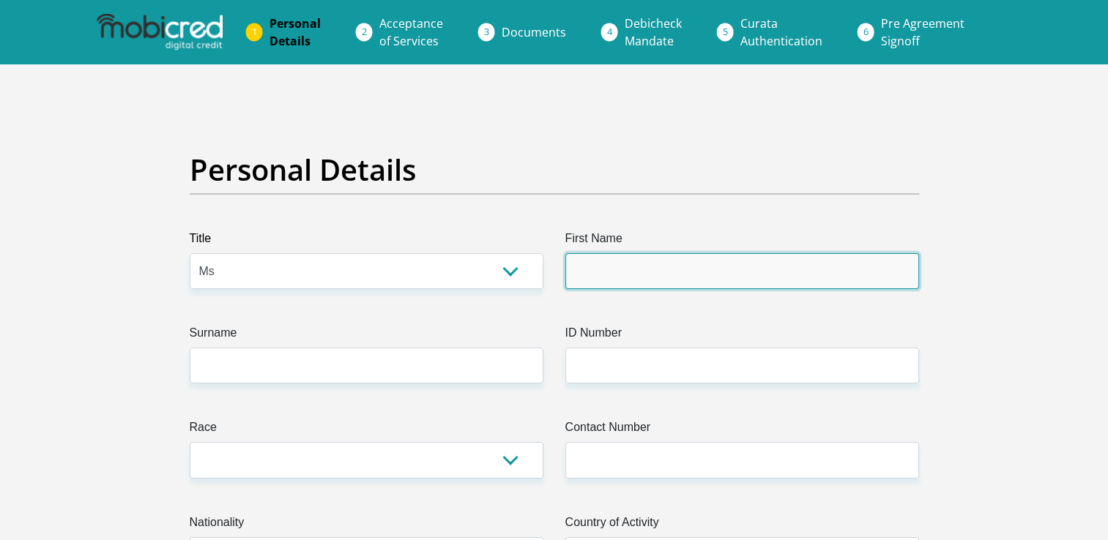
click at [677, 266] on input "First Name" at bounding box center [742, 271] width 354 height 36
type input "Mutshidzi"
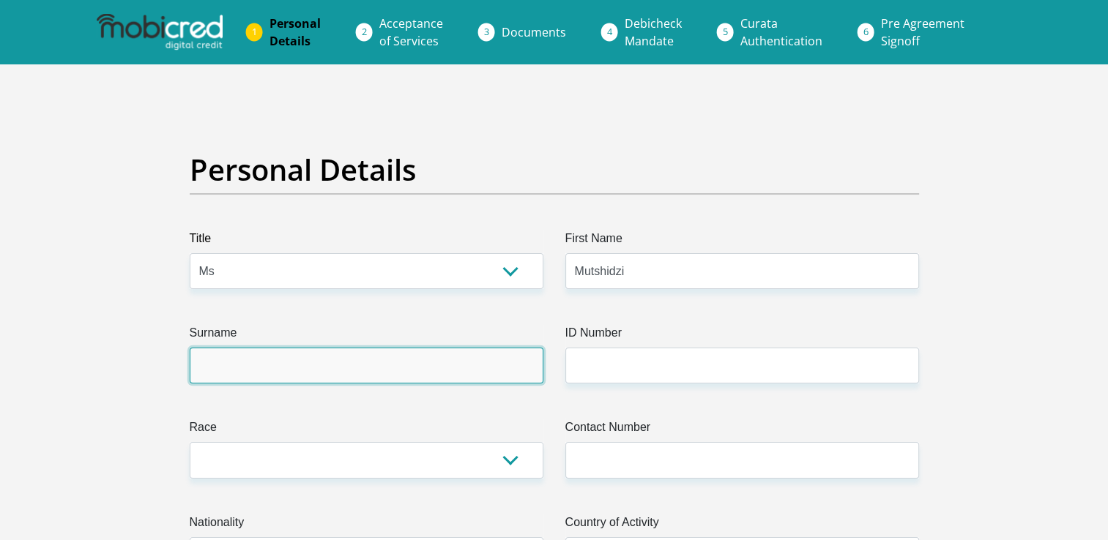
type input "Mulelu"
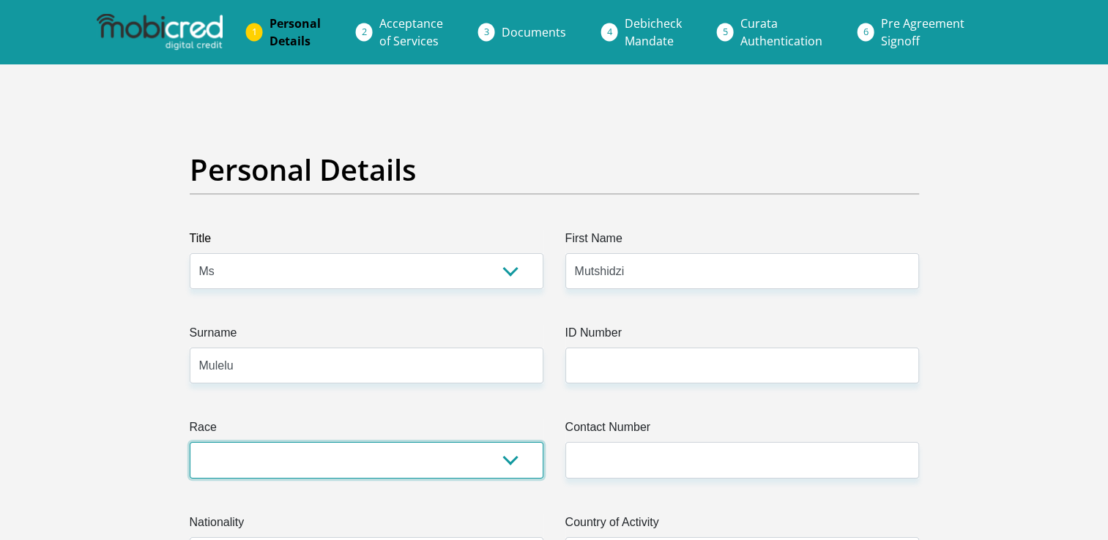
select select "1"
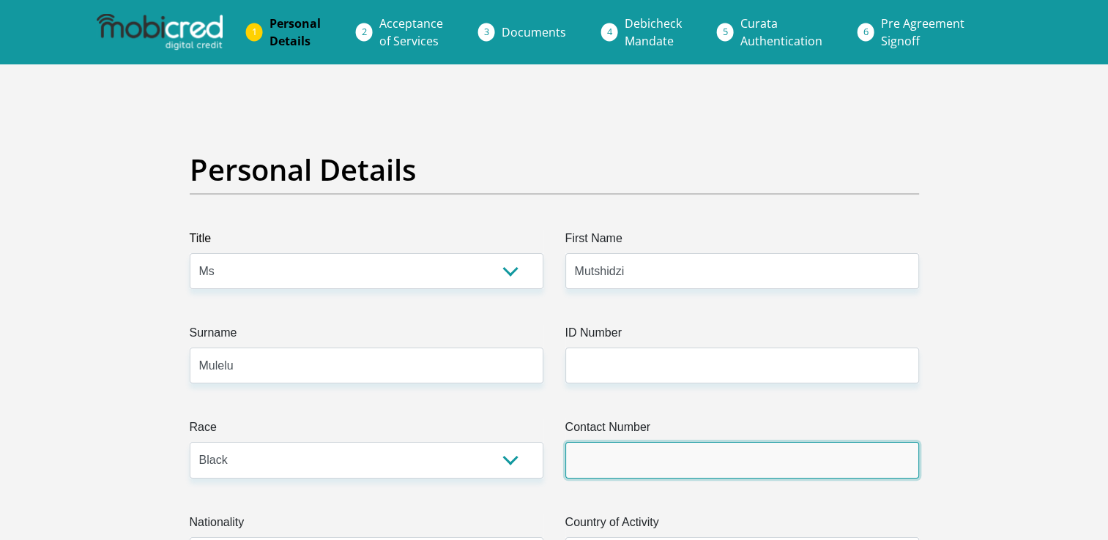
type input "0836051213"
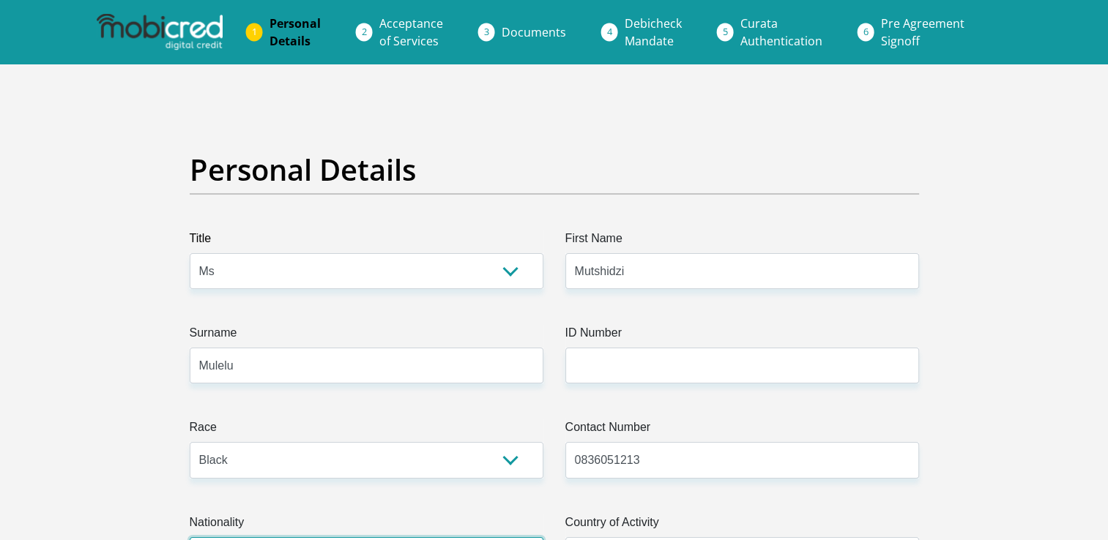
select select "ZAF"
type input "Unit 147 Candlewood Crescent"
type input "589 Trichardt Road"
type input "Ravenswood"
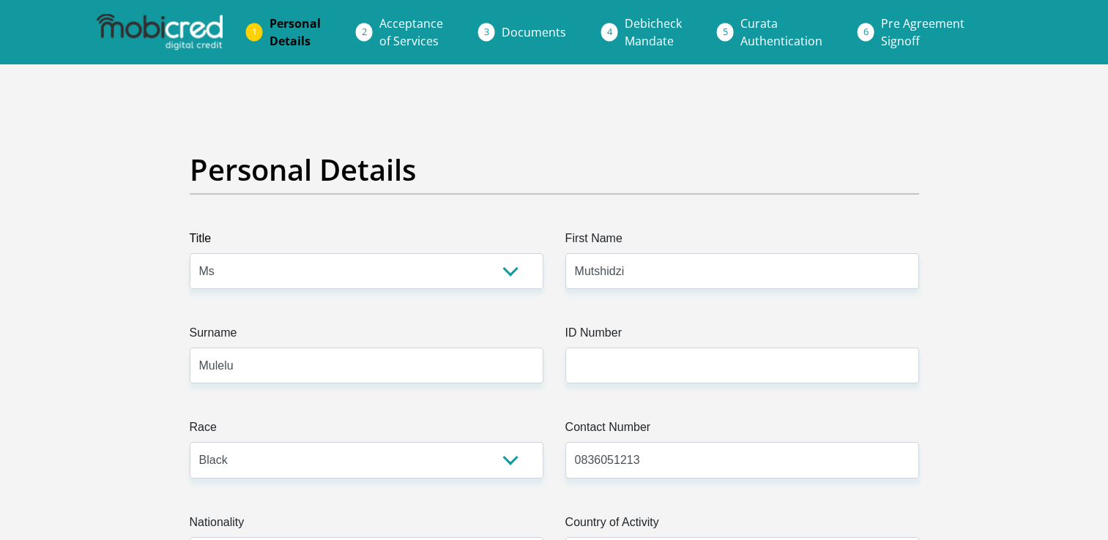
type input "Boksburg"
type input "1459"
select select "Gauteng"
type input "mwp.mulelu@gmail.com"
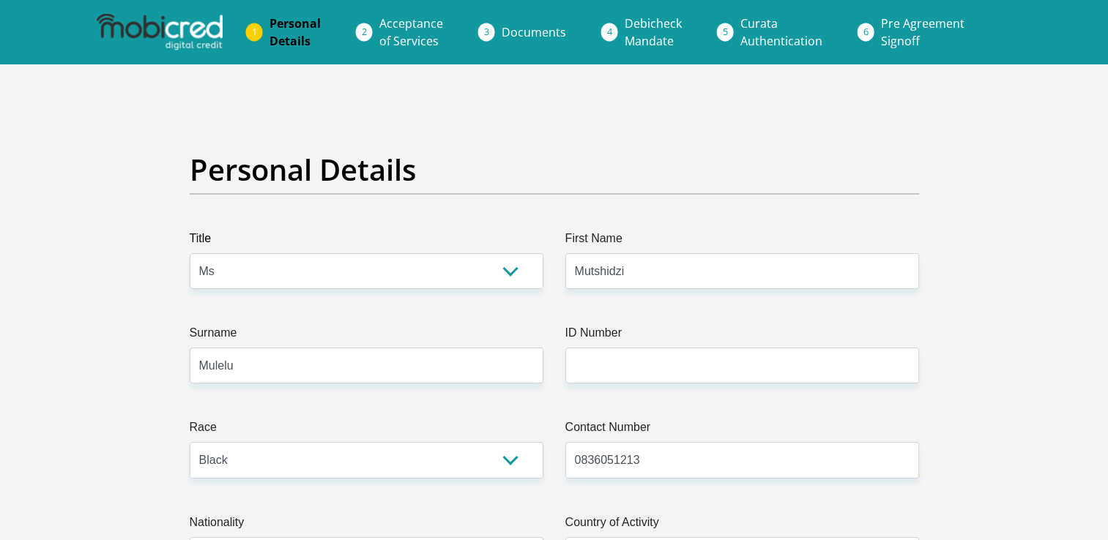
type input "Wangaphophi12"
type input "33000"
type input "27000"
type input "0"
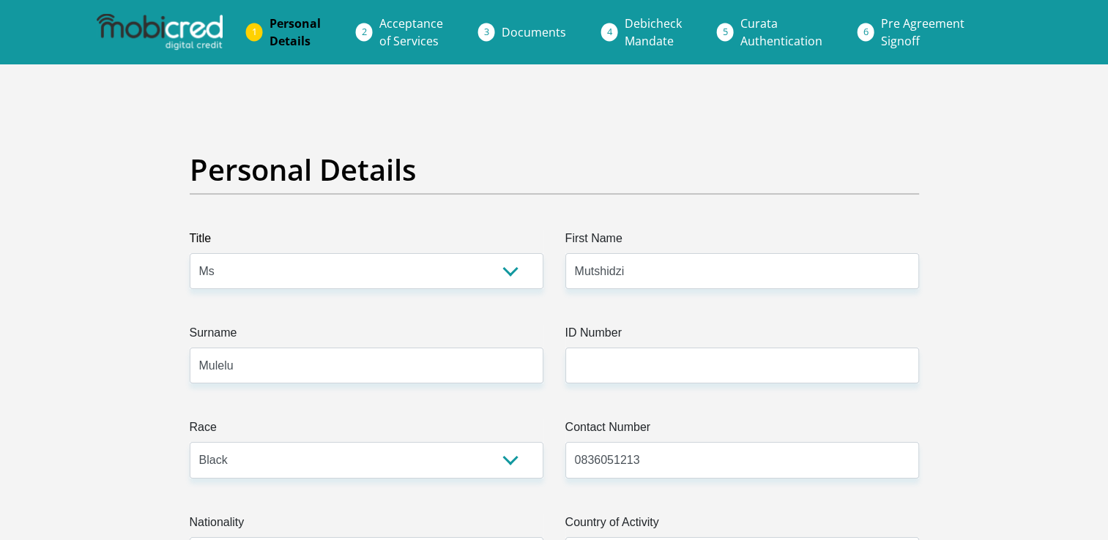
type input "6972"
type input "0"
type input "2000"
type input "0"
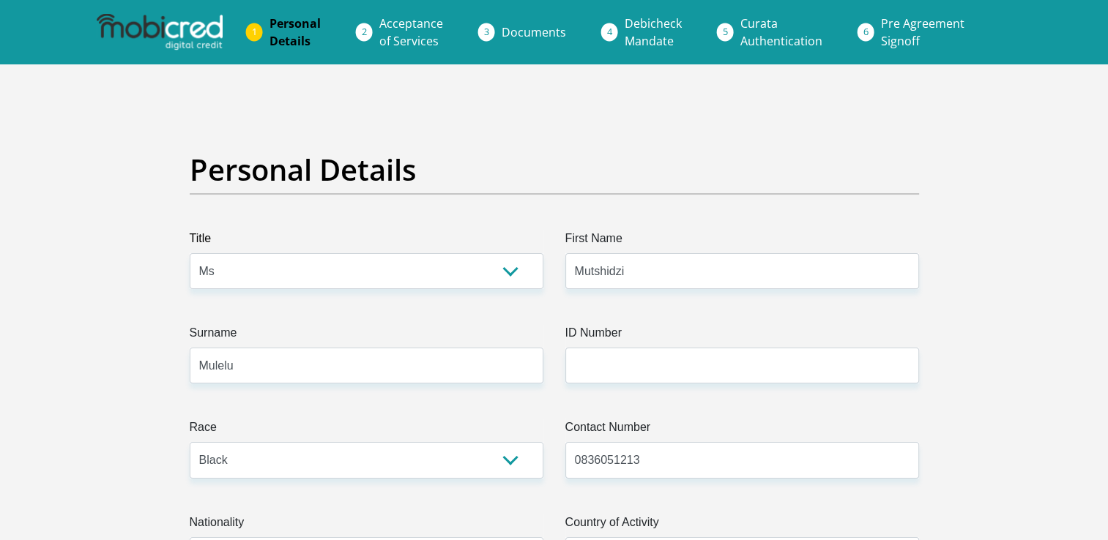
type input "0"
type input "PTLProducts"
type input "0116160150"
type input "Onicah"
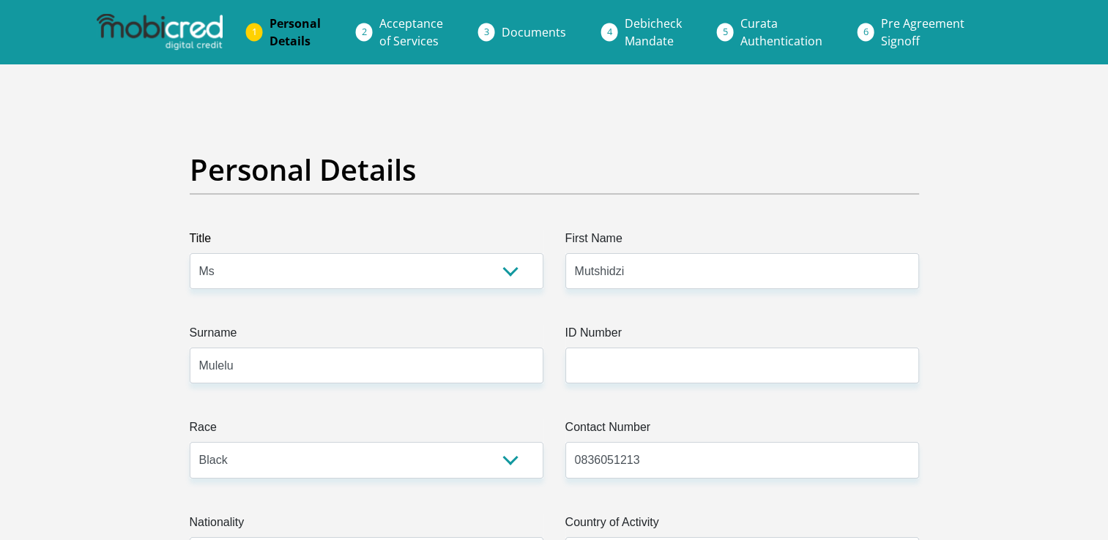
type input "Ledimo"
type input "051001"
type input "STANDARD BANK"
type input "STANDARD BANK SOUTH AFRICA"
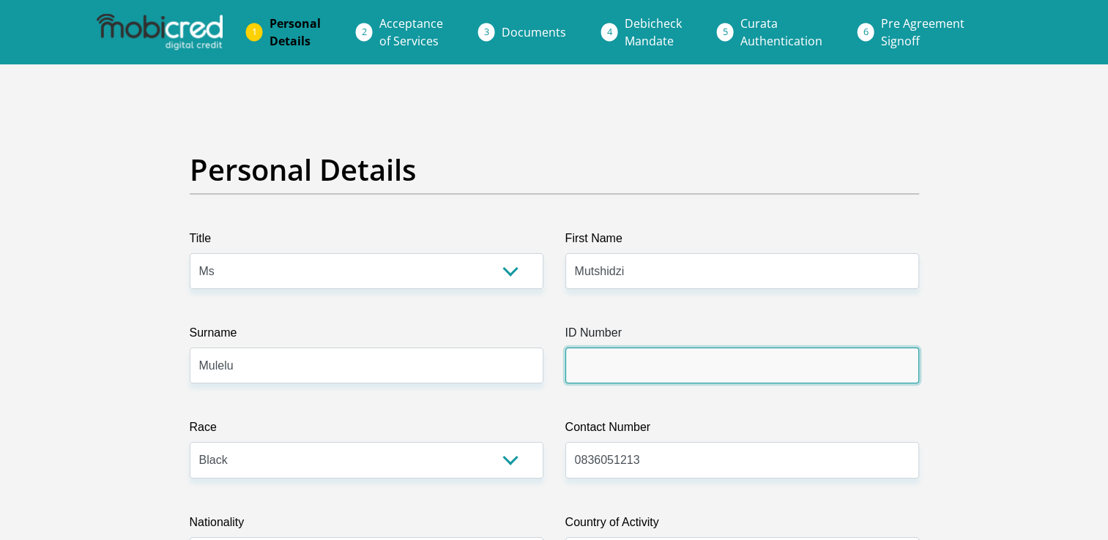
click at [628, 373] on input "ID Number" at bounding box center [742, 366] width 354 height 36
type input "8911190594085"
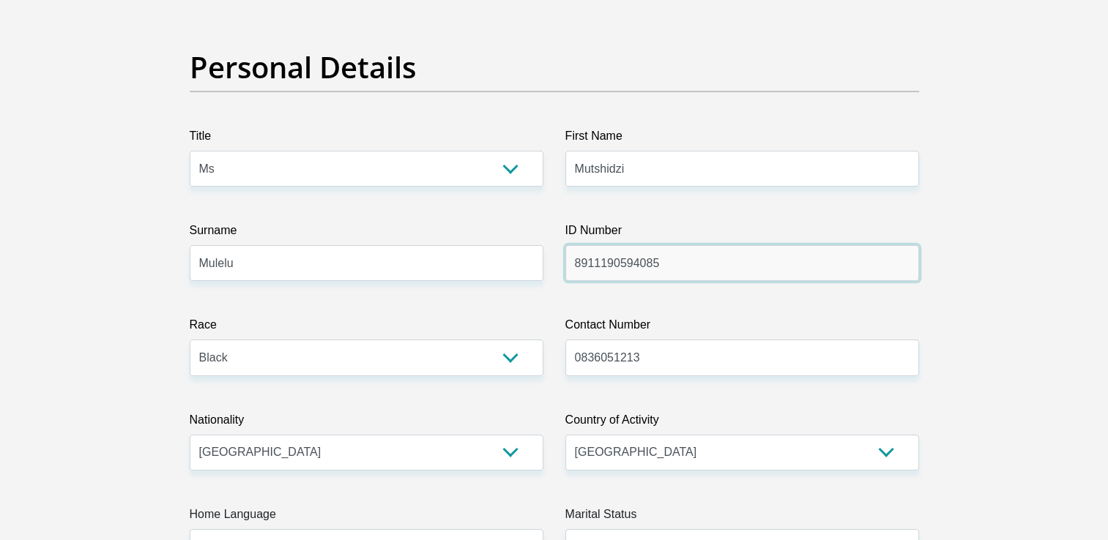
scroll to position [366, 0]
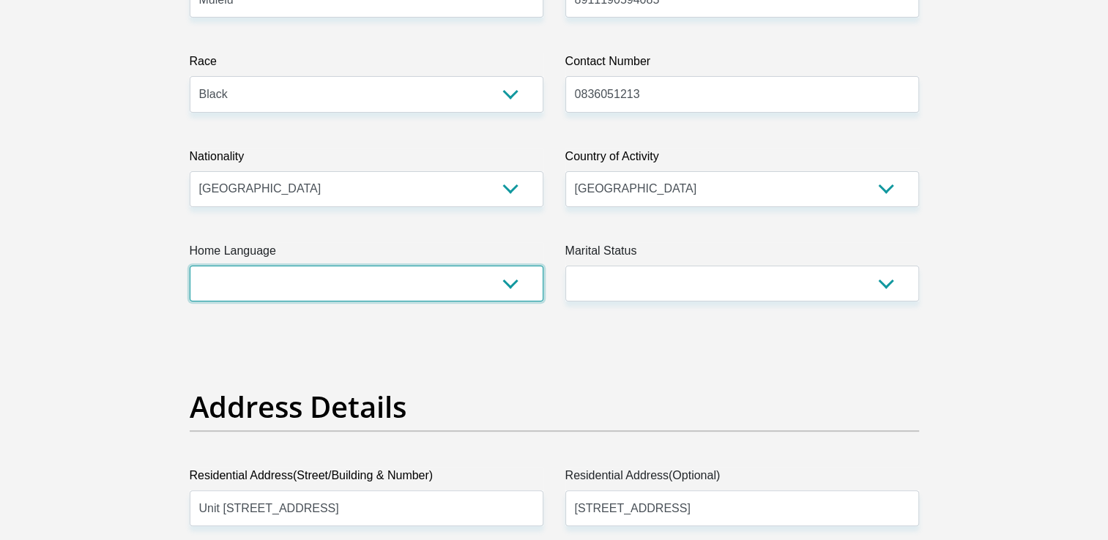
click at [494, 284] on select "Afrikaans English Sepedi South Ndebele Southern Sotho Swati Tsonga Tswana Venda…" at bounding box center [367, 284] width 354 height 36
select select "ven"
click at [190, 266] on select "Afrikaans English Sepedi South Ndebele Southern Sotho Swati Tsonga Tswana Venda…" at bounding box center [367, 284] width 354 height 36
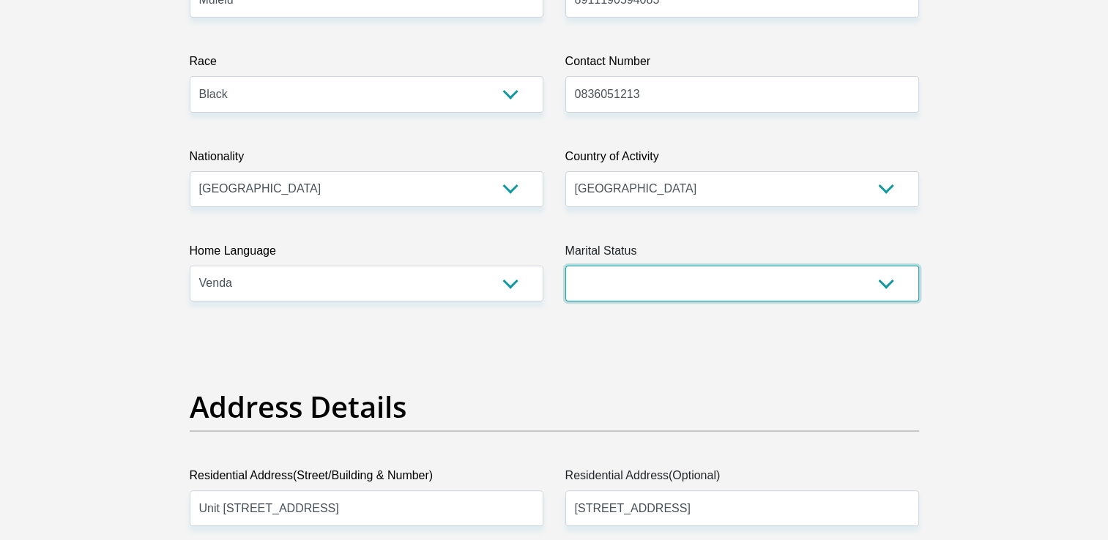
click at [898, 280] on select "Married ANC Single Divorced Widowed Married COP or Customary Law" at bounding box center [742, 284] width 354 height 36
select select "2"
click at [565, 266] on select "Married ANC Single Divorced Widowed Married COP or Customary Law" at bounding box center [742, 284] width 354 height 36
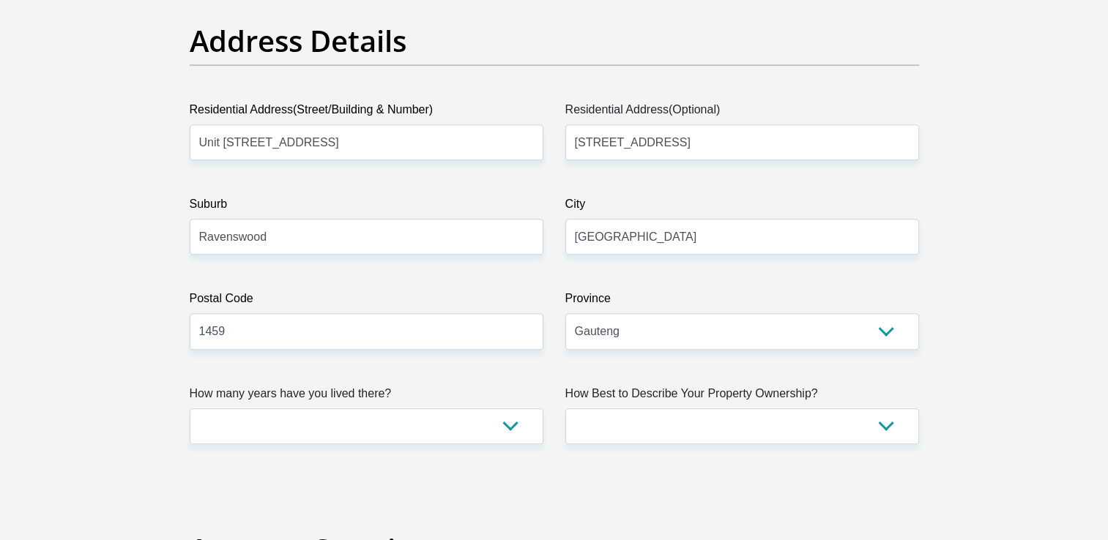
scroll to position [806, 0]
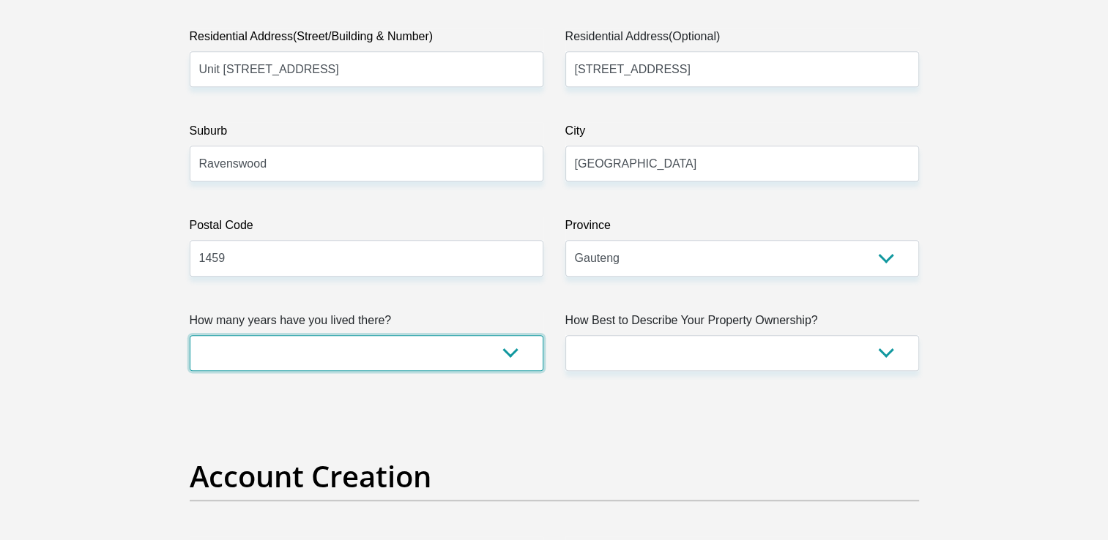
click at [514, 349] on select "less than 1 year 1-3 years 3-5 years 5+ years" at bounding box center [367, 353] width 354 height 36
select select "4"
click at [190, 335] on select "less than 1 year 1-3 years 3-5 years 5+ years" at bounding box center [367, 353] width 354 height 36
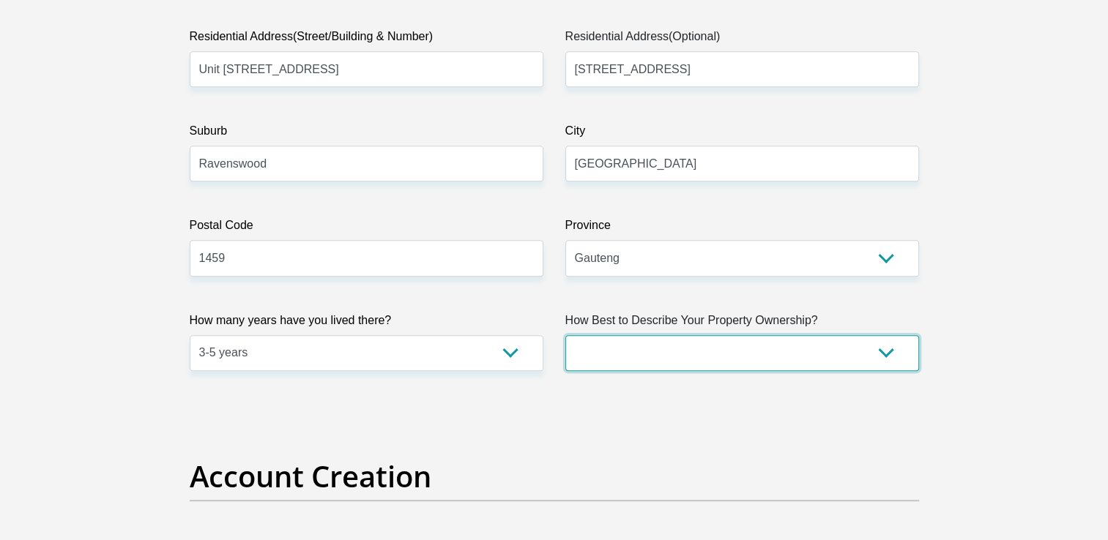
drag, startPoint x: 849, startPoint y: 346, endPoint x: 861, endPoint y: 349, distance: 12.8
click at [849, 345] on select "Owned Rented Family Owned Company Dwelling" at bounding box center [742, 353] width 354 height 36
select select "Rented"
click at [565, 335] on select "Owned Rented Family Owned Company Dwelling" at bounding box center [742, 353] width 354 height 36
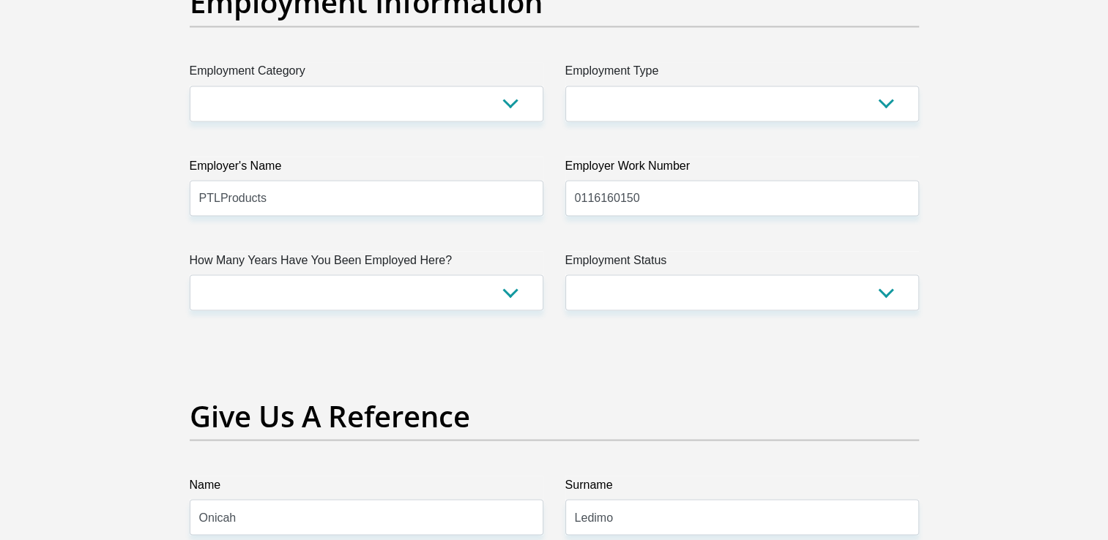
scroll to position [2563, 0]
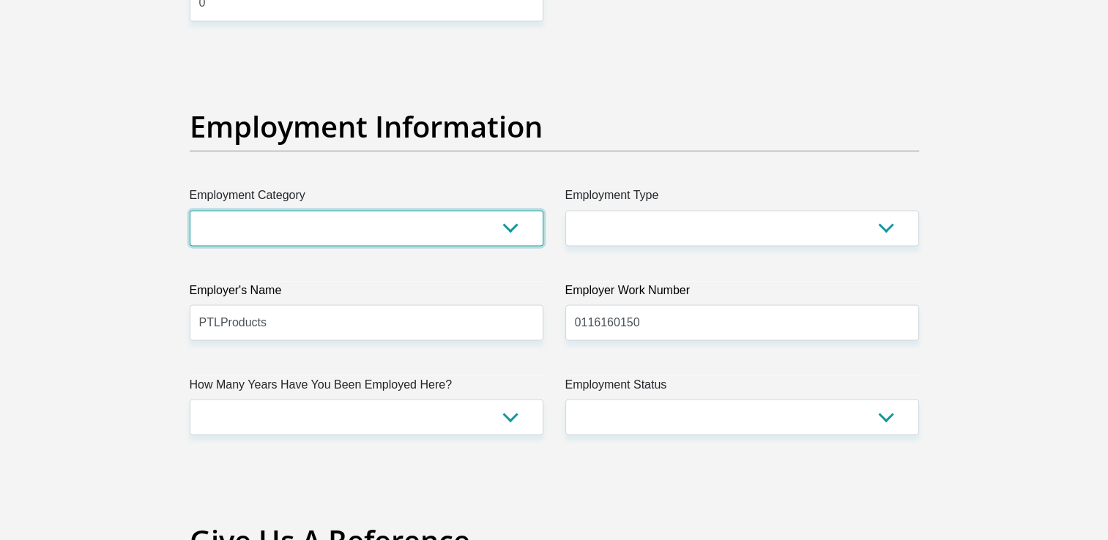
click at [501, 223] on select "AGRICULTURE ALCOHOL & TOBACCO CONSTRUCTION MATERIALS METALLURGY EQUIPMENT FOR R…" at bounding box center [367, 228] width 354 height 36
select select "7"
click at [190, 210] on select "AGRICULTURE ALCOHOL & TOBACCO CONSTRUCTION MATERIALS METALLURGY EQUIPMENT FOR R…" at bounding box center [367, 228] width 354 height 36
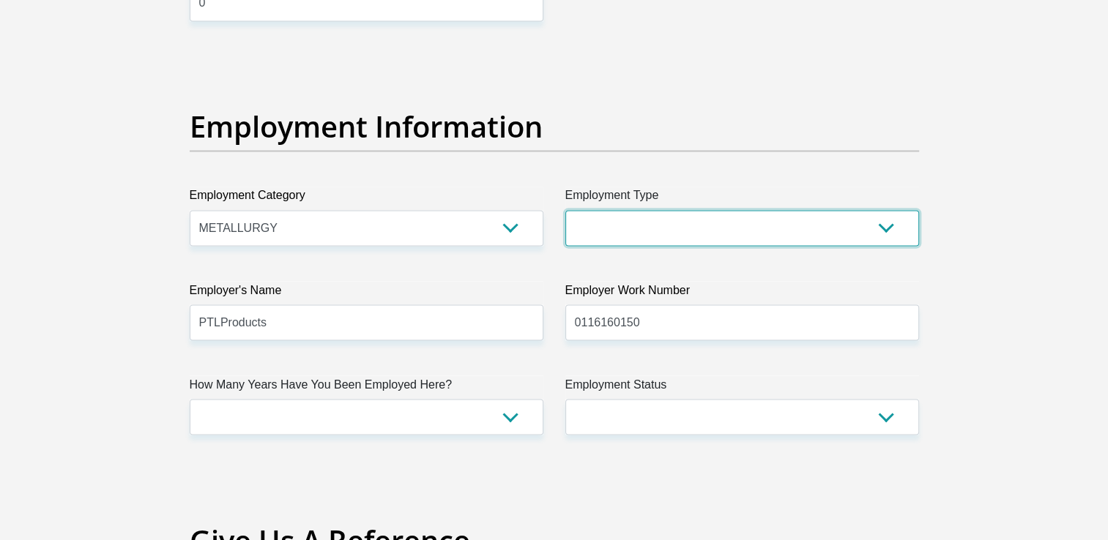
click at [865, 230] on select "College/Lecturer Craft Seller Creative Driver Executive Farmer Forces - Non Com…" at bounding box center [742, 228] width 354 height 36
select select "Manager"
click at [565, 210] on select "College/Lecturer Craft Seller Creative Driver Executive Farmer Forces - Non Com…" at bounding box center [742, 228] width 354 height 36
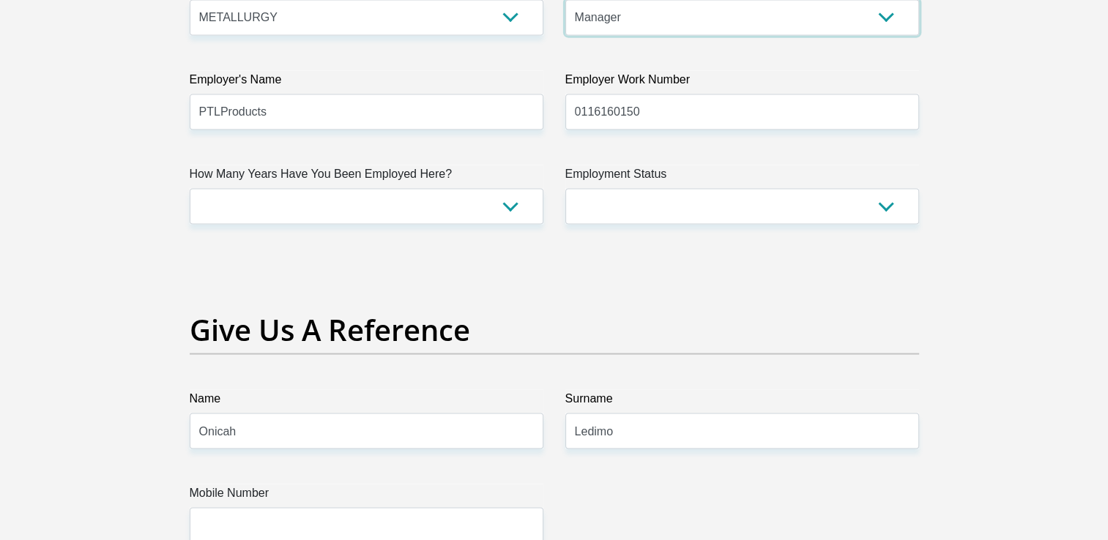
scroll to position [2783, 0]
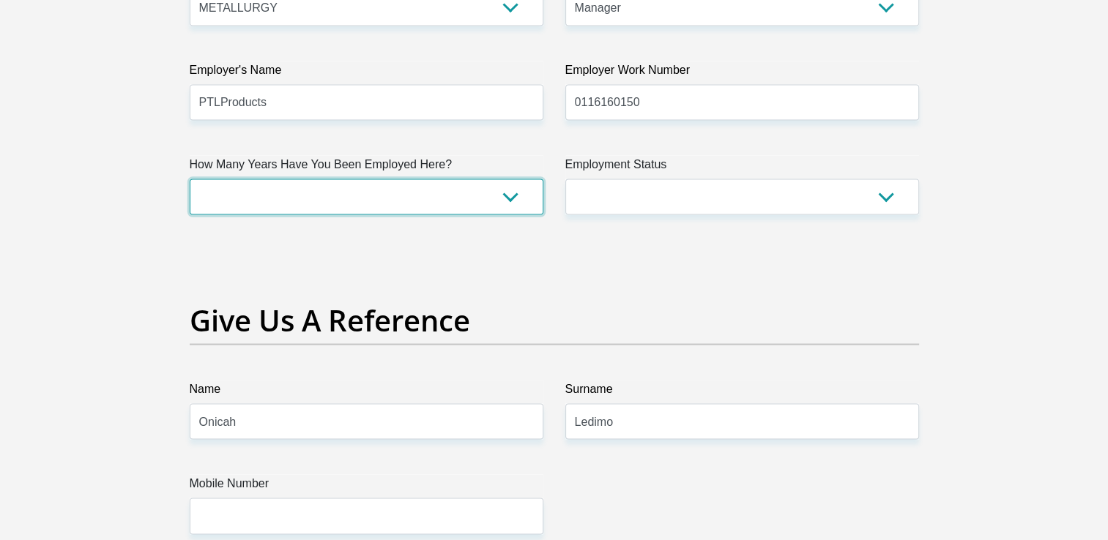
click at [505, 194] on select "less than 1 year 1-3 years 3-5 years 5+ years" at bounding box center [367, 197] width 354 height 36
select select "60"
click at [190, 179] on select "less than 1 year 1-3 years 3-5 years 5+ years" at bounding box center [367, 197] width 354 height 36
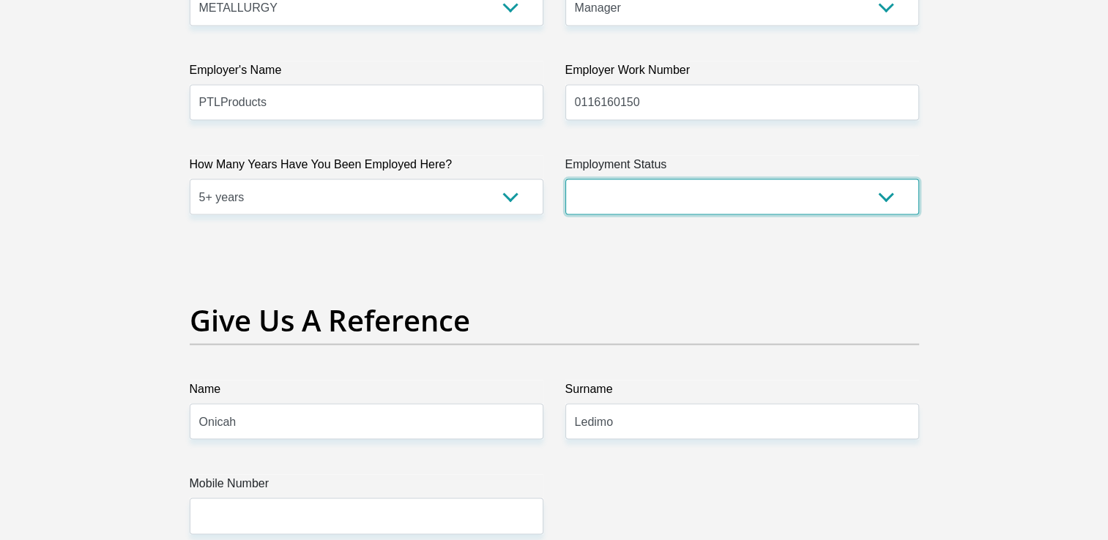
click at [888, 197] on select "Permanent/Full-time Part-time/Casual Contract Worker Self-Employed Housewife Re…" at bounding box center [742, 197] width 354 height 36
select select "1"
click at [565, 179] on select "Permanent/Full-time Part-time/Casual Contract Worker Self-Employed Housewife Re…" at bounding box center [742, 197] width 354 height 36
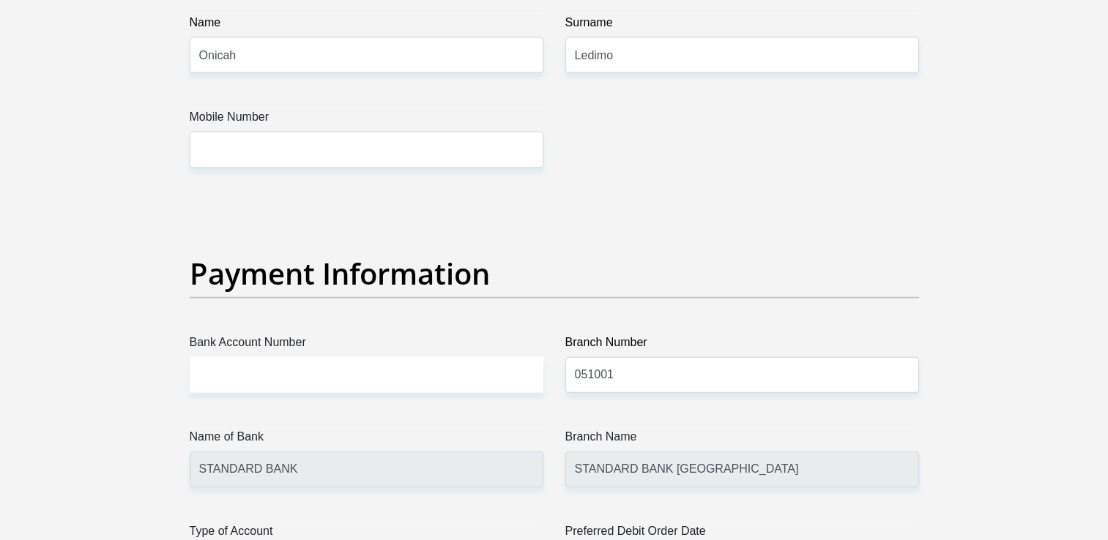
scroll to position [3149, 0]
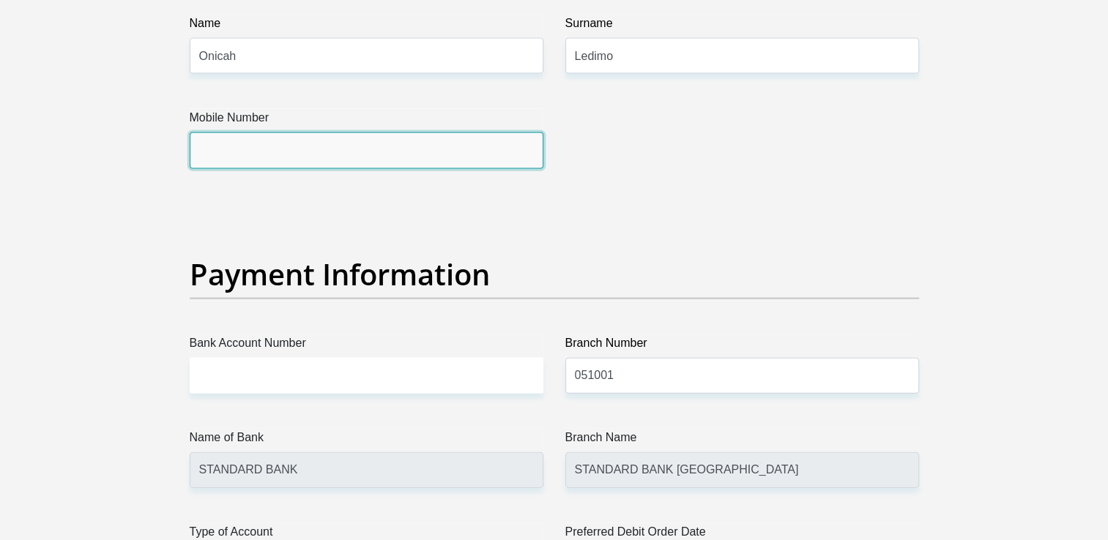
click at [305, 144] on input "Mobile Number" at bounding box center [367, 151] width 354 height 36
type input "0836051213"
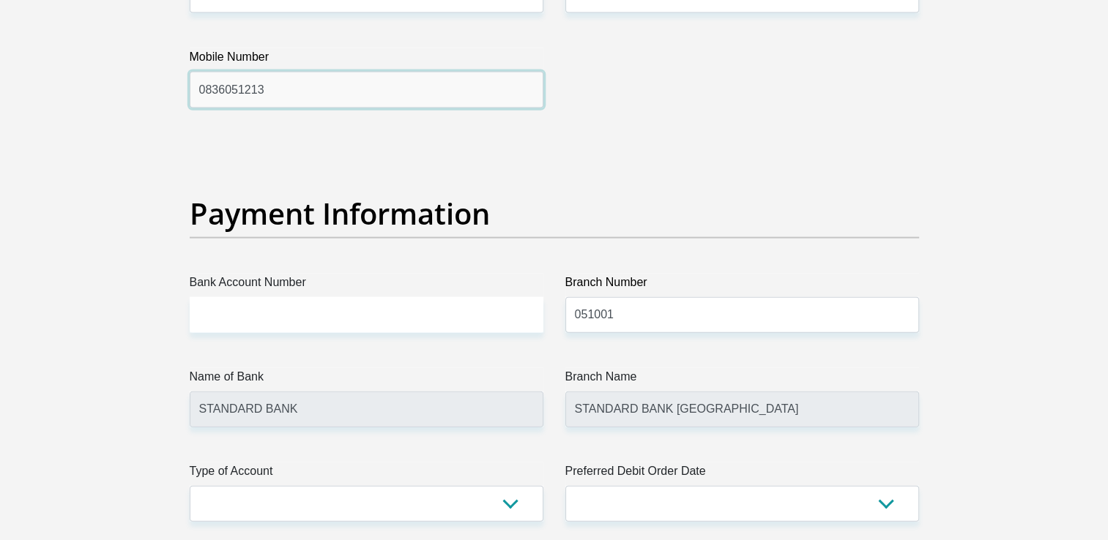
scroll to position [3296, 0]
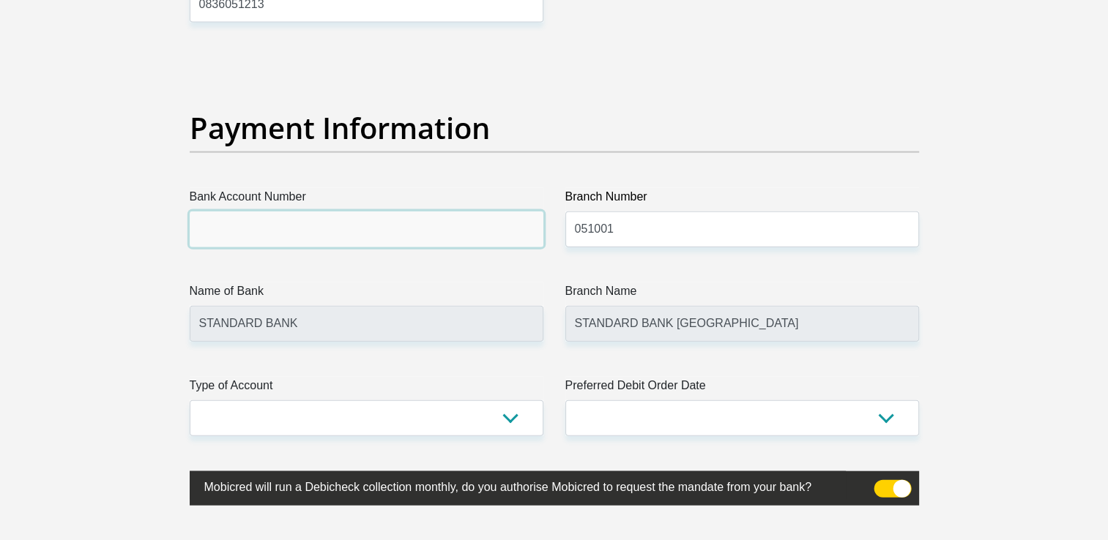
click at [323, 227] on input "Bank Account Number" at bounding box center [367, 230] width 354 height 36
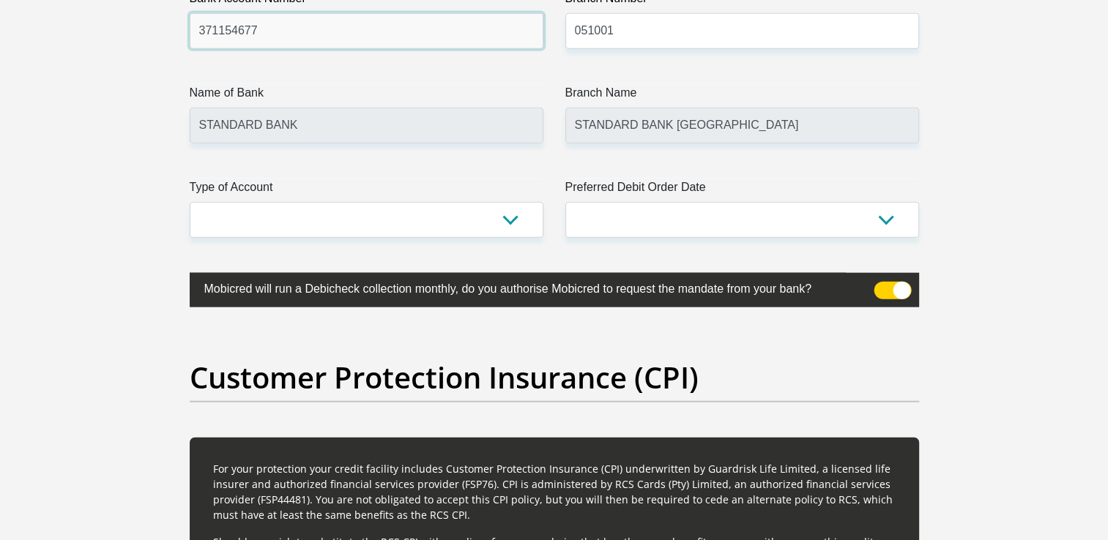
scroll to position [3515, 0]
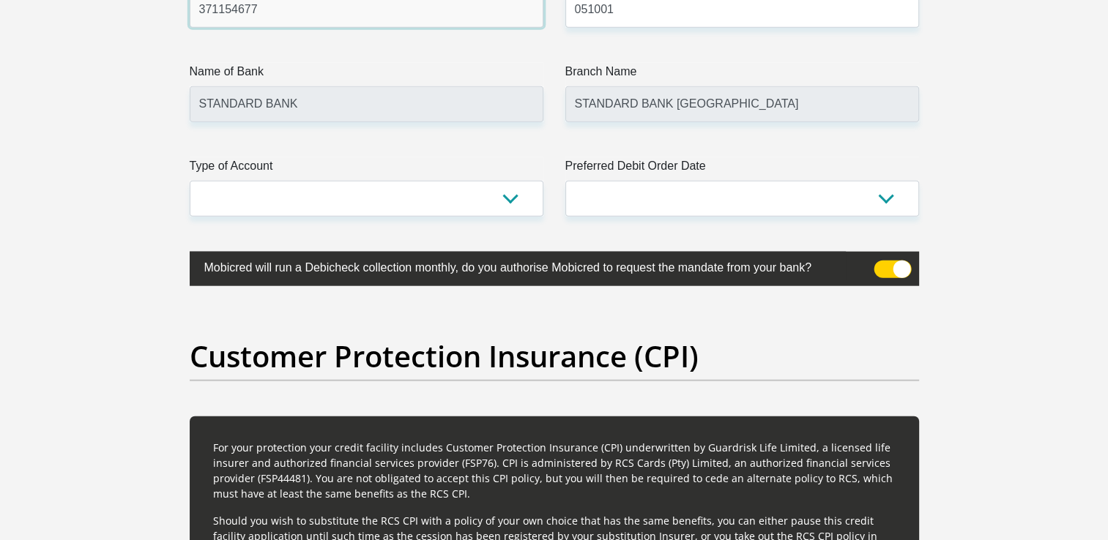
type input "371154677"
click at [524, 198] on select "Cheque Savings" at bounding box center [367, 199] width 354 height 36
select select "CUR"
click at [190, 181] on select "Cheque Savings" at bounding box center [367, 199] width 354 height 36
click at [882, 198] on select "1st 2nd 3rd 4th 5th 7th 18th 19th 20th 21st 22nd 23rd 24th 25th 26th 27th 28th …" at bounding box center [742, 199] width 354 height 36
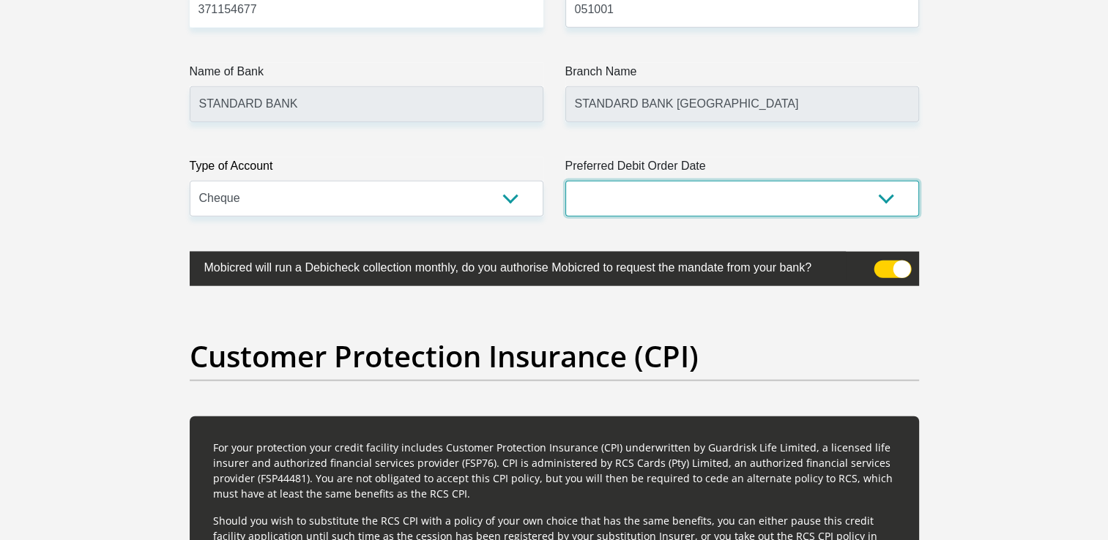
select select "1"
click at [565, 181] on select "1st 2nd 3rd 4th 5th 7th 18th 19th 20th 21st 22nd 23rd 24th 25th 26th 27th 28th …" at bounding box center [742, 199] width 354 height 36
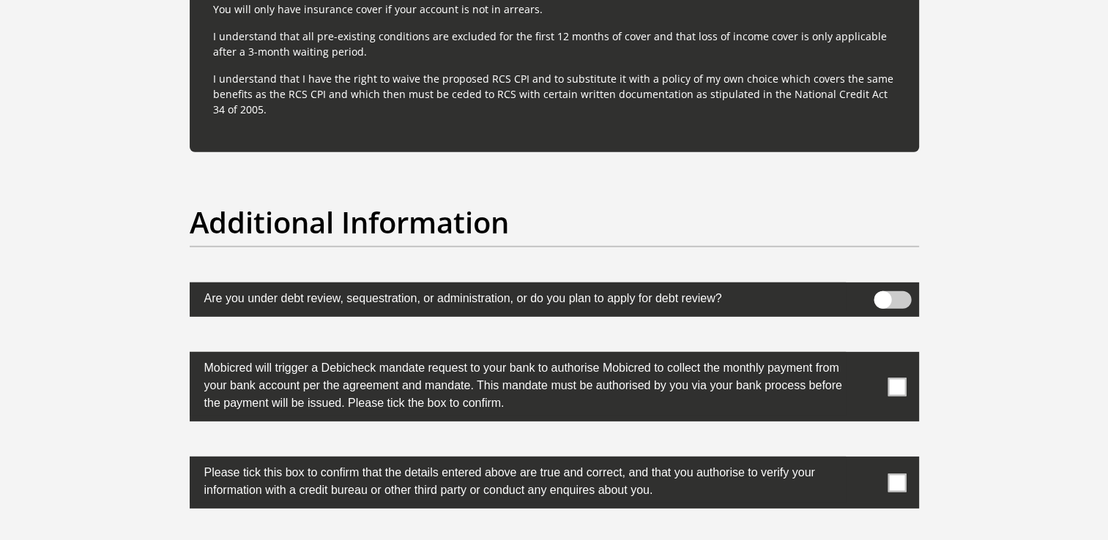
scroll to position [4467, 0]
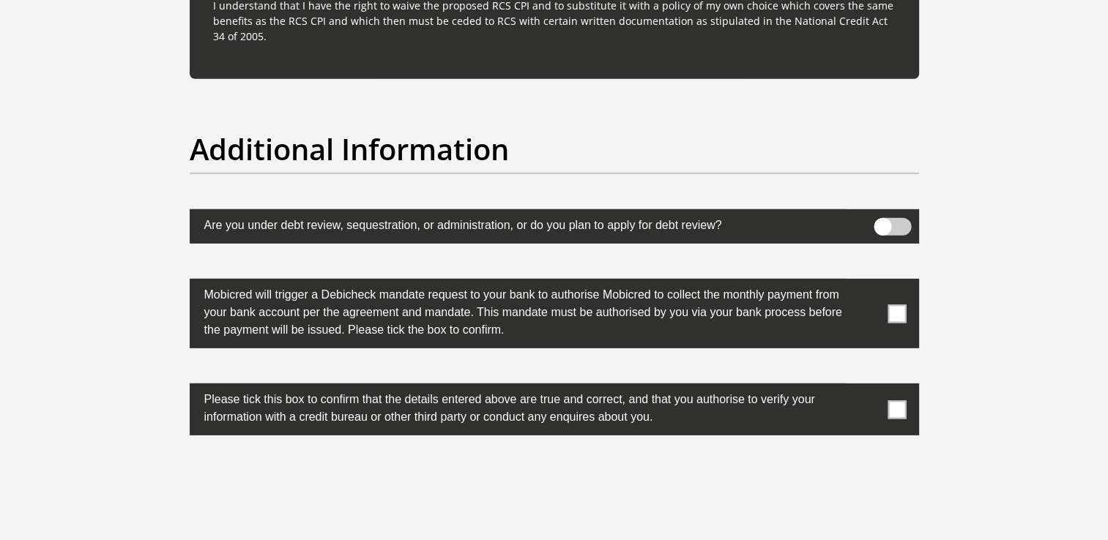
click at [888, 308] on span at bounding box center [897, 314] width 18 height 18
click at [868, 283] on input "checkbox" at bounding box center [868, 283] width 0 height 0
click at [891, 404] on span at bounding box center [897, 410] width 18 height 18
click at [868, 387] on input "checkbox" at bounding box center [868, 387] width 0 height 0
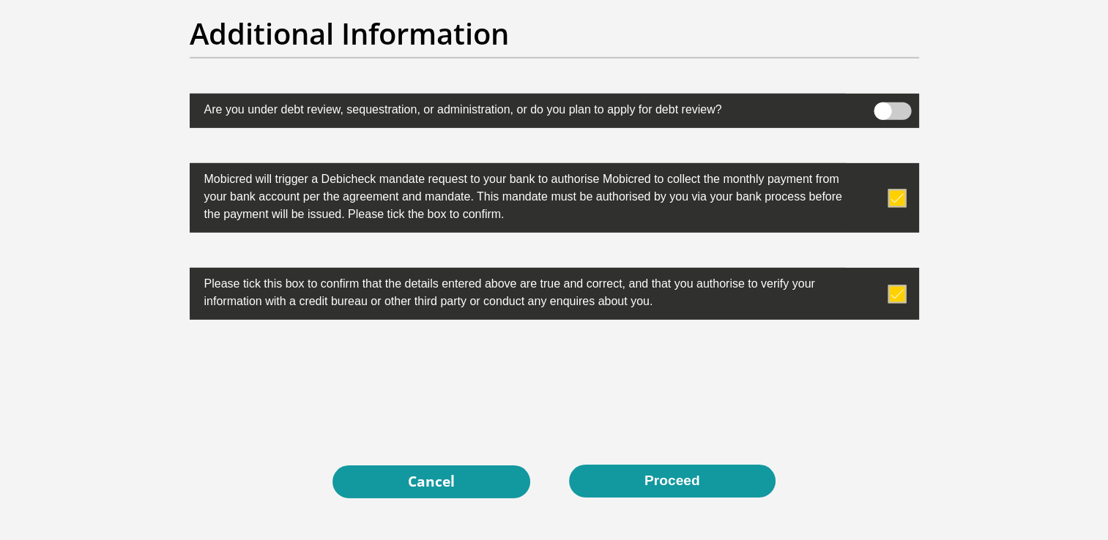
scroll to position [4687, 0]
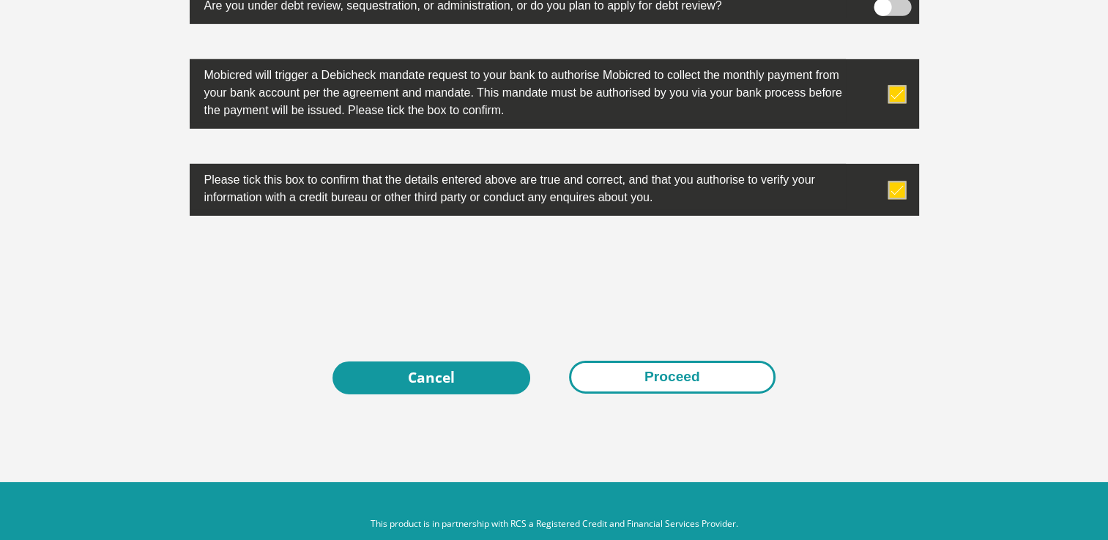
drag, startPoint x: 653, startPoint y: 380, endPoint x: 839, endPoint y: 356, distance: 186.9
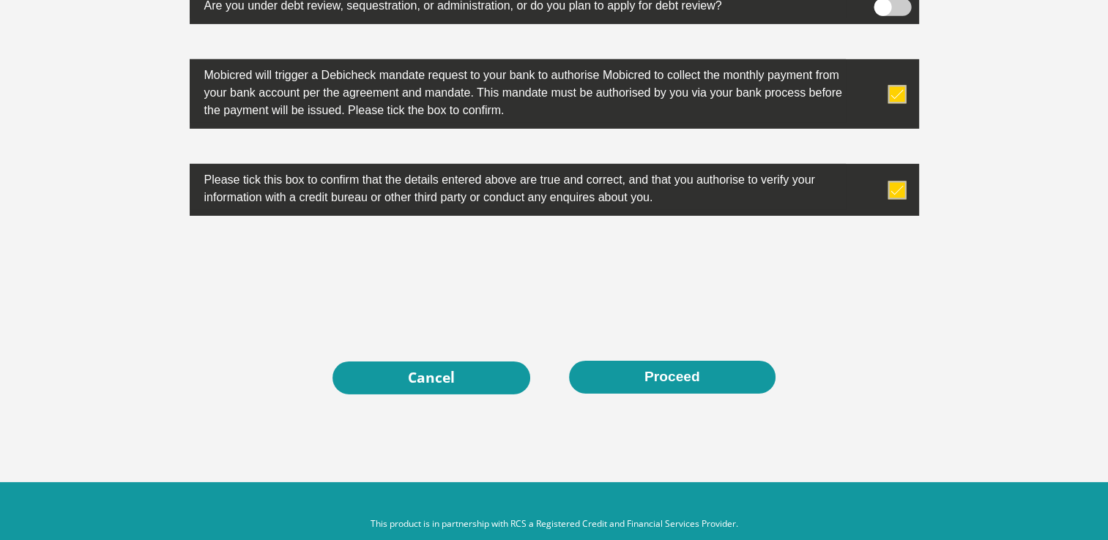
click at [654, 379] on button "Proceed" at bounding box center [672, 377] width 207 height 33
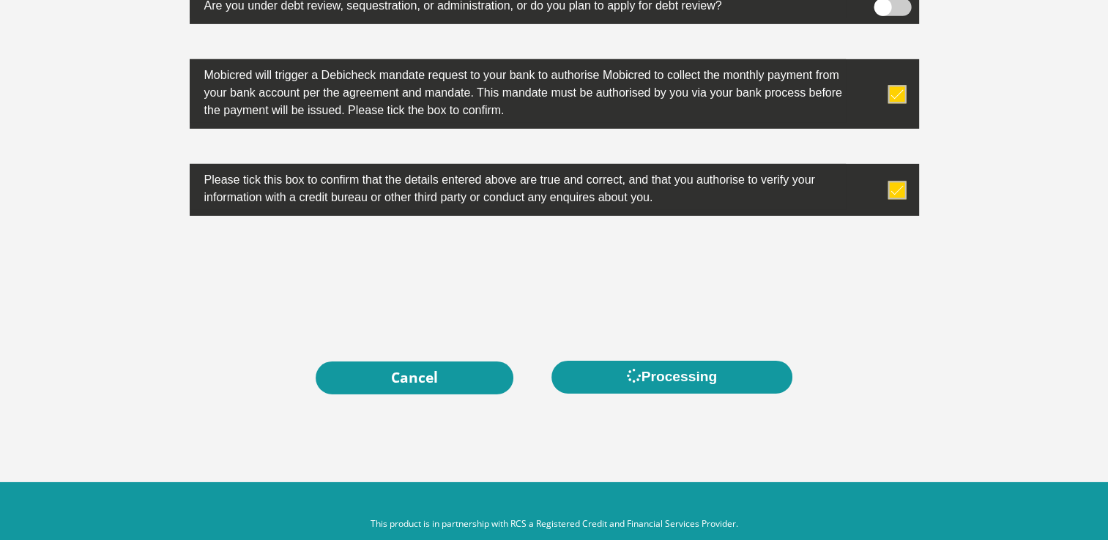
scroll to position [0, 0]
